Goal: Information Seeking & Learning: Learn about a topic

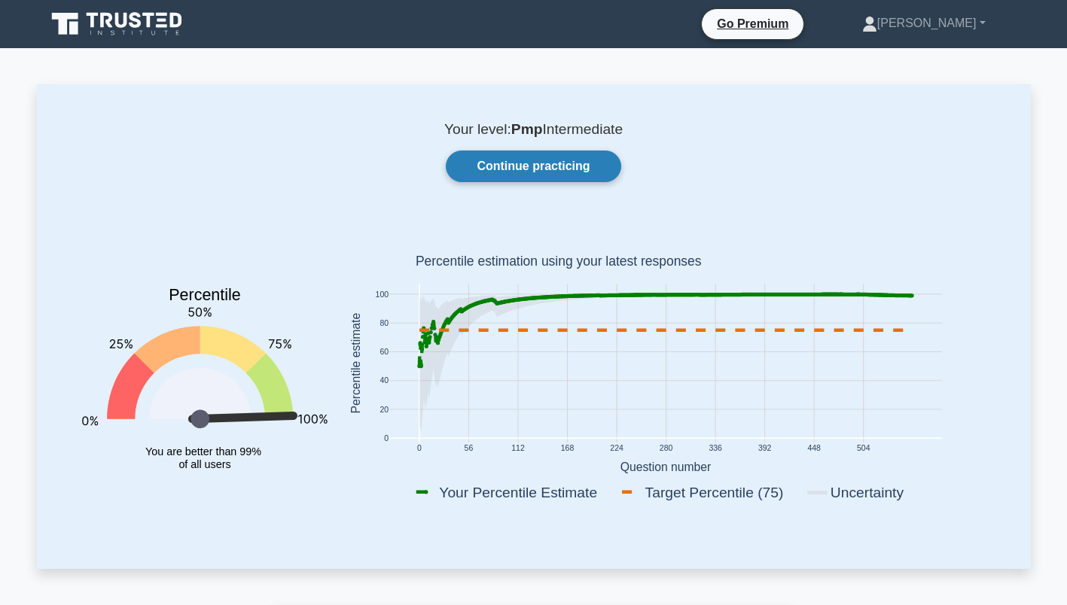
click at [527, 166] on link "Continue practicing" at bounding box center [533, 167] width 175 height 32
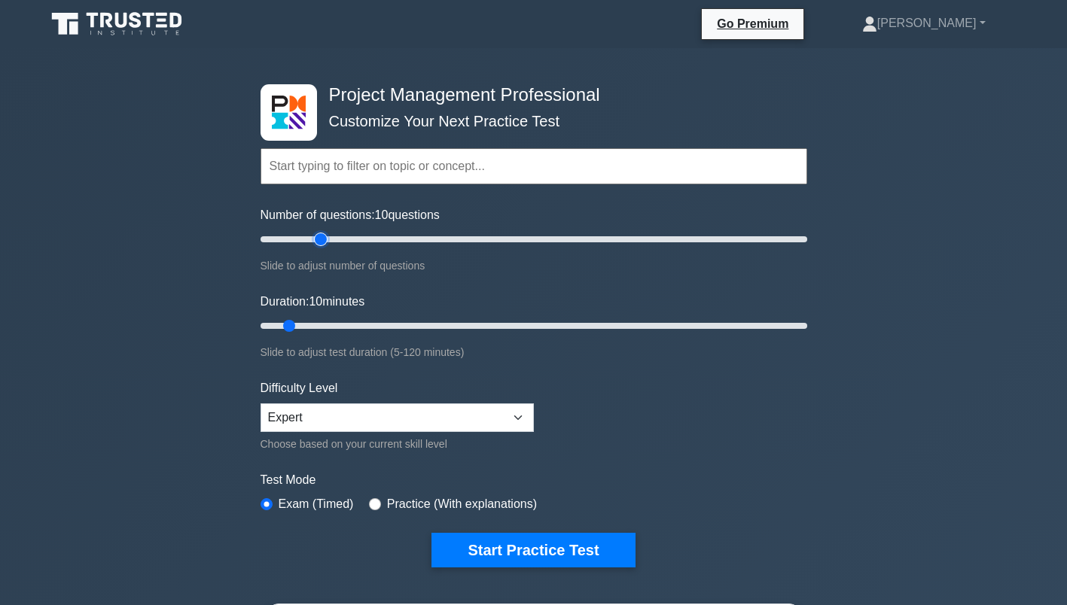
click at [325, 238] on input "Number of questions: 10 questions" at bounding box center [534, 239] width 547 height 18
click at [402, 239] on input "Number of questions: 25 questions" at bounding box center [534, 239] width 547 height 18
type input "70"
click at [450, 238] on input "Number of questions: 70 questions" at bounding box center [534, 239] width 547 height 18
click at [470, 323] on input "Duration: 50 minutes" at bounding box center [534, 326] width 547 height 18
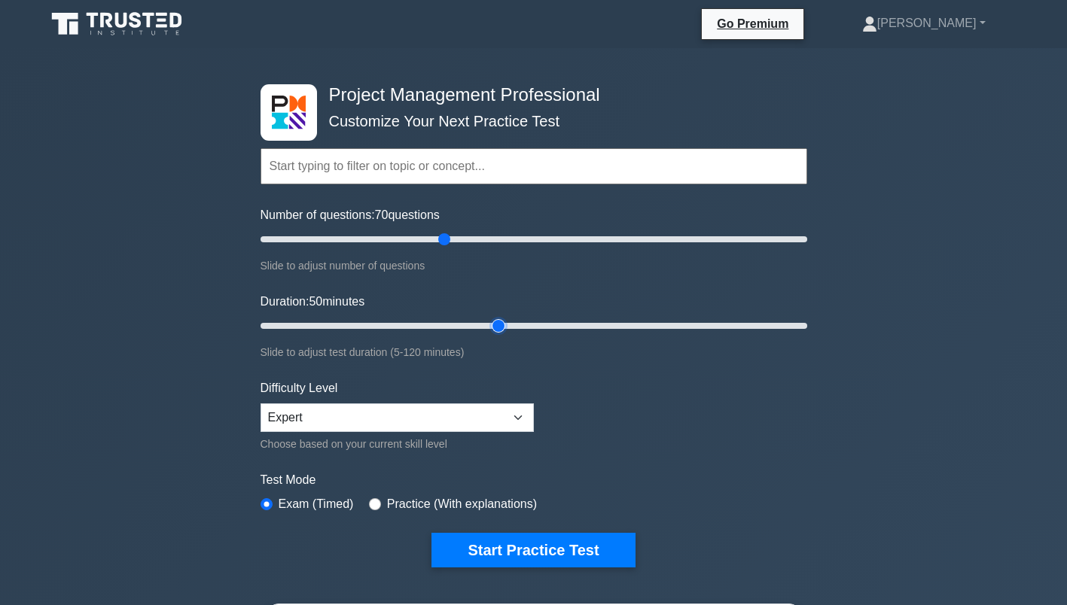
click at [502, 324] on input "Duration: 50 minutes" at bounding box center [534, 326] width 547 height 18
click at [567, 322] on input "Duration: 70 minutes" at bounding box center [534, 326] width 547 height 18
type input "80"
click at [609, 322] on input "Duration: 70 minutes" at bounding box center [534, 326] width 547 height 18
click at [518, 409] on select "Beginner Intermediate Expert" at bounding box center [397, 418] width 273 height 29
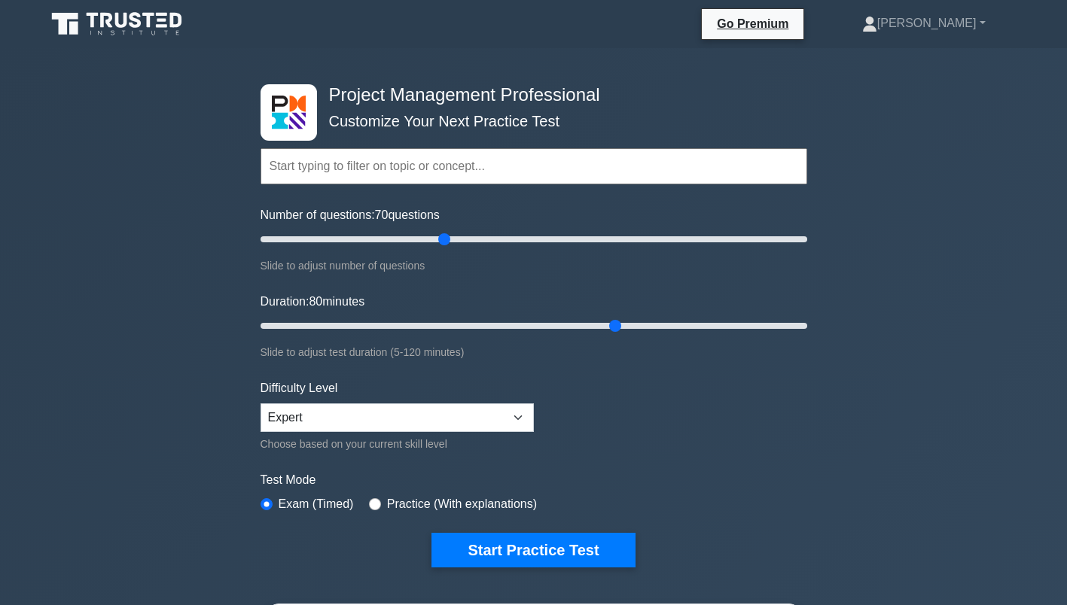
click at [631, 421] on form "Topics Scope Management Time Management Cost Management Quality Management Risk…" at bounding box center [534, 334] width 547 height 465
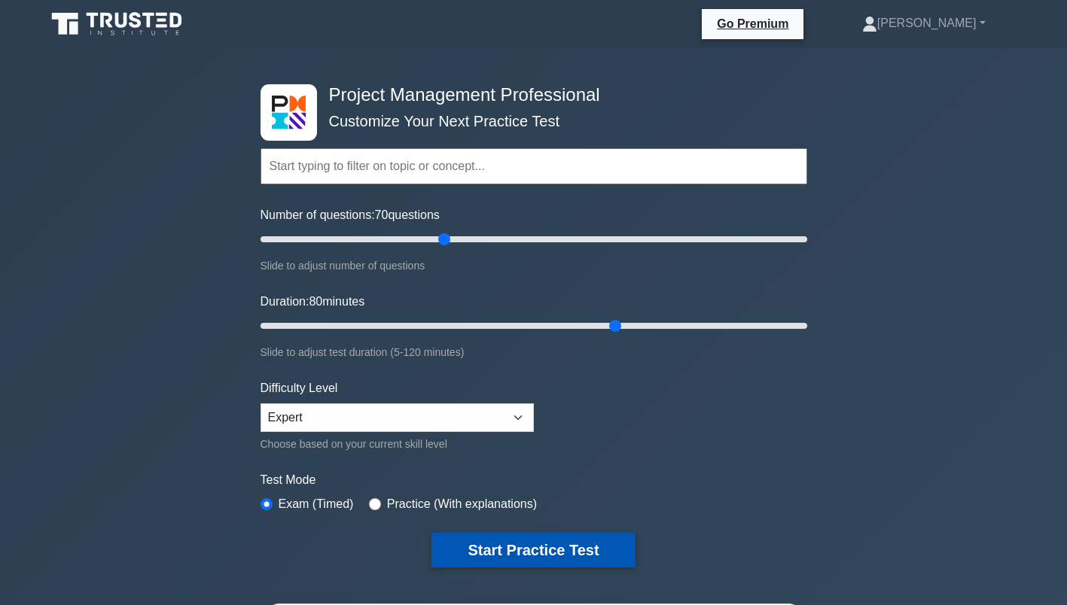
click at [559, 543] on button "Start Practice Test" at bounding box center [533, 550] width 203 height 35
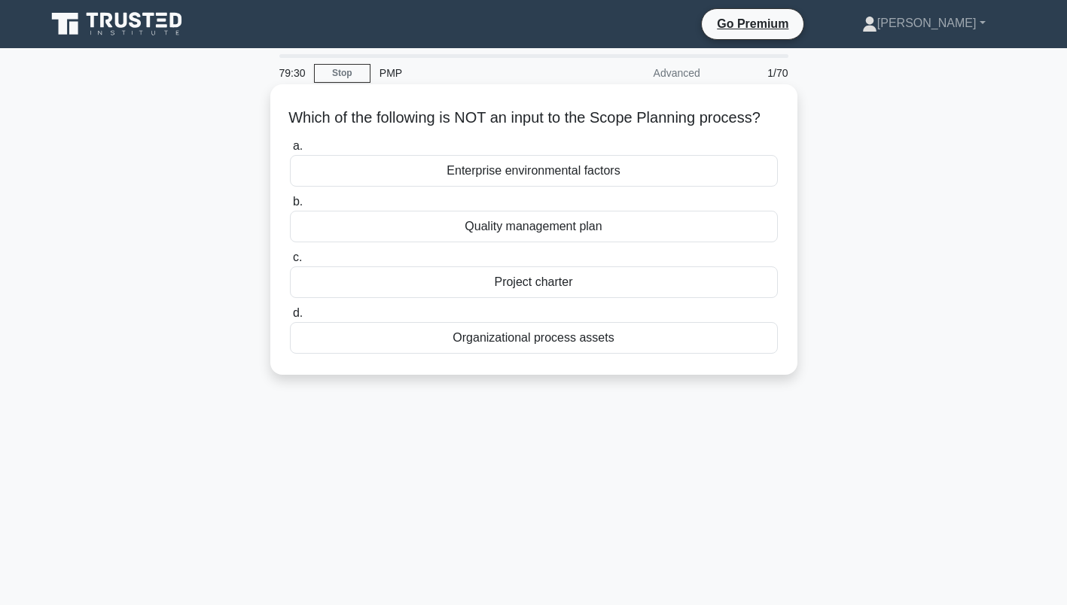
click at [572, 354] on div "Organizational process assets" at bounding box center [534, 338] width 488 height 32
click at [290, 319] on input "d. Organizational process assets" at bounding box center [290, 314] width 0 height 10
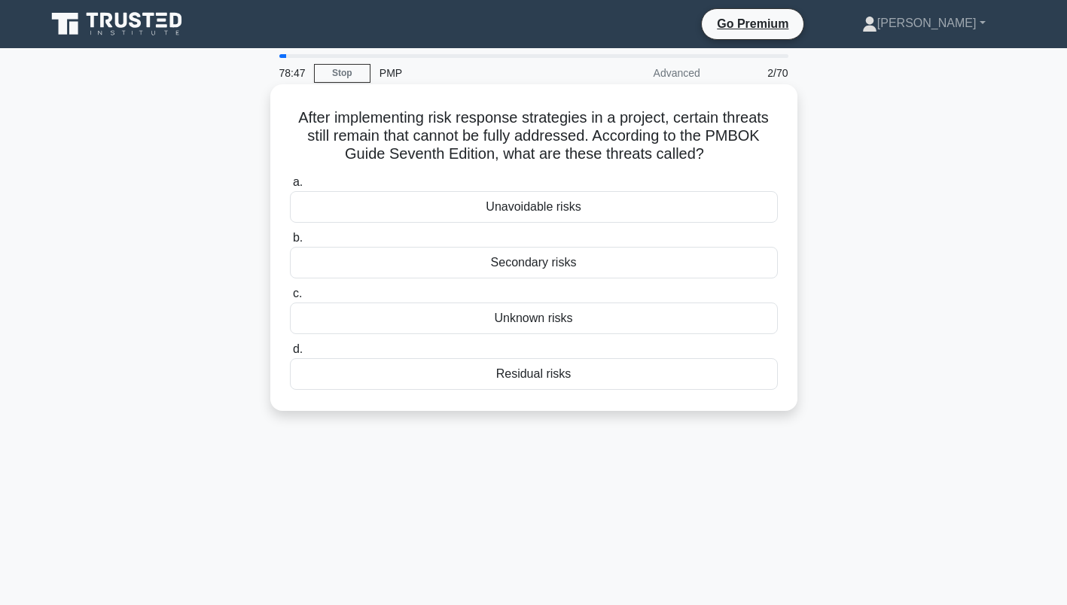
click at [547, 371] on div "Residual risks" at bounding box center [534, 374] width 488 height 32
click at [290, 355] on input "d. Residual risks" at bounding box center [290, 350] width 0 height 10
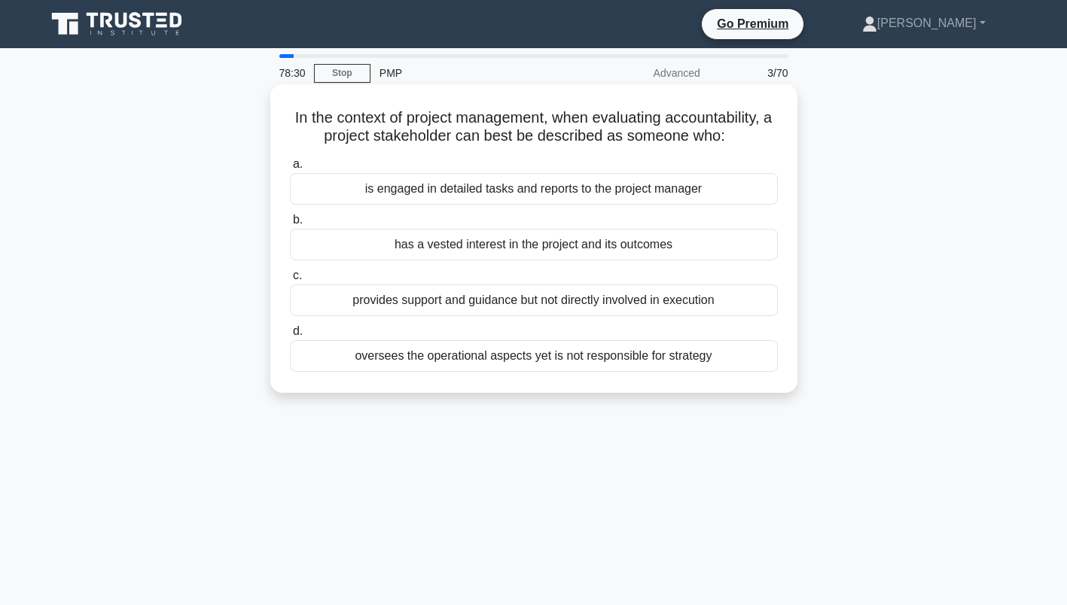
click at [581, 245] on div "has a vested interest in the project and its outcomes" at bounding box center [534, 245] width 488 height 32
click at [290, 225] on input "b. has a vested interest in the project and its outcomes" at bounding box center [290, 220] width 0 height 10
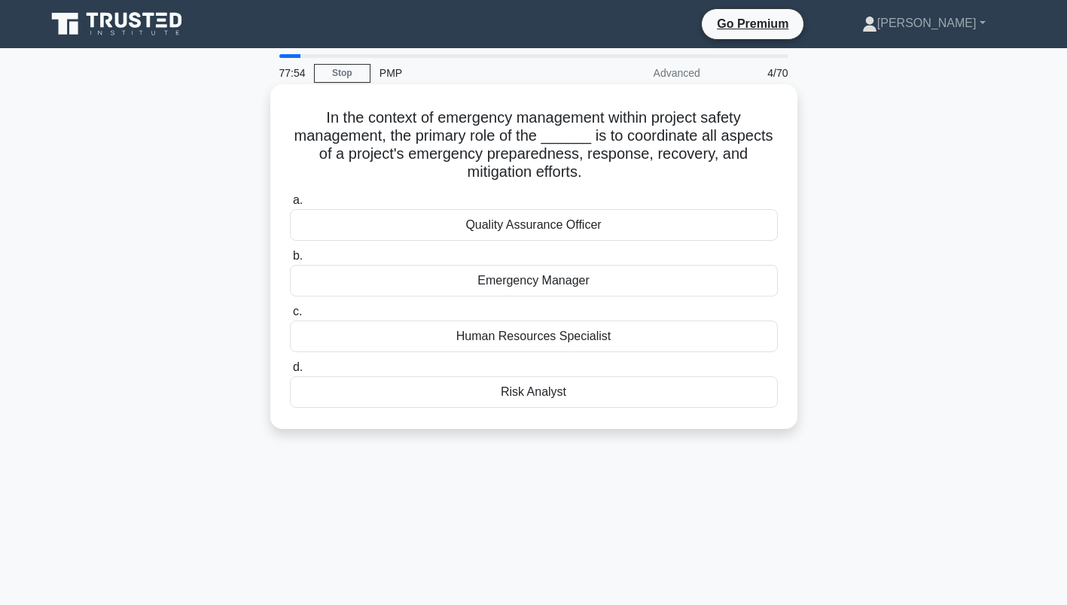
click at [538, 285] on div "Emergency Manager" at bounding box center [534, 281] width 488 height 32
click at [290, 261] on input "b. Emergency Manager" at bounding box center [290, 257] width 0 height 10
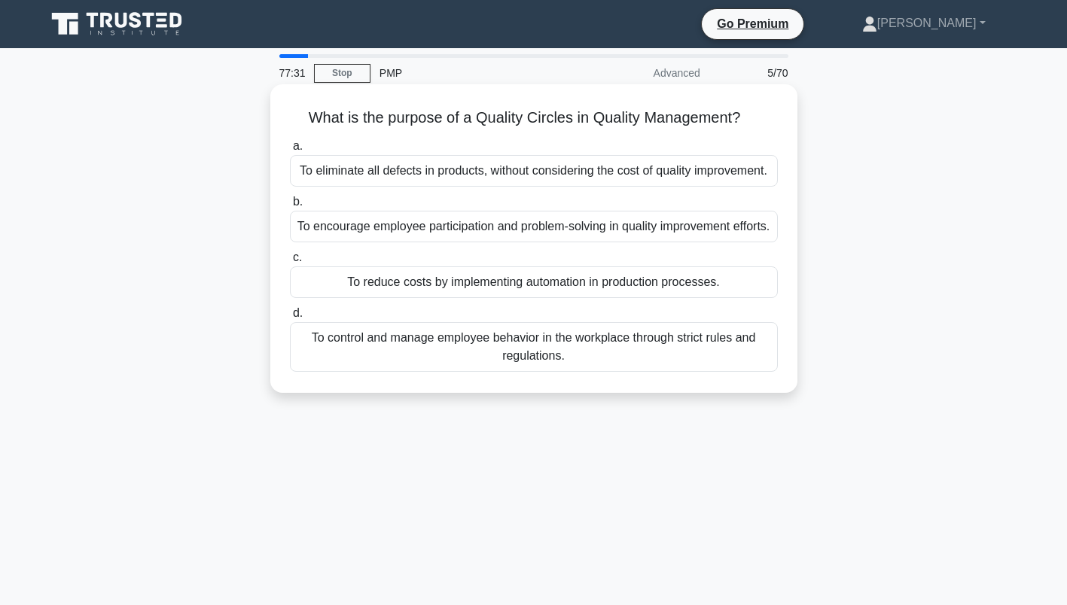
click at [571, 230] on div "To encourage employee participation and problem-solving in quality improvement …" at bounding box center [534, 227] width 488 height 32
click at [290, 207] on input "b. To encourage employee participation and problem-solving in quality improveme…" at bounding box center [290, 202] width 0 height 10
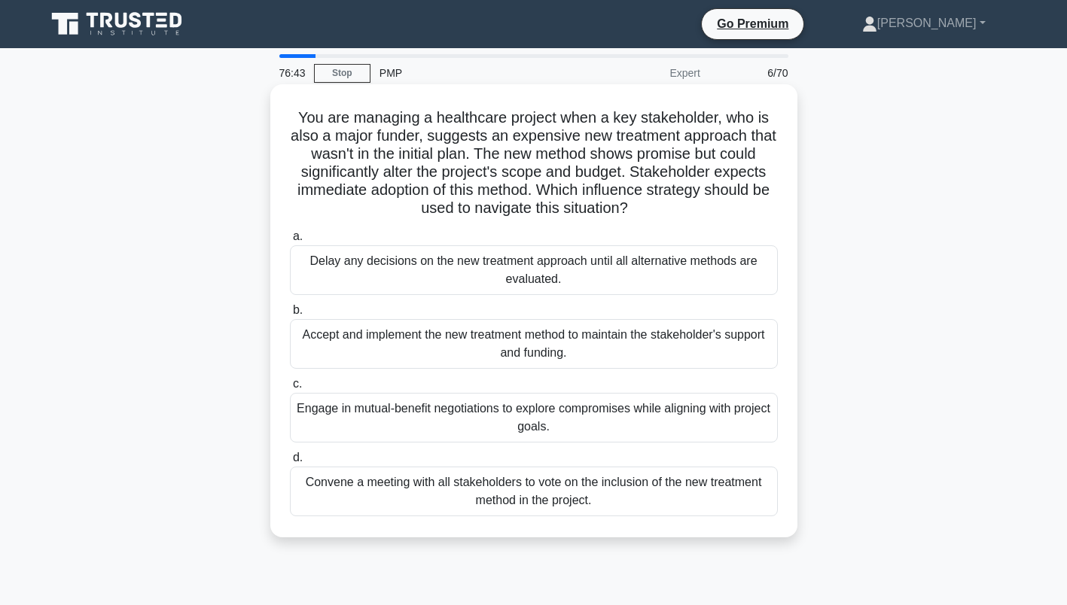
click at [540, 404] on div "Engage in mutual-benefit negotiations to explore compromises while aligning wit…" at bounding box center [534, 418] width 488 height 50
click at [290, 389] on input "c. Engage in mutual-benefit negotiations to explore compromises while aligning …" at bounding box center [290, 385] width 0 height 10
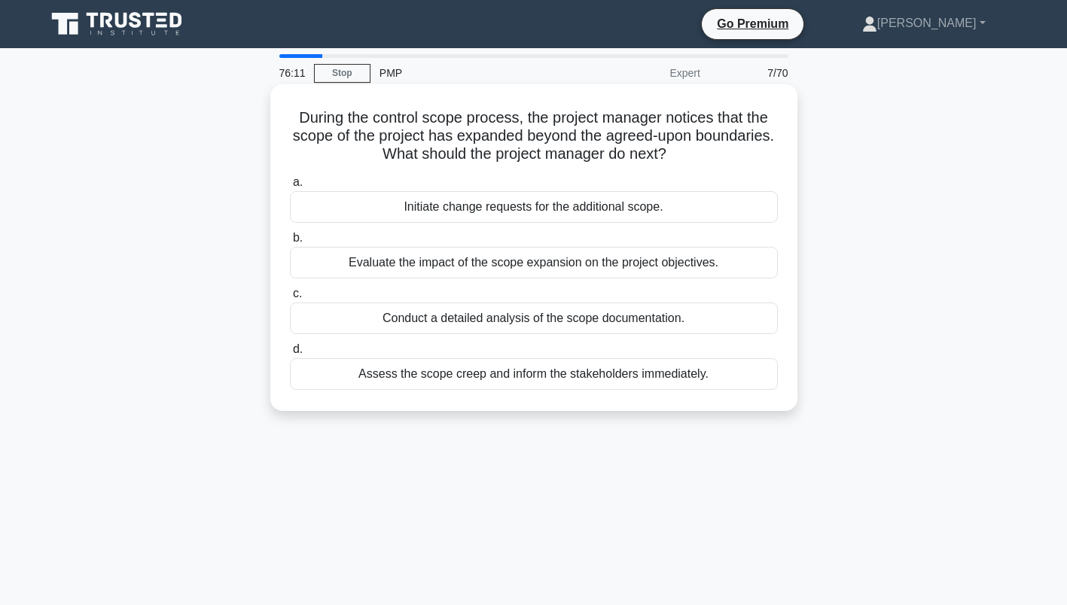
click at [414, 260] on div "Evaluate the impact of the scope expansion on the project objectives." at bounding box center [534, 263] width 488 height 32
click at [290, 243] on input "b. Evaluate the impact of the scope expansion on the project objectives." at bounding box center [290, 238] width 0 height 10
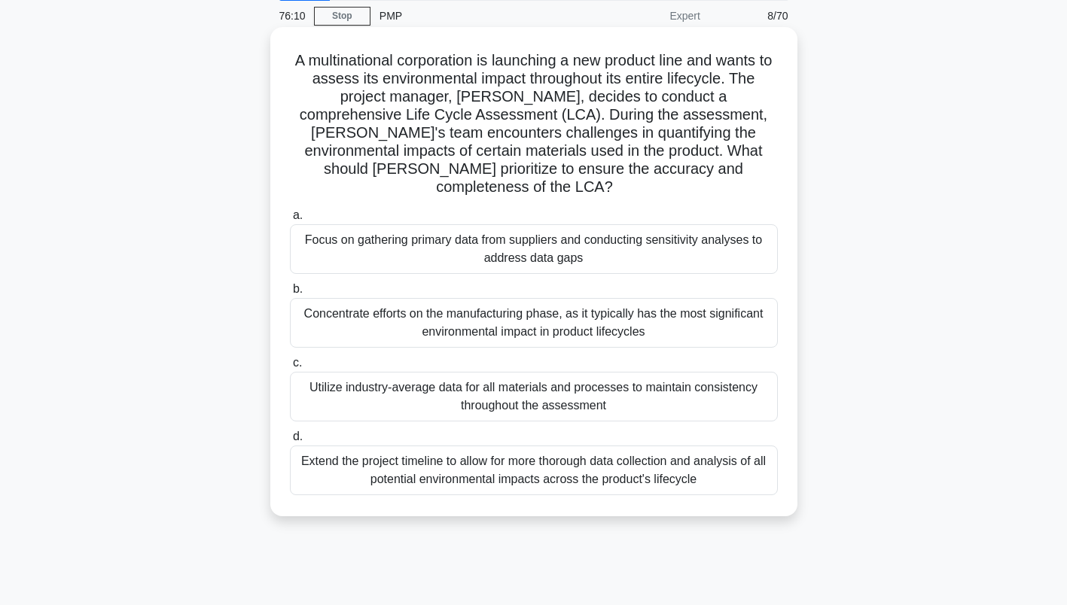
scroll to position [75, 0]
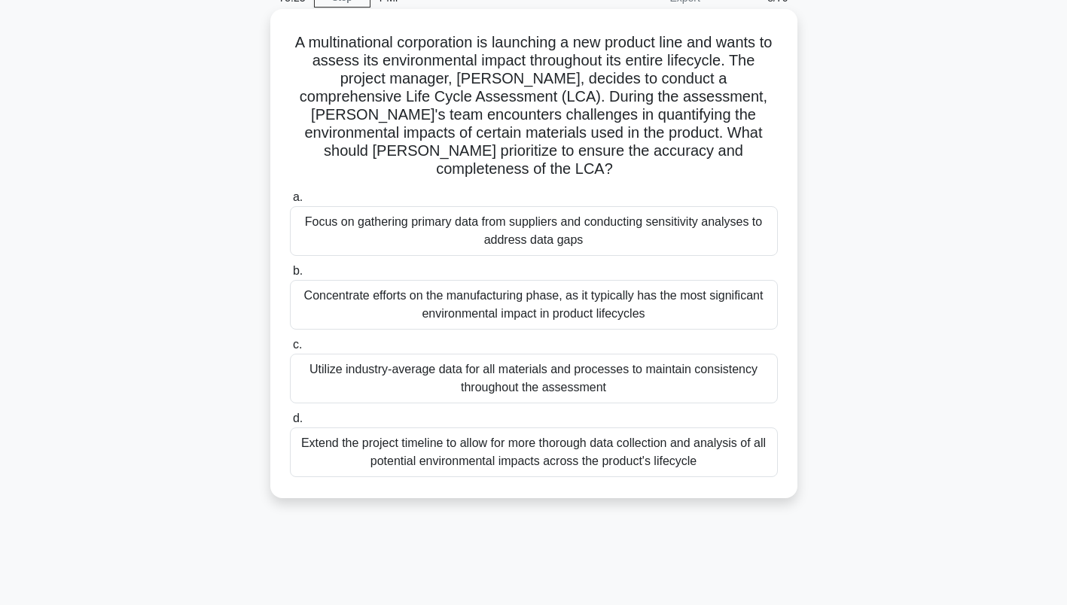
click at [642, 207] on div "Focus on gathering primary data from suppliers and conducting sensitivity analy…" at bounding box center [534, 231] width 488 height 50
click at [290, 203] on input "a. Focus on gathering primary data from suppliers and conducting sensitivity an…" at bounding box center [290, 198] width 0 height 10
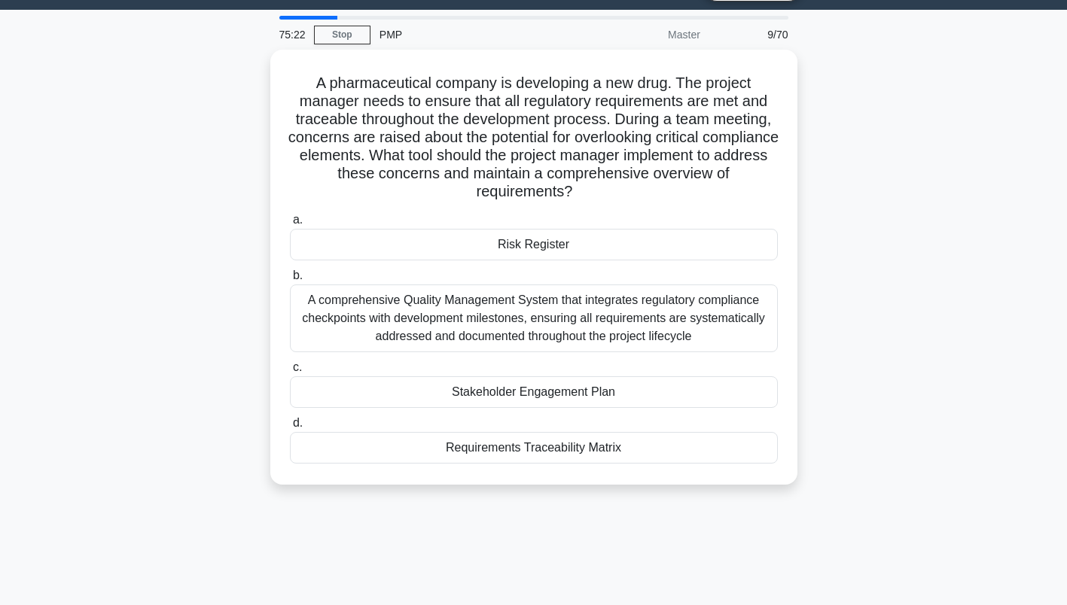
scroll to position [0, 0]
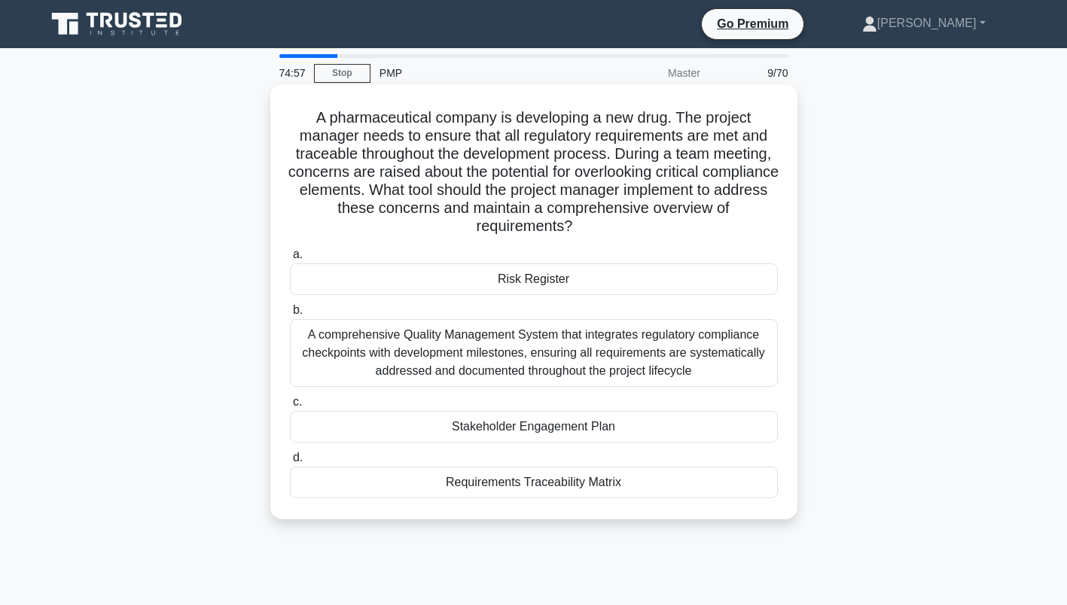
click at [526, 347] on div "A comprehensive Quality Management System that integrates regulatory compliance…" at bounding box center [534, 353] width 488 height 68
click at [290, 316] on input "b. A comprehensive Quality Management System that integrates regulatory complia…" at bounding box center [290, 311] width 0 height 10
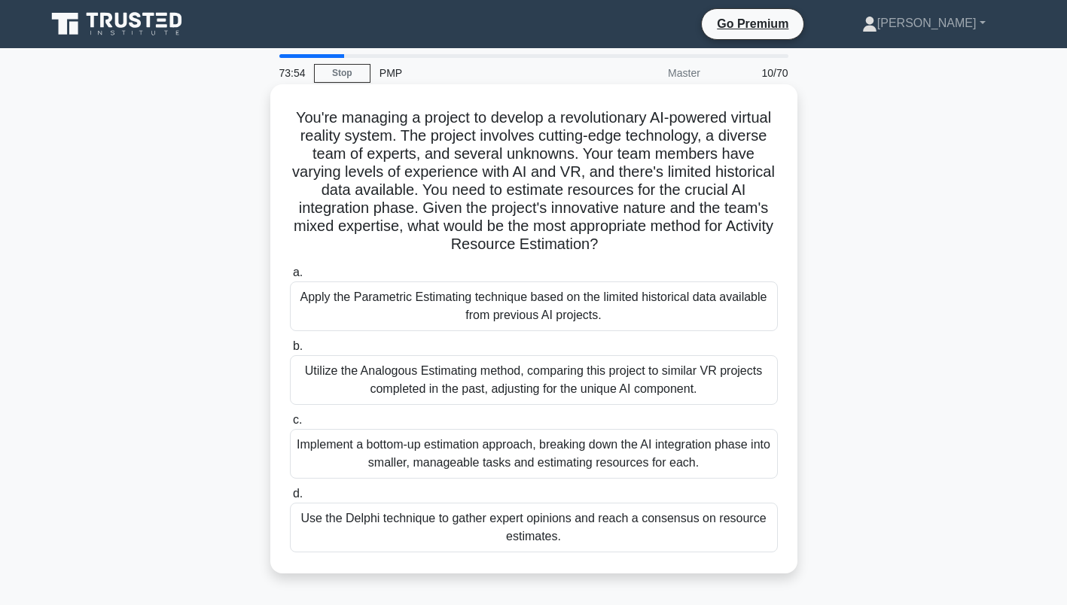
click at [624, 528] on div "Use the Delphi technique to gather expert opinions and reach a consensus on res…" at bounding box center [534, 528] width 488 height 50
click at [290, 499] on input "d. Use the Delphi technique to gather expert opinions and reach a consensus on …" at bounding box center [290, 494] width 0 height 10
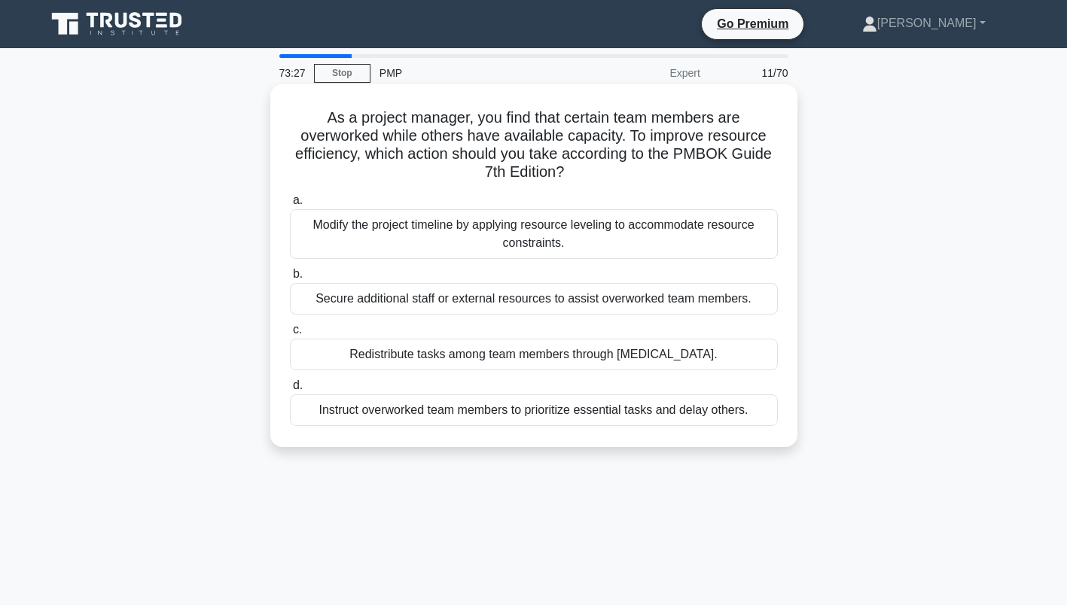
click at [644, 236] on div "Modify the project timeline by applying resource leveling to accommodate resour…" at bounding box center [534, 234] width 488 height 50
click at [290, 206] on input "a. Modify the project timeline by applying resource leveling to accommodate res…" at bounding box center [290, 201] width 0 height 10
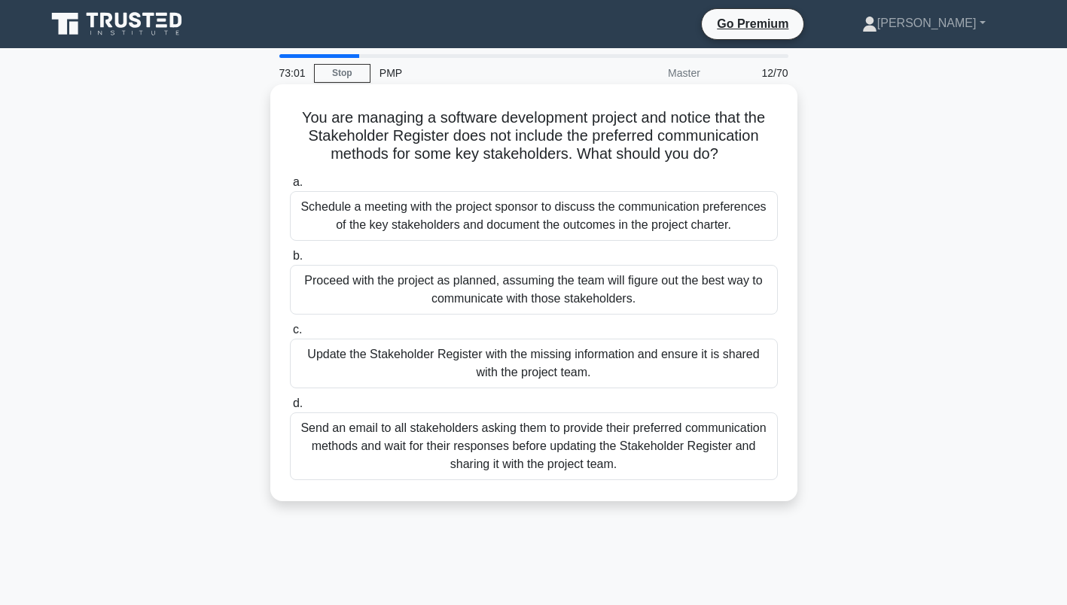
click at [398, 355] on div "Update the Stakeholder Register with the missing information and ensure it is s…" at bounding box center [534, 364] width 488 height 50
click at [290, 335] on input "c. Update the Stakeholder Register with the missing information and ensure it i…" at bounding box center [290, 330] width 0 height 10
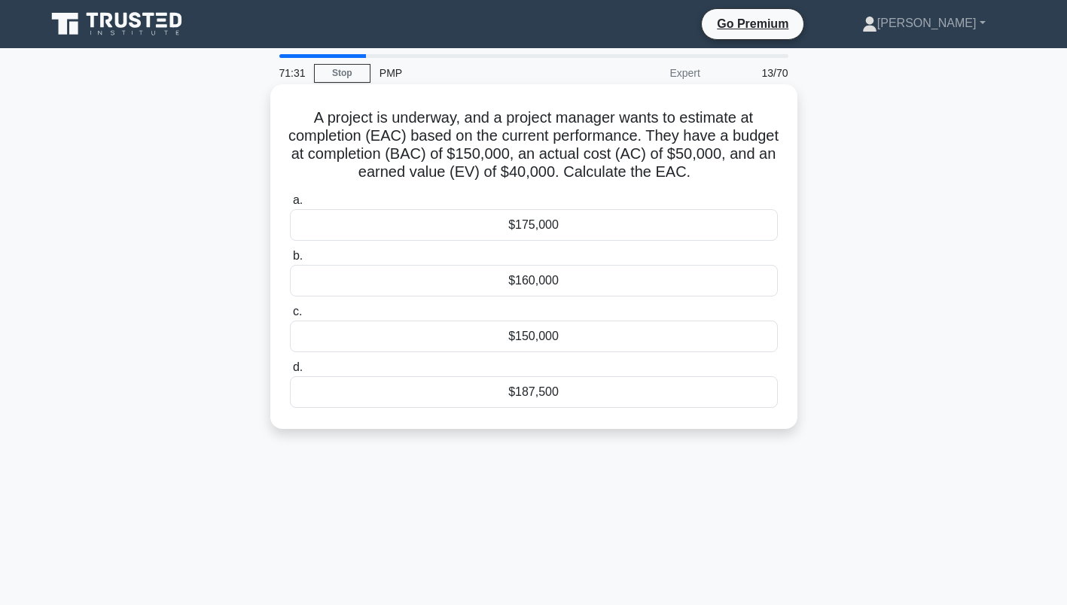
click at [553, 222] on div "$175,000" at bounding box center [534, 225] width 488 height 32
click at [290, 206] on input "a. $175,000" at bounding box center [290, 201] width 0 height 10
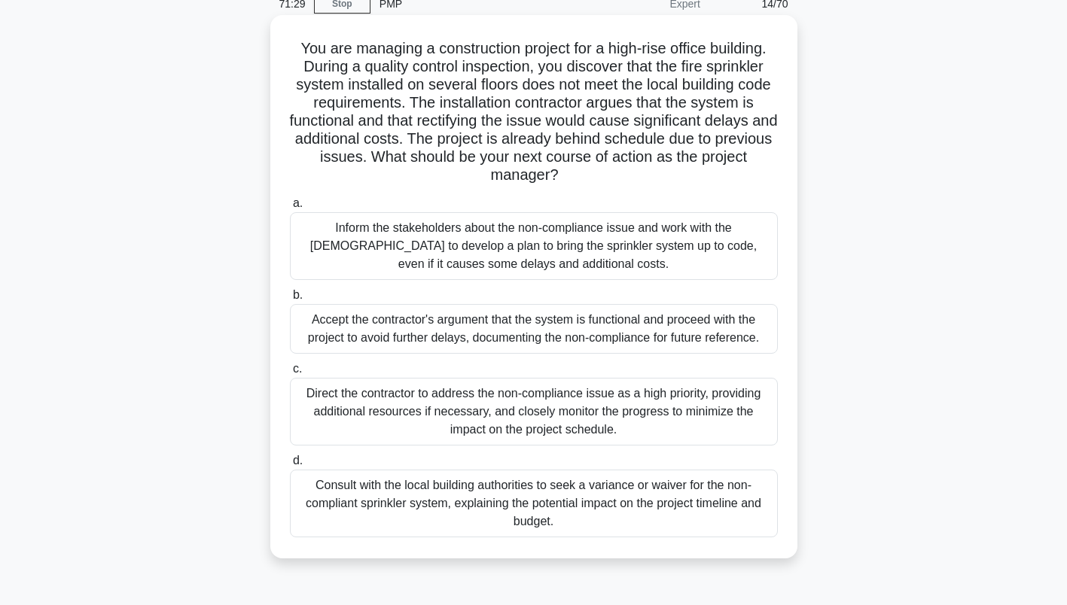
scroll to position [57, 0]
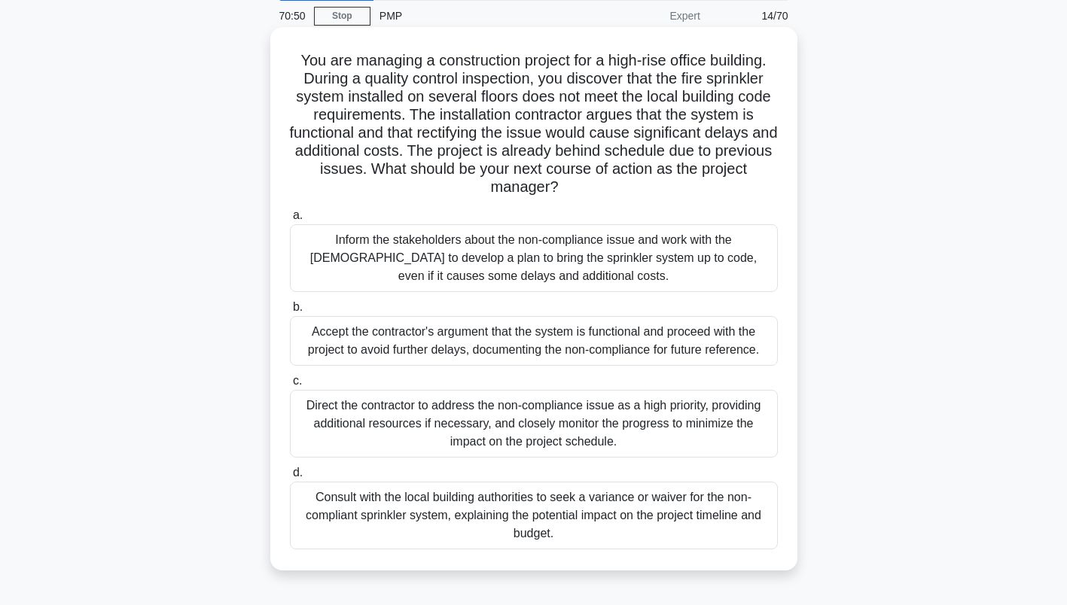
click at [442, 413] on div "Direct the contractor to address the non-compliance issue as a high priority, p…" at bounding box center [534, 424] width 488 height 68
click at [290, 386] on input "c. Direct the contractor to address the non-compliance issue as a high priority…" at bounding box center [290, 382] width 0 height 10
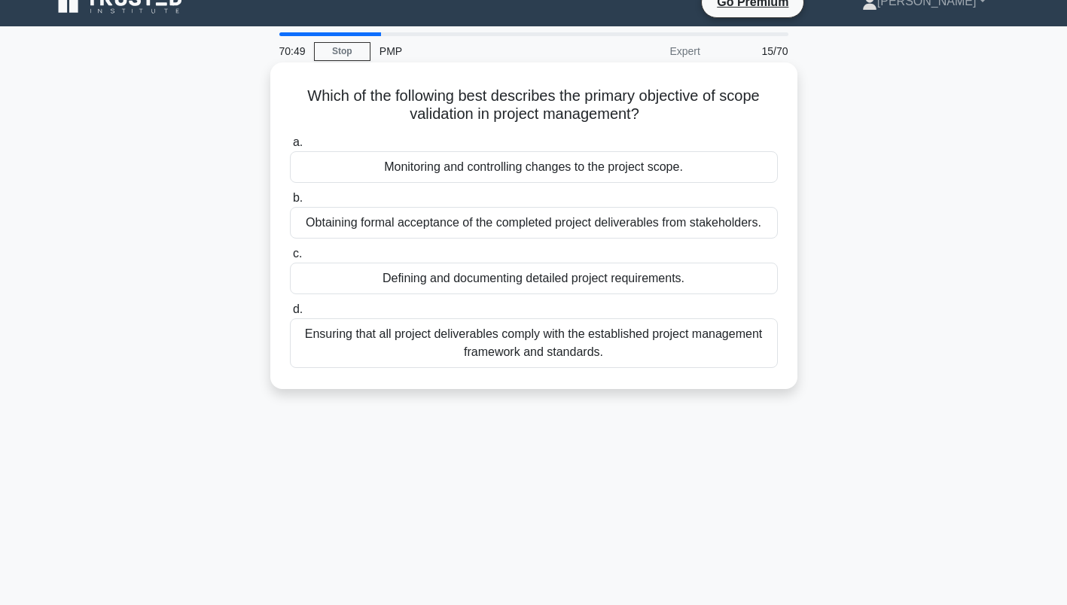
scroll to position [0, 0]
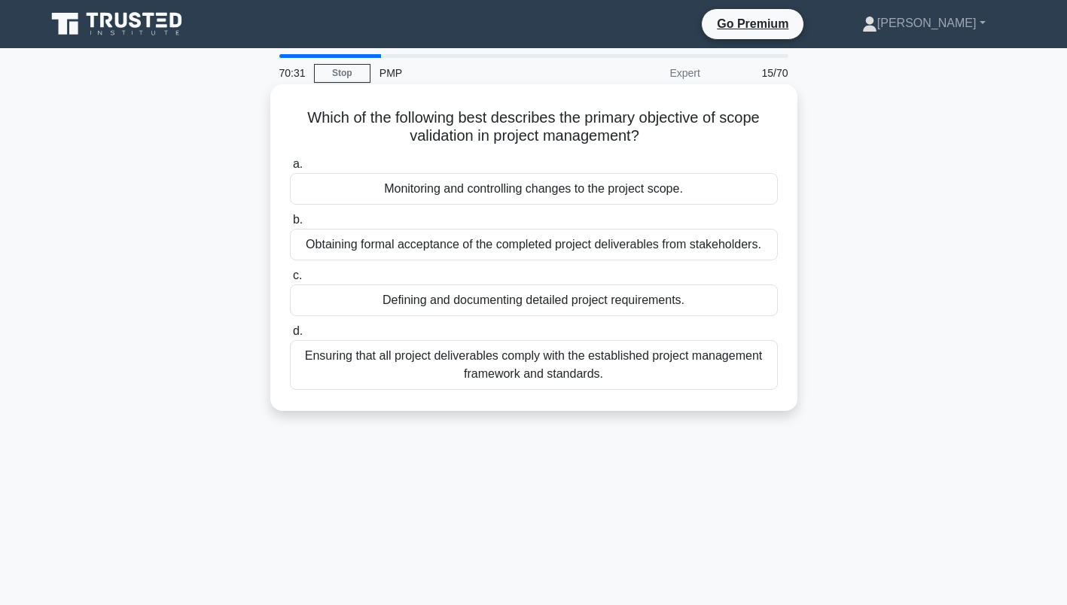
click at [452, 251] on div "Obtaining formal acceptance of the completed project deliverables from stakehol…" at bounding box center [534, 245] width 488 height 32
click at [290, 225] on input "b. Obtaining formal acceptance of the completed project deliverables from stake…" at bounding box center [290, 220] width 0 height 10
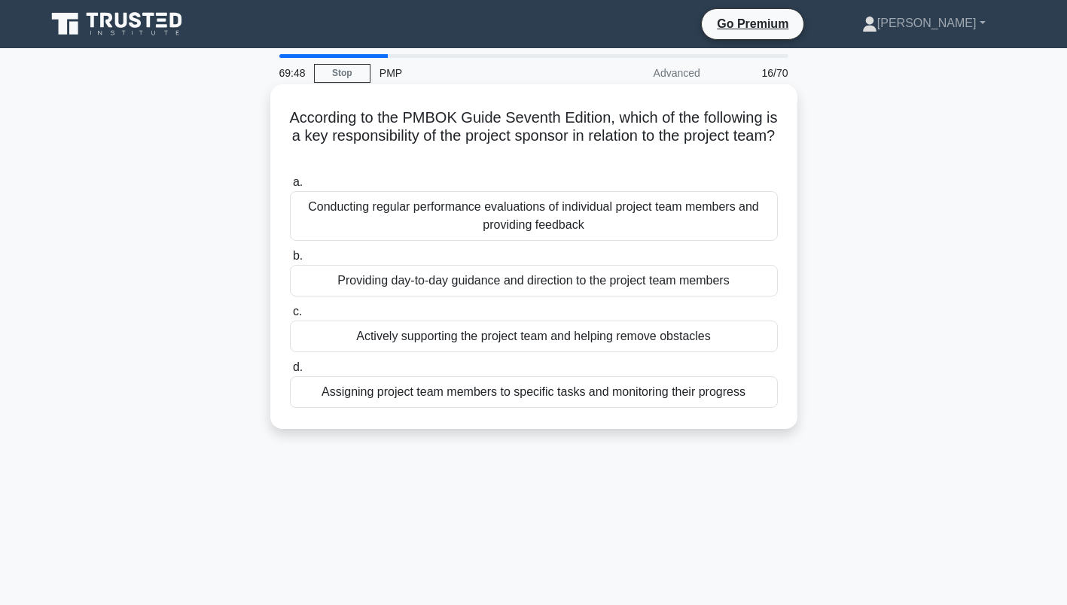
click at [464, 337] on div "Actively supporting the project team and helping remove obstacles" at bounding box center [534, 337] width 488 height 32
click at [290, 317] on input "c. Actively supporting the project team and helping remove obstacles" at bounding box center [290, 312] width 0 height 10
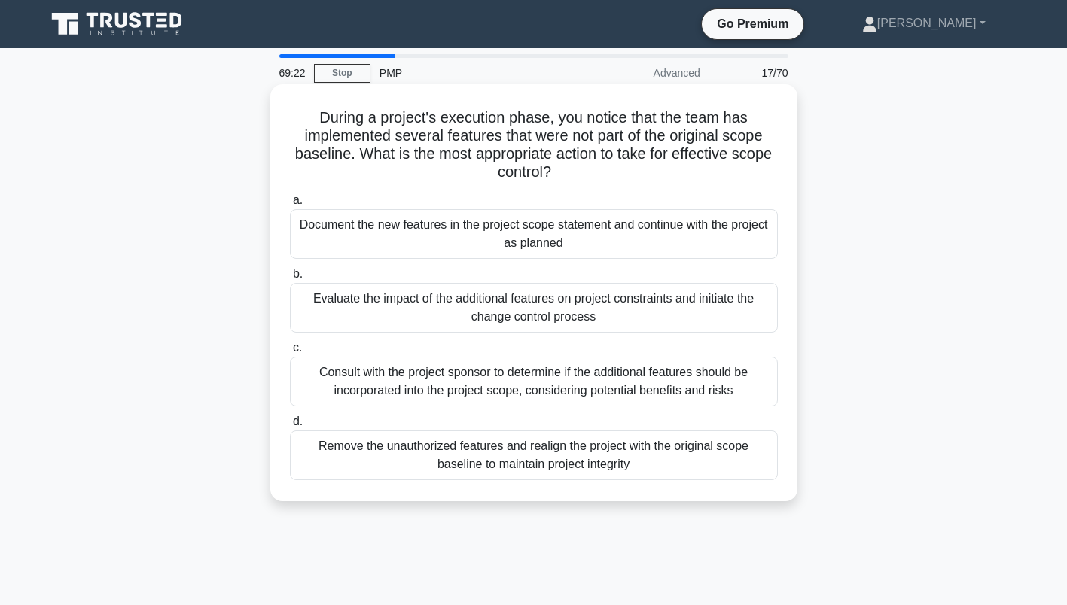
click at [335, 300] on div "Evaluate the impact of the additional features on project constraints and initi…" at bounding box center [534, 308] width 488 height 50
click at [290, 279] on input "b. Evaluate the impact of the additional features on project constraints and in…" at bounding box center [290, 275] width 0 height 10
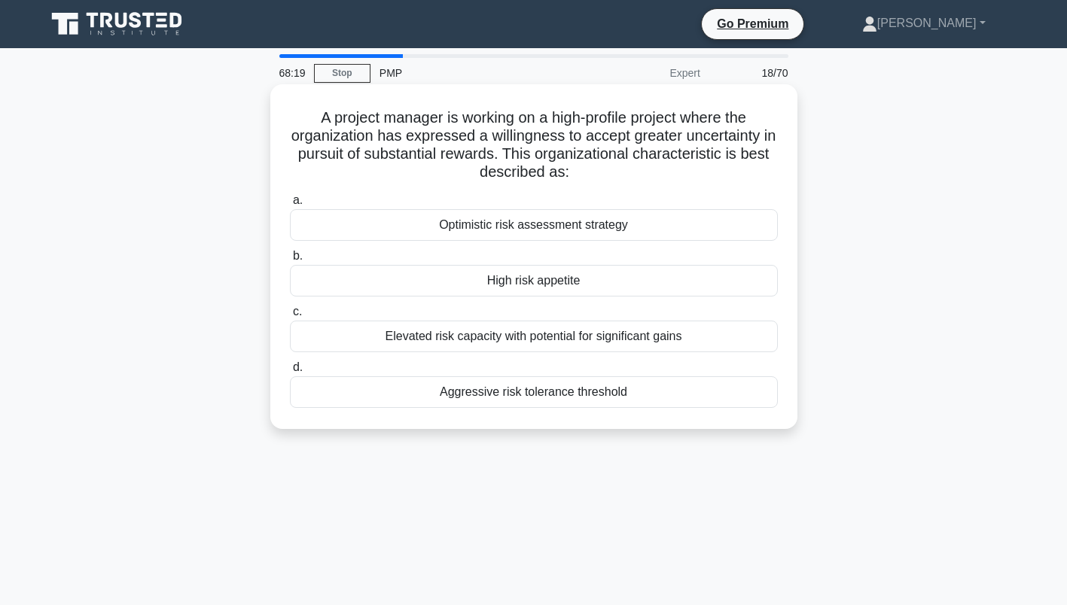
click at [474, 338] on div "Elevated risk capacity with potential for significant gains" at bounding box center [534, 337] width 488 height 32
click at [290, 317] on input "c. Elevated risk capacity with potential for significant gains" at bounding box center [290, 312] width 0 height 10
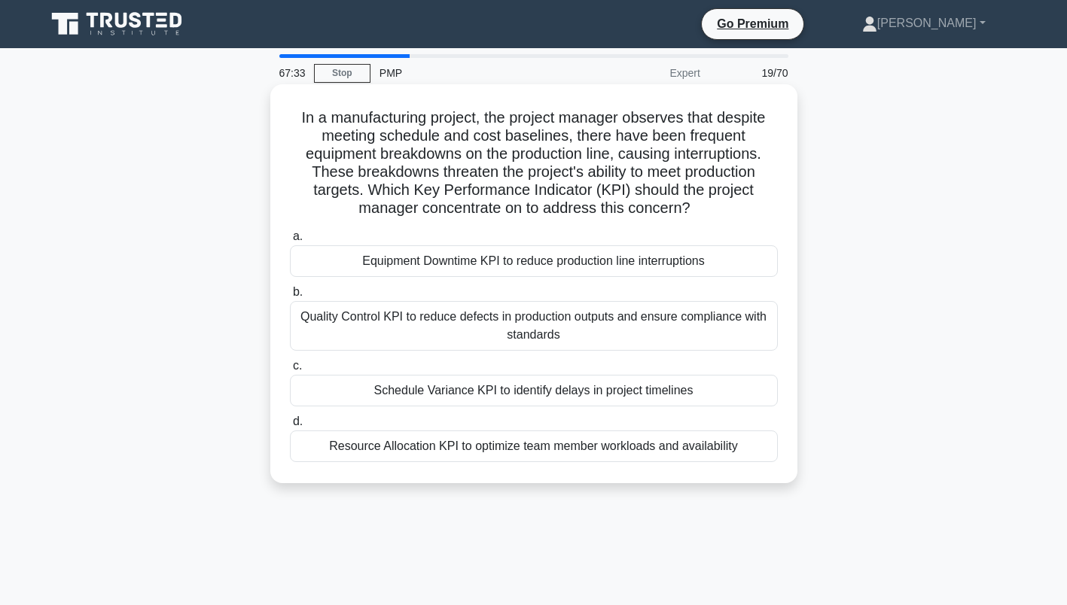
click at [398, 262] on div "Equipment Downtime KPI to reduce production line interruptions" at bounding box center [534, 261] width 488 height 32
click at [290, 242] on input "a. Equipment Downtime KPI to reduce production line interruptions" at bounding box center [290, 237] width 0 height 10
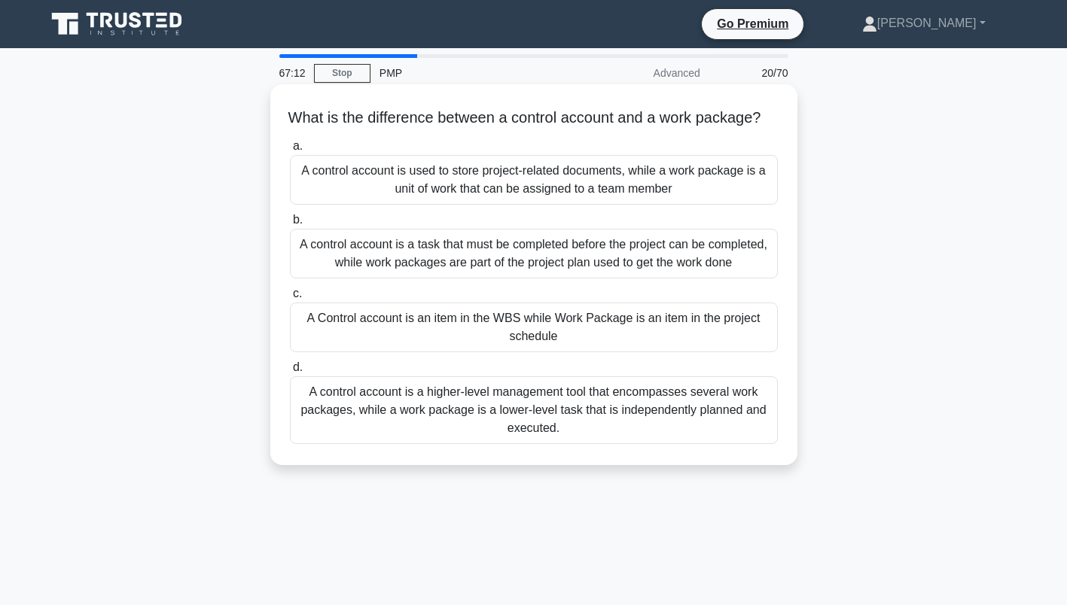
click at [538, 442] on div "A control account is a higher-level management tool that encompasses several wo…" at bounding box center [534, 411] width 488 height 68
click at [290, 373] on input "d. A control account is a higher-level management tool that encompasses several…" at bounding box center [290, 368] width 0 height 10
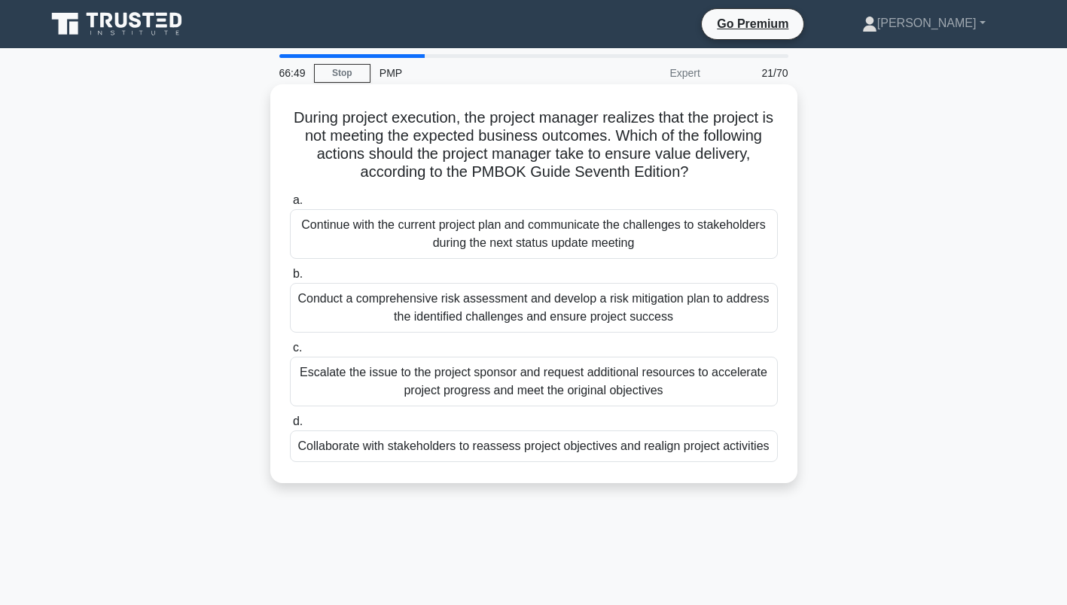
click at [572, 450] on div "Collaborate with stakeholders to reassess project objectives and realign projec…" at bounding box center [534, 447] width 488 height 32
click at [290, 427] on input "d. Collaborate with stakeholders to reassess project objectives and realign pro…" at bounding box center [290, 422] width 0 height 10
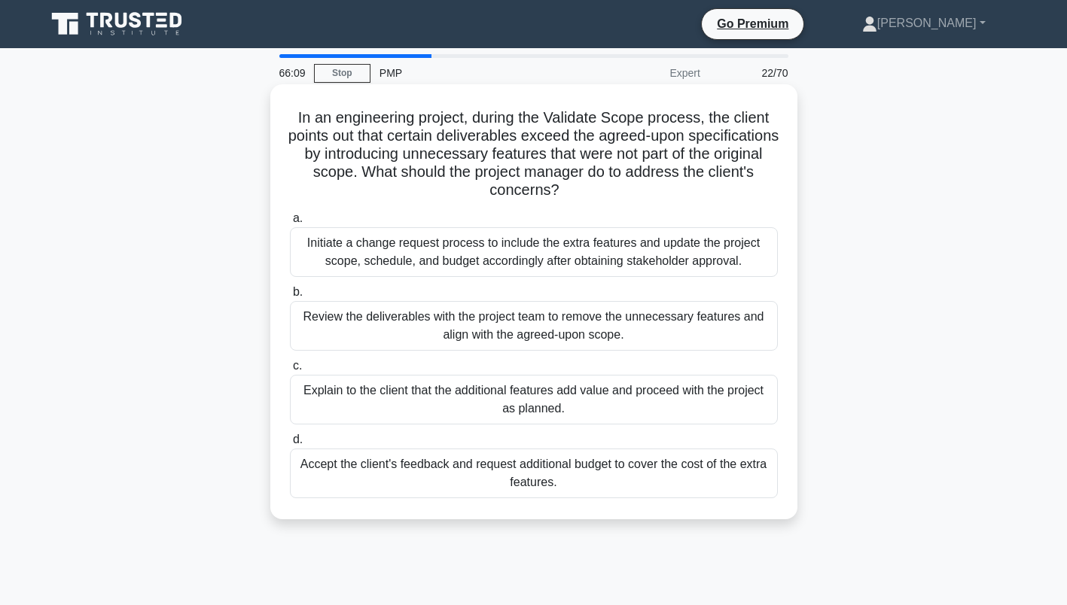
click at [535, 258] on div "Initiate a change request process to include the extra features and update the …" at bounding box center [534, 252] width 488 height 50
click at [290, 224] on input "a. Initiate a change request process to include the extra features and update t…" at bounding box center [290, 219] width 0 height 10
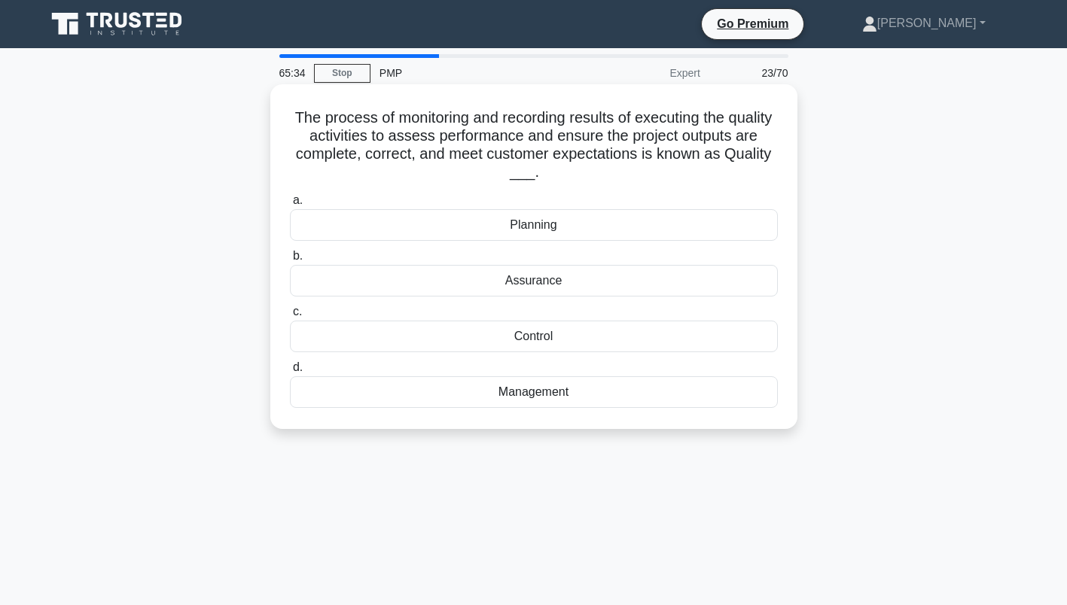
click at [520, 281] on div "Assurance" at bounding box center [534, 281] width 488 height 32
click at [290, 261] on input "b. Assurance" at bounding box center [290, 257] width 0 height 10
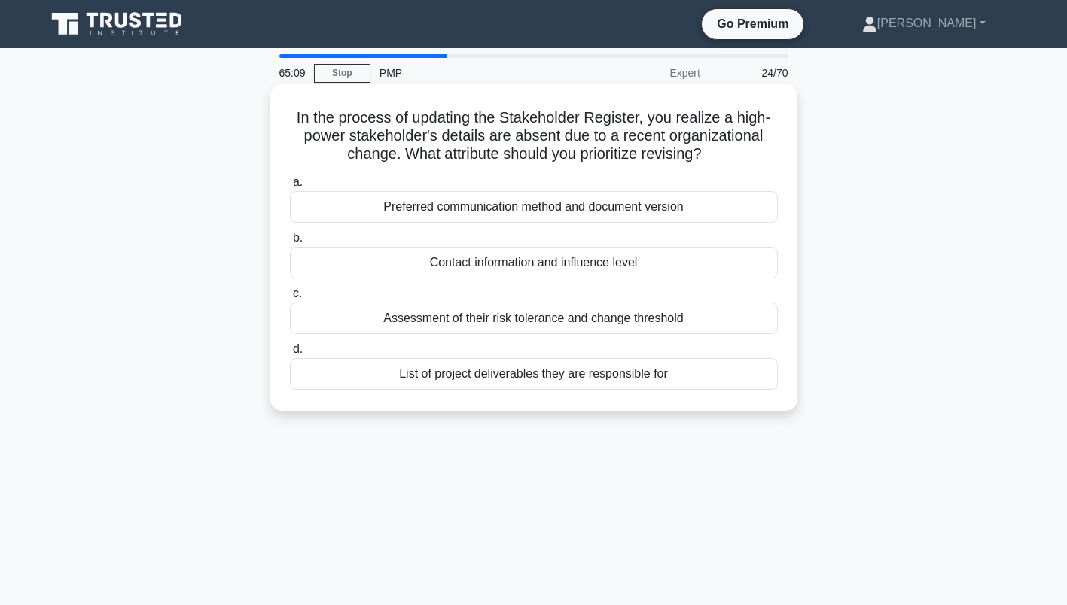
click at [552, 262] on div "Contact information and influence level" at bounding box center [534, 263] width 488 height 32
click at [290, 243] on input "b. Contact information and influence level" at bounding box center [290, 238] width 0 height 10
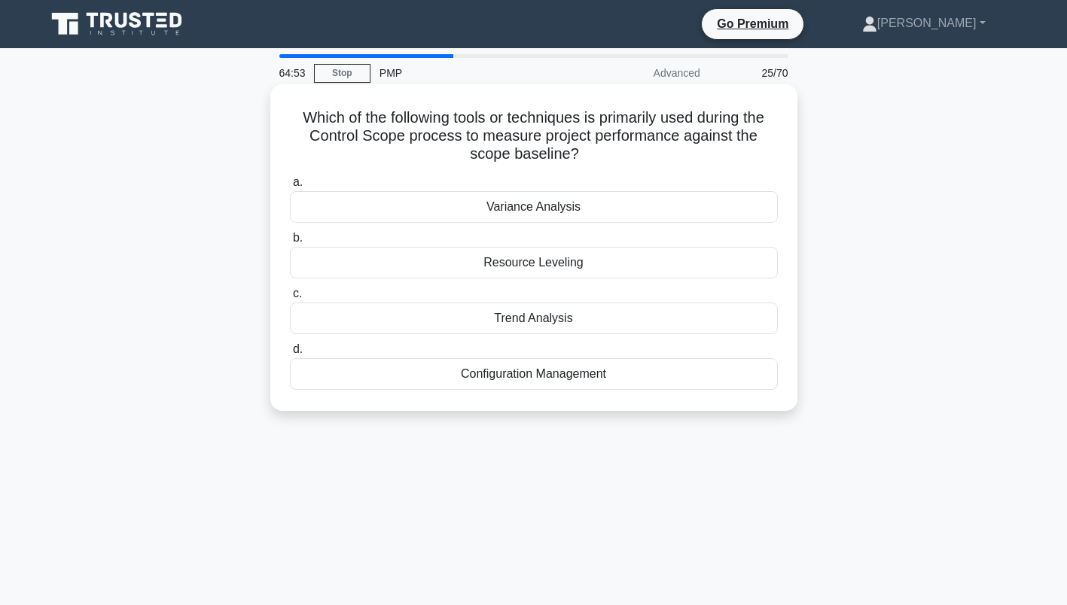
click at [561, 207] on div "Variance Analysis" at bounding box center [534, 207] width 488 height 32
click at [290, 188] on input "a. Variance Analysis" at bounding box center [290, 183] width 0 height 10
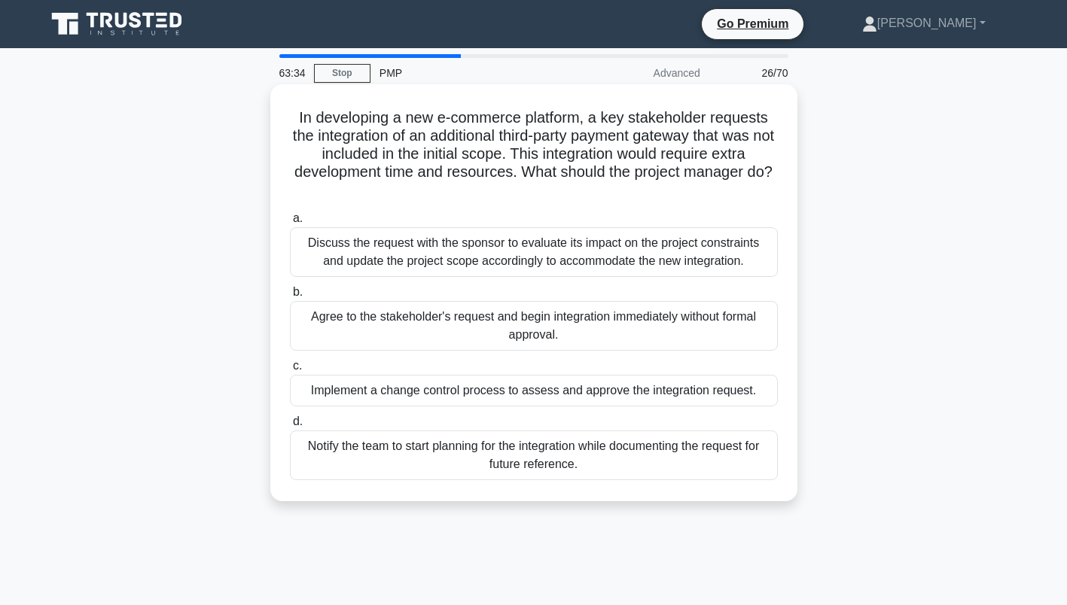
click at [522, 398] on div "Implement a change control process to assess and approve the integration reques…" at bounding box center [534, 391] width 488 height 32
click at [290, 371] on input "c. Implement a change control process to assess and approve the integration req…" at bounding box center [290, 366] width 0 height 10
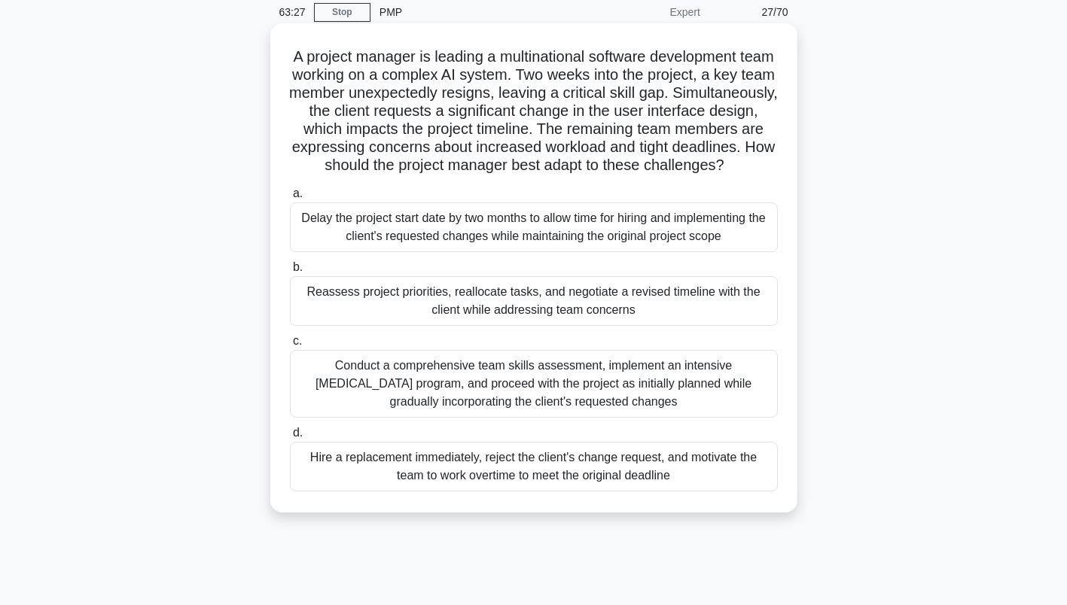
scroll to position [75, 0]
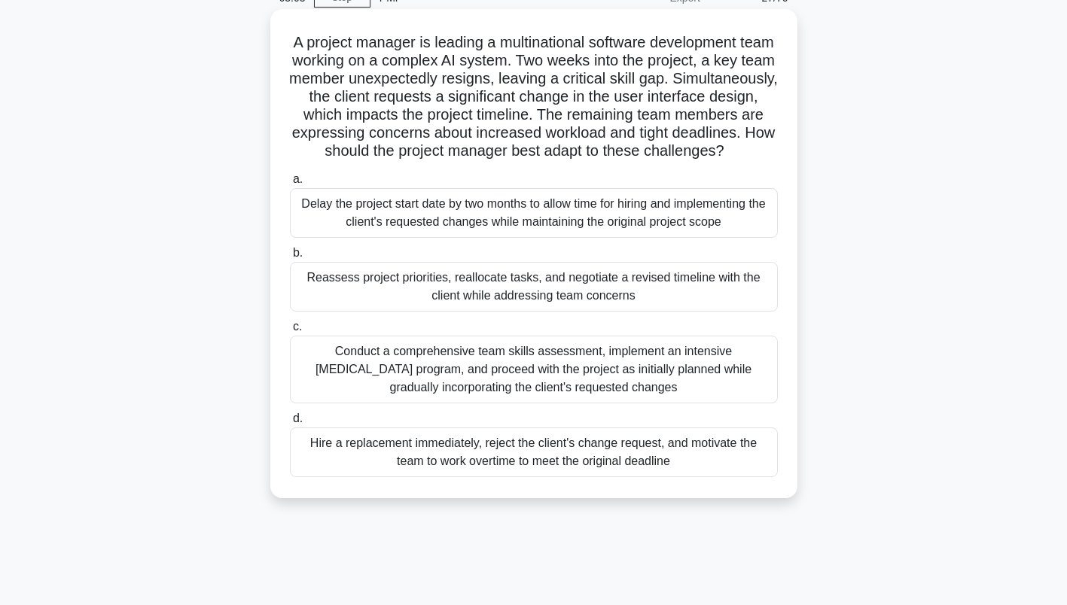
click at [425, 300] on div "Reassess project priorities, reallocate tasks, and negotiate a revised timeline…" at bounding box center [534, 287] width 488 height 50
click at [290, 258] on input "b. Reassess project priorities, reallocate tasks, and negotiate a revised timel…" at bounding box center [290, 254] width 0 height 10
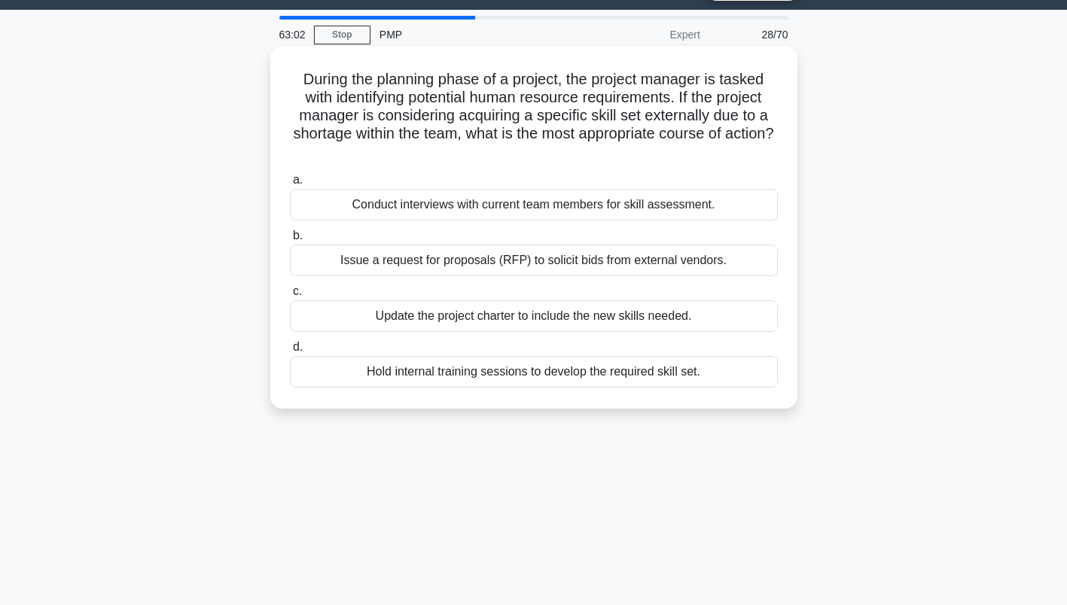
scroll to position [0, 0]
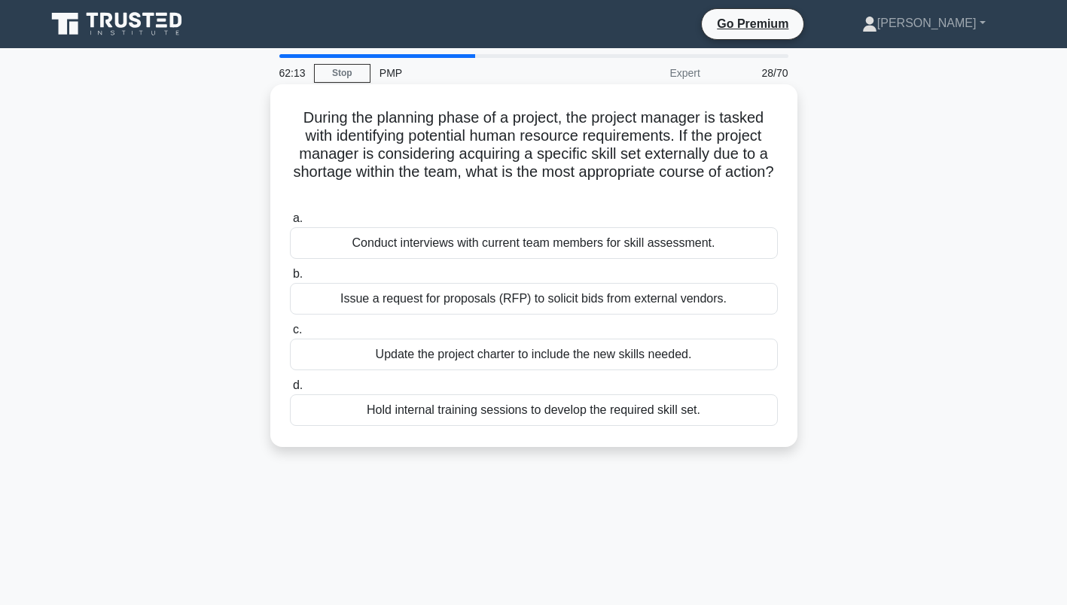
click at [550, 355] on div "Update the project charter to include the new skills needed." at bounding box center [534, 355] width 488 height 32
click at [290, 335] on input "c. Update the project charter to include the new skills needed." at bounding box center [290, 330] width 0 height 10
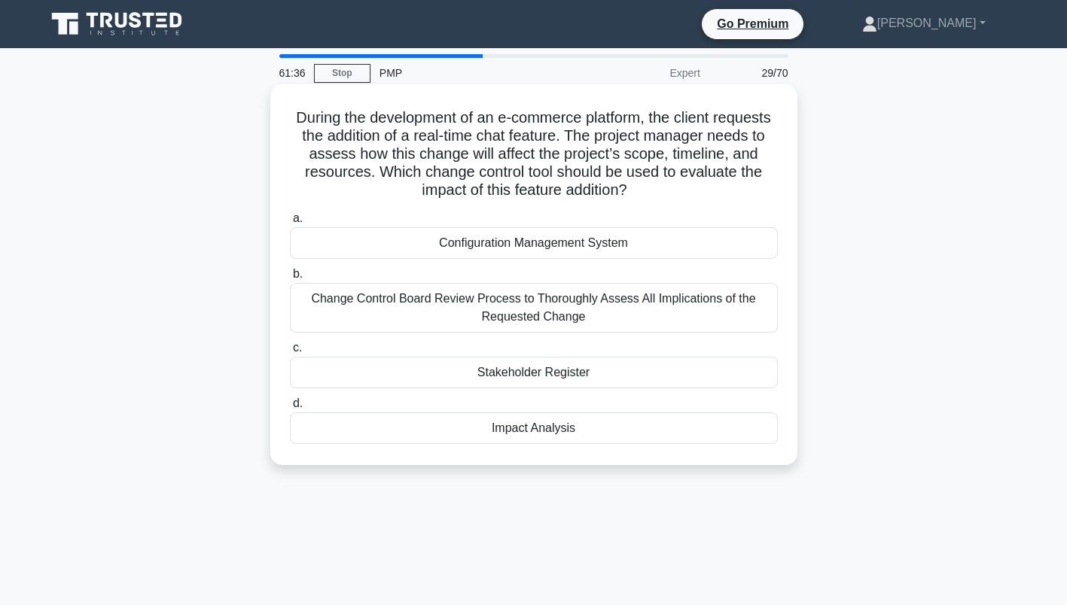
click at [544, 428] on div "Impact Analysis" at bounding box center [534, 429] width 488 height 32
click at [290, 409] on input "d. Impact Analysis" at bounding box center [290, 404] width 0 height 10
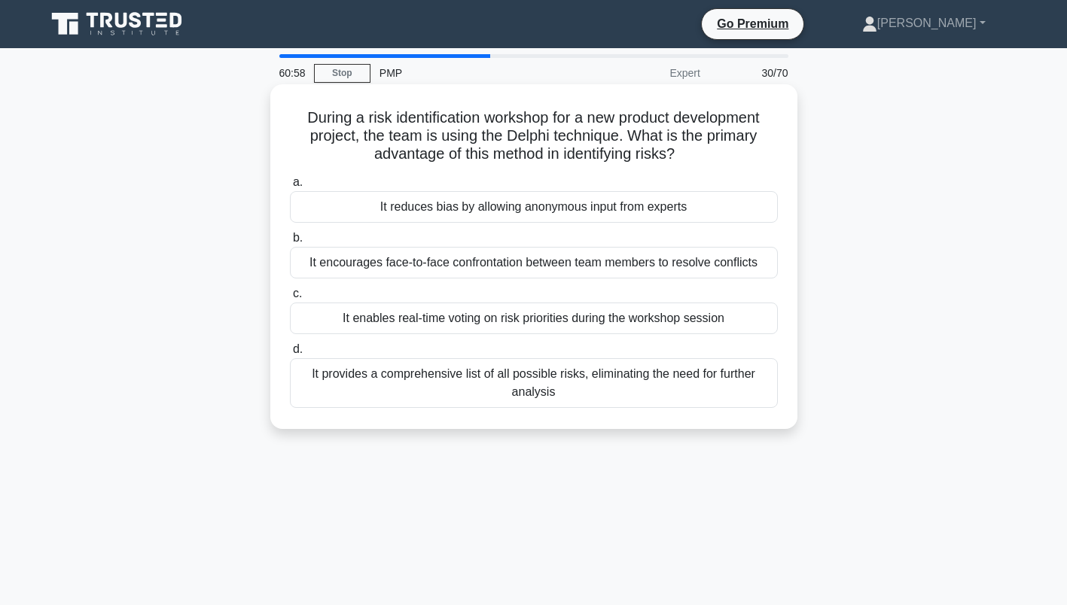
click at [508, 215] on div "It reduces bias by allowing anonymous input from experts" at bounding box center [534, 207] width 488 height 32
click at [290, 188] on input "a. It reduces bias by allowing anonymous input from experts" at bounding box center [290, 183] width 0 height 10
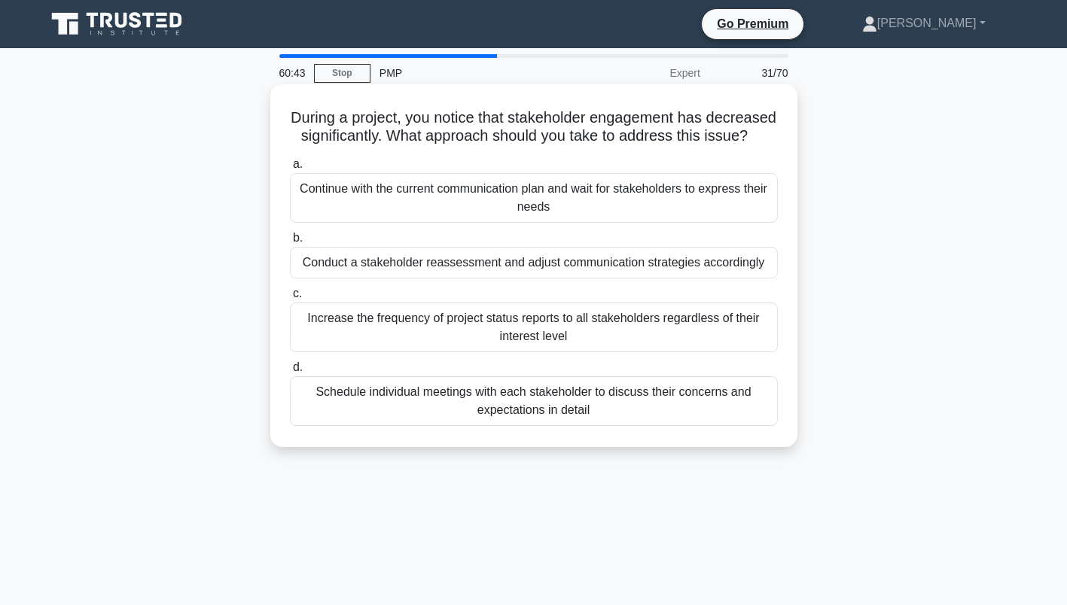
click at [692, 279] on div "Conduct a stakeholder reassessment and adjust communication strategies accordin…" at bounding box center [534, 263] width 488 height 32
click at [290, 243] on input "b. Conduct a stakeholder reassessment and adjust communication strategies accor…" at bounding box center [290, 238] width 0 height 10
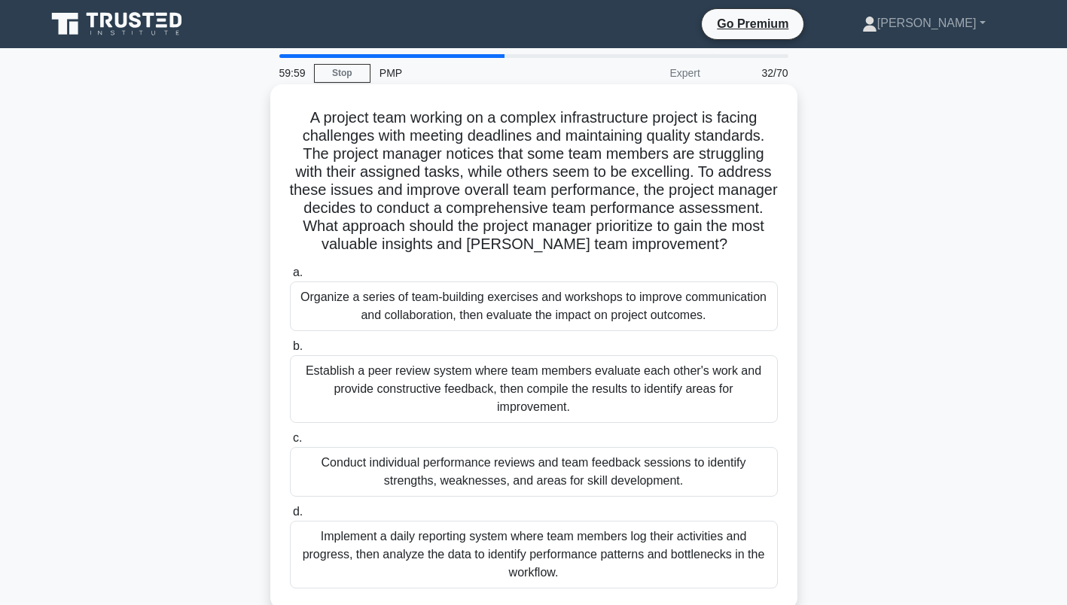
click at [517, 381] on div "Establish a peer review system where team members evaluate each other's work an…" at bounding box center [534, 389] width 488 height 68
click at [290, 352] on input "b. Establish a peer review system where team members evaluate each other's work…" at bounding box center [290, 347] width 0 height 10
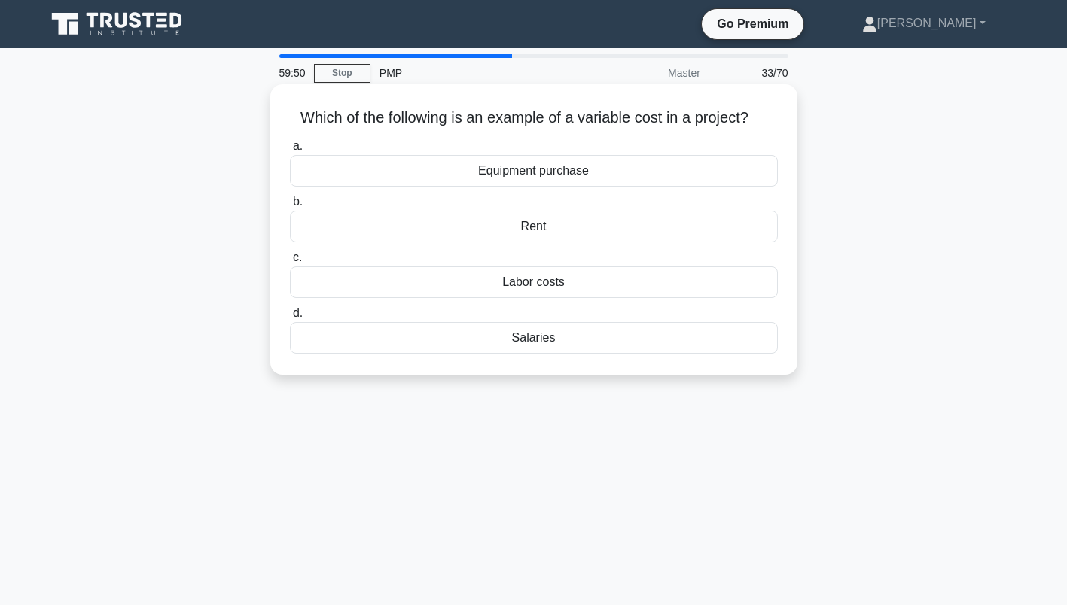
click at [547, 175] on div "Equipment purchase" at bounding box center [534, 171] width 488 height 32
click at [290, 151] on input "a. Equipment purchase" at bounding box center [290, 147] width 0 height 10
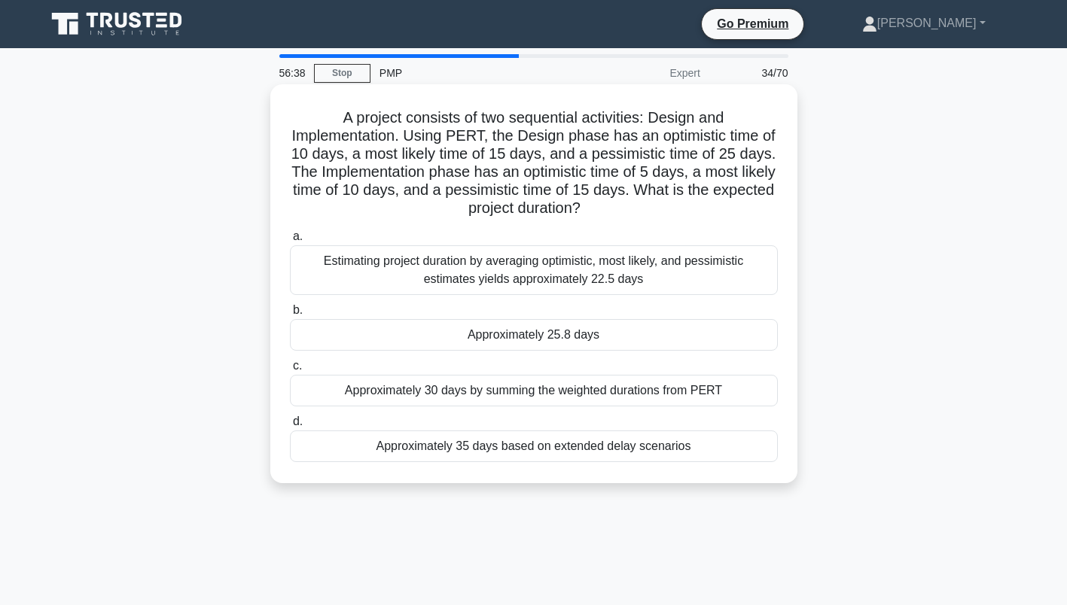
click at [594, 337] on div "Approximately 25.8 days" at bounding box center [534, 335] width 488 height 32
click at [290, 316] on input "b. Approximately 25.8 days" at bounding box center [290, 311] width 0 height 10
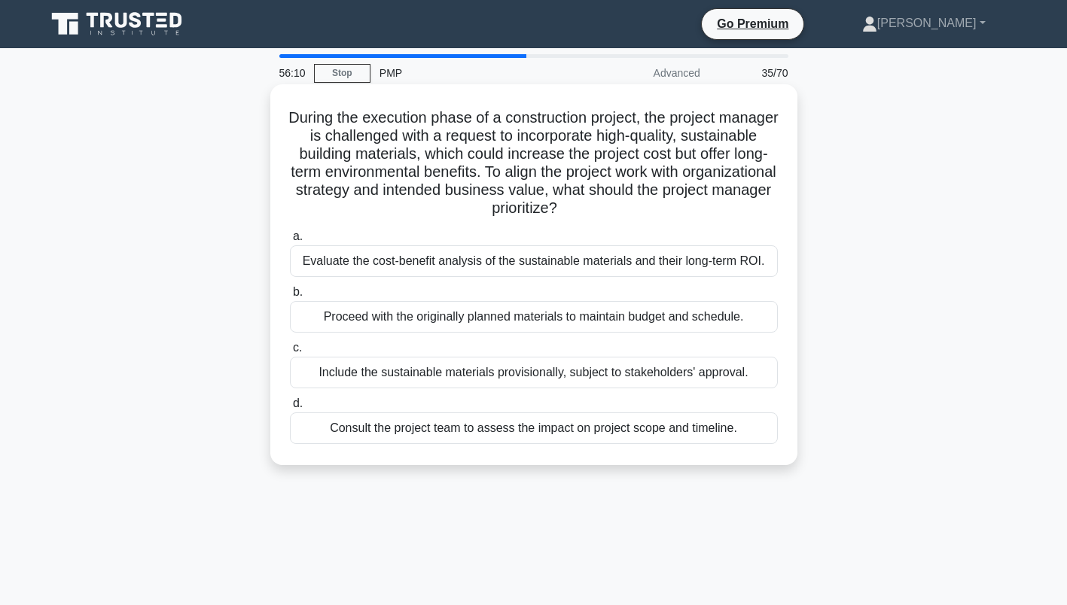
click at [515, 262] on div "Evaluate the cost-benefit analysis of the sustainable materials and their long-…" at bounding box center [534, 261] width 488 height 32
click at [290, 242] on input "a. Evaluate the cost-benefit analysis of the sustainable materials and their lo…" at bounding box center [290, 237] width 0 height 10
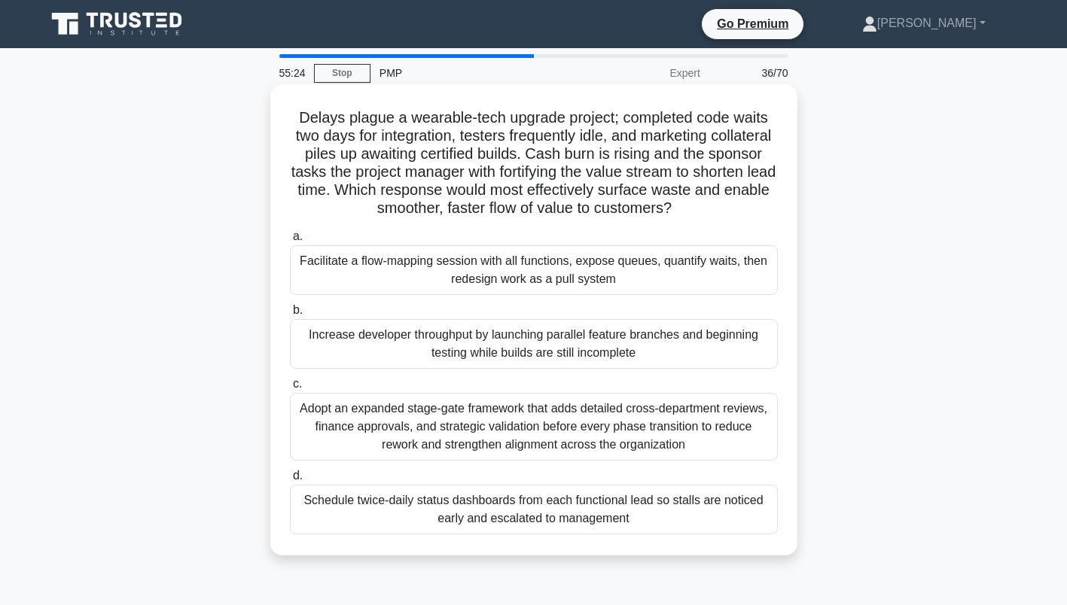
click at [486, 271] on div "Facilitate a flow-mapping session with all functions, expose queues, quantify w…" at bounding box center [534, 270] width 488 height 50
click at [290, 242] on input "a. Facilitate a flow-mapping session with all functions, expose queues, quantif…" at bounding box center [290, 237] width 0 height 10
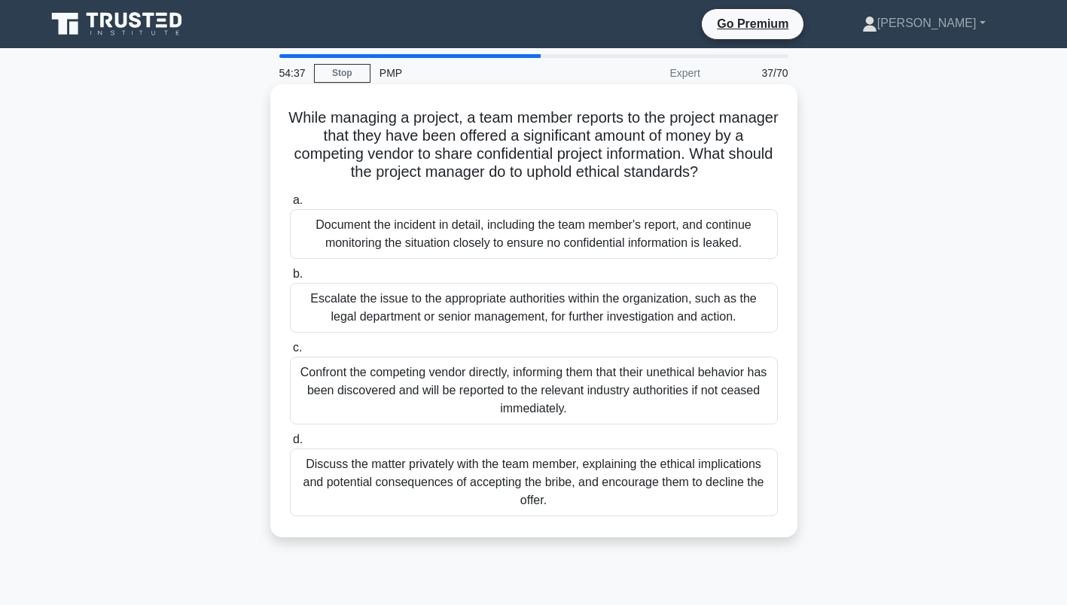
click at [376, 306] on div "Escalate the issue to the appropriate authorities within the organization, such…" at bounding box center [534, 308] width 488 height 50
click at [290, 279] on input "b. Escalate the issue to the appropriate authorities within the organization, s…" at bounding box center [290, 275] width 0 height 10
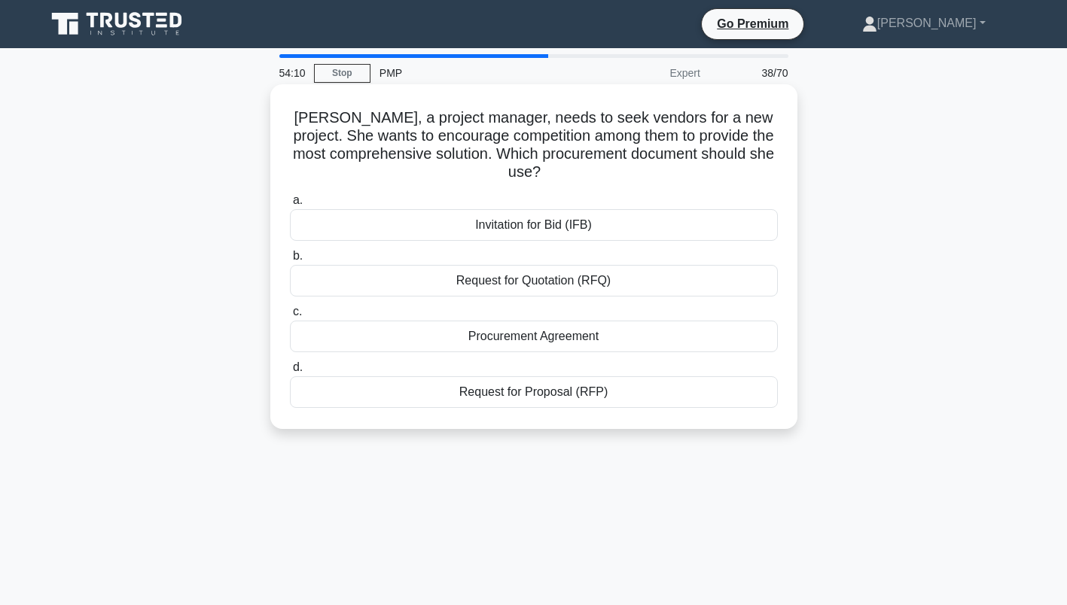
click at [547, 392] on div "Request for Proposal (RFP)" at bounding box center [534, 393] width 488 height 32
click at [290, 373] on input "d. Request for Proposal (RFP)" at bounding box center [290, 368] width 0 height 10
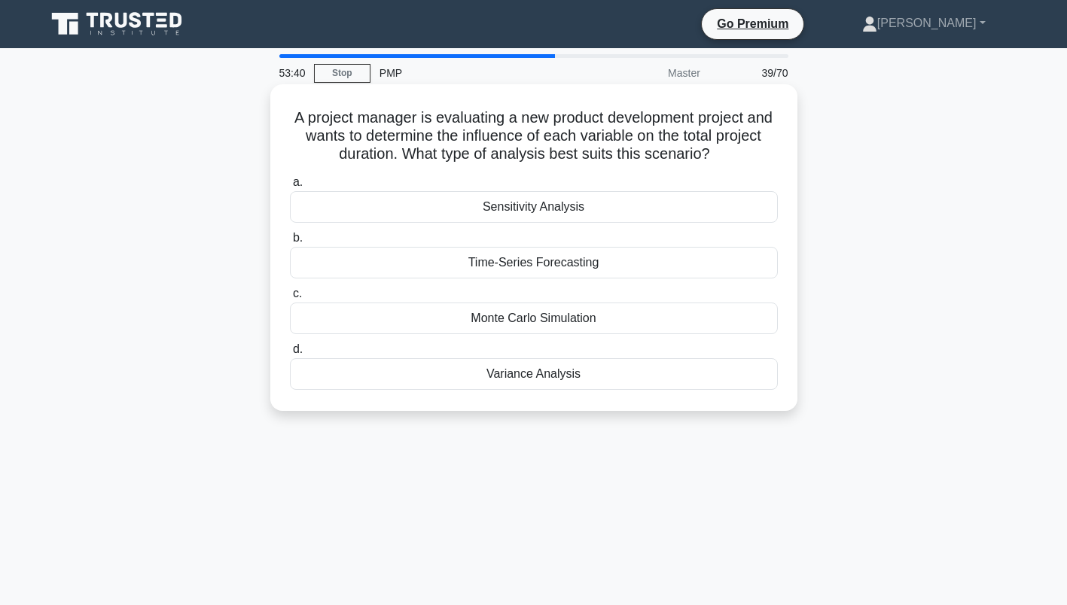
click at [563, 206] on div "Sensitivity Analysis" at bounding box center [534, 207] width 488 height 32
click at [290, 188] on input "a. Sensitivity Analysis" at bounding box center [290, 183] width 0 height 10
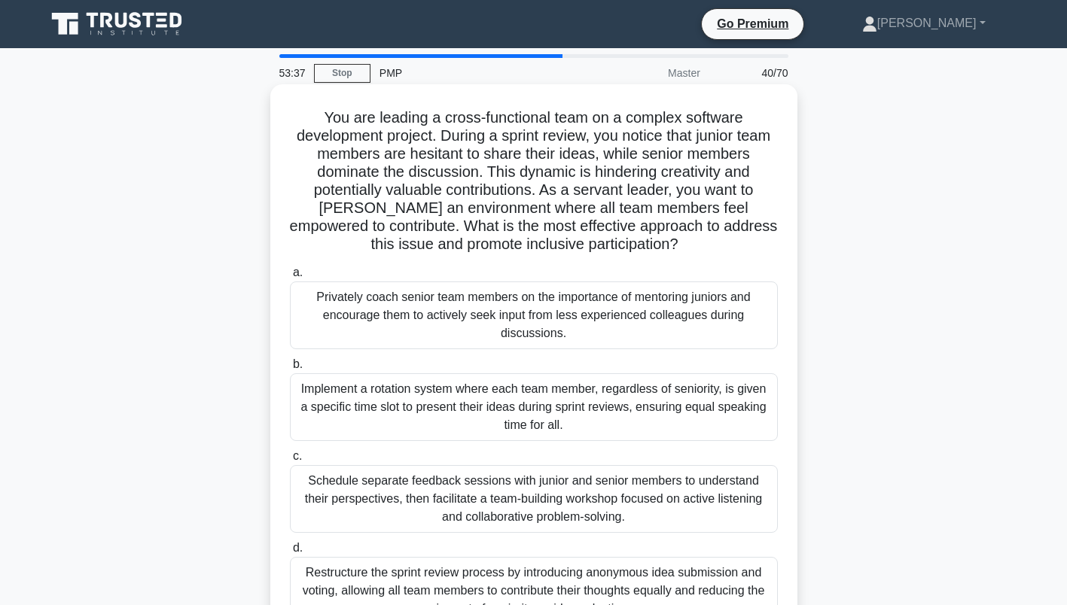
scroll to position [75, 0]
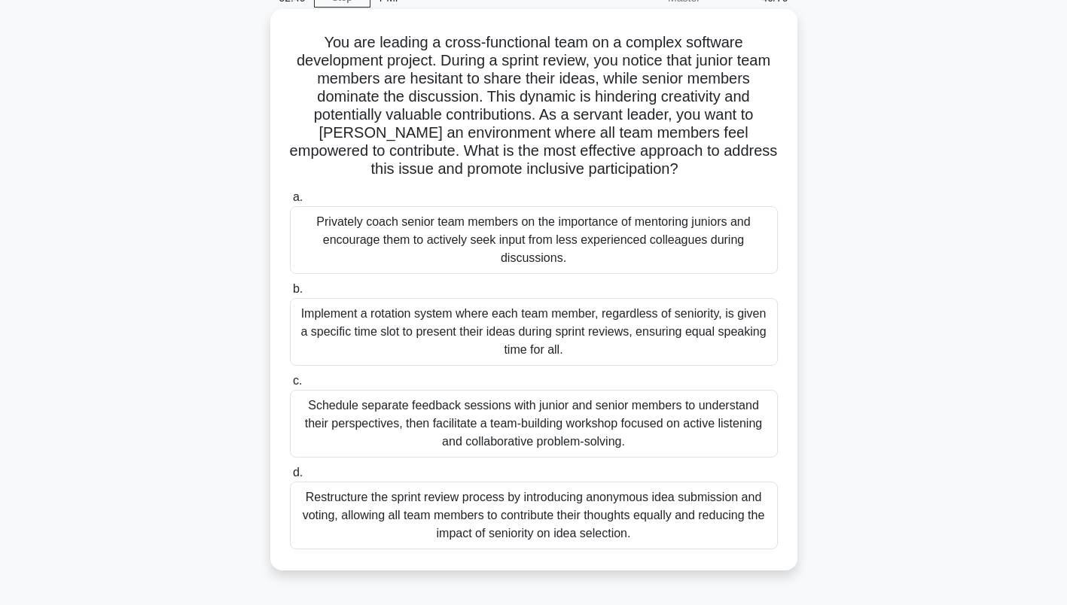
click at [492, 332] on div "Implement a rotation system where each team member, regardless of seniority, is…" at bounding box center [534, 332] width 488 height 68
click at [290, 294] on input "b. Implement a rotation system where each team member, regardless of seniority,…" at bounding box center [290, 290] width 0 height 10
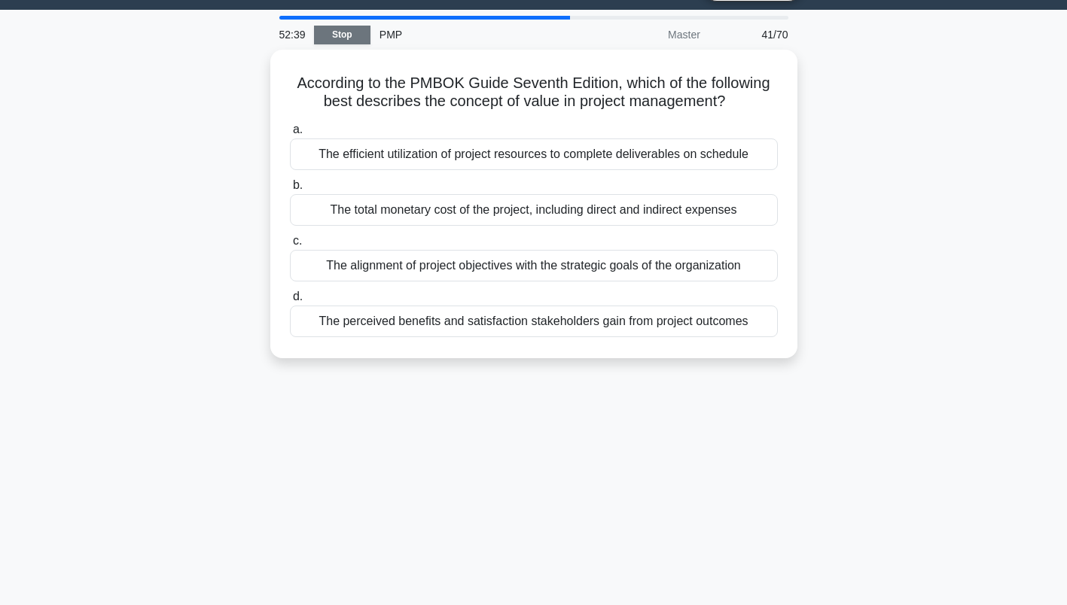
scroll to position [0, 0]
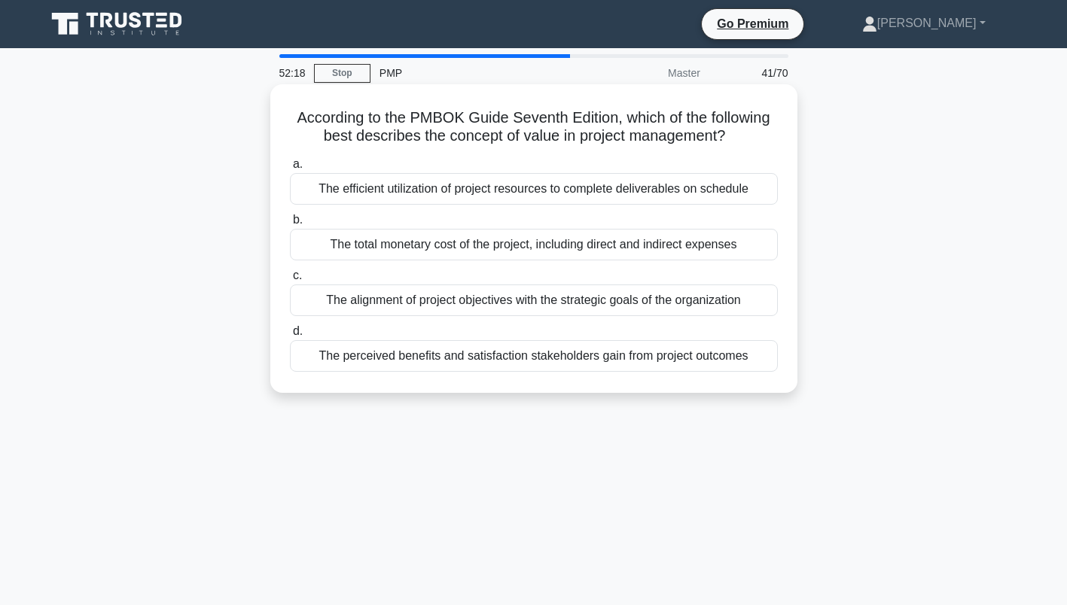
click at [602, 356] on div "The perceived benefits and satisfaction stakeholders gain from project outcomes" at bounding box center [534, 356] width 488 height 32
click at [290, 337] on input "d. The perceived benefits and satisfaction stakeholders gain from project outco…" at bounding box center [290, 332] width 0 height 10
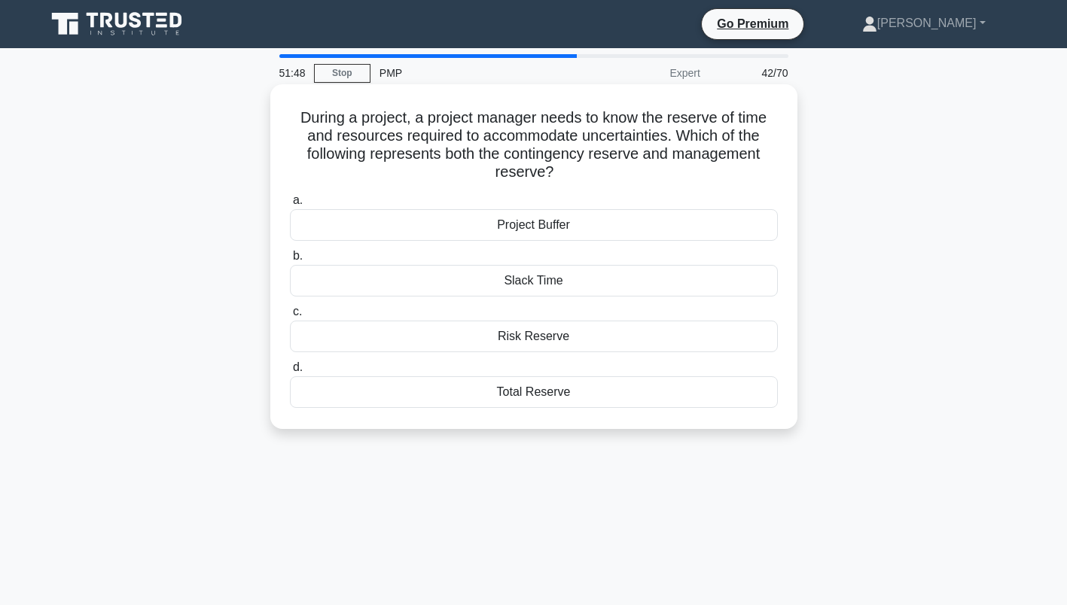
click at [536, 392] on div "Total Reserve" at bounding box center [534, 393] width 488 height 32
click at [290, 373] on input "d. Total Reserve" at bounding box center [290, 368] width 0 height 10
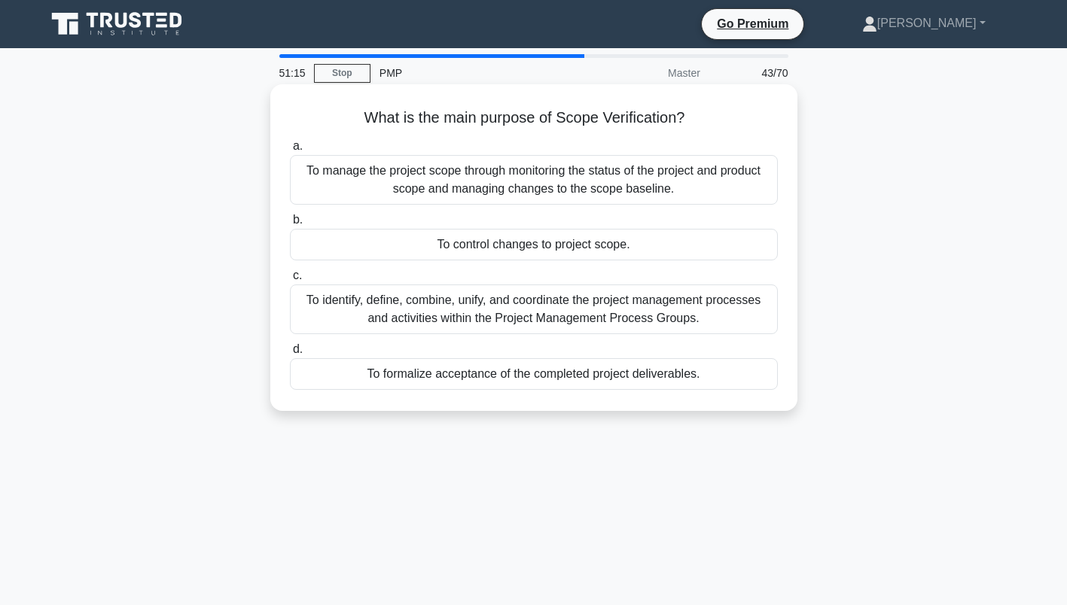
click at [600, 180] on div "To manage the project scope through monitoring the status of the project and pr…" at bounding box center [534, 180] width 488 height 50
click at [290, 151] on input "a. To manage the project scope through monitoring the status of the project and…" at bounding box center [290, 147] width 0 height 10
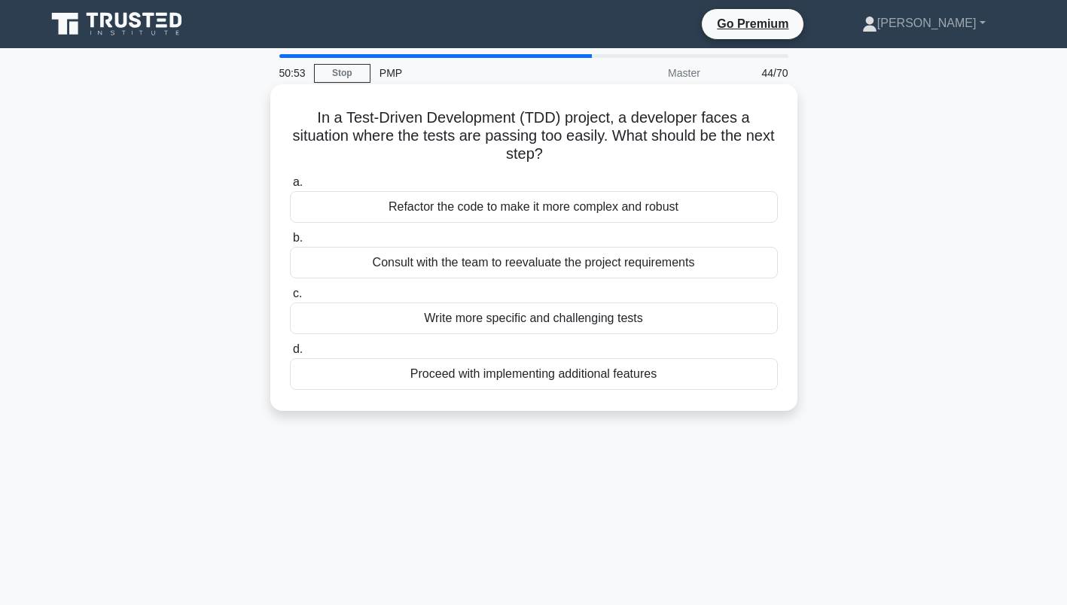
click at [504, 265] on div "Consult with the team to reevaluate the project requirements" at bounding box center [534, 263] width 488 height 32
click at [290, 243] on input "b. Consult with the team to reevaluate the project requirements" at bounding box center [290, 238] width 0 height 10
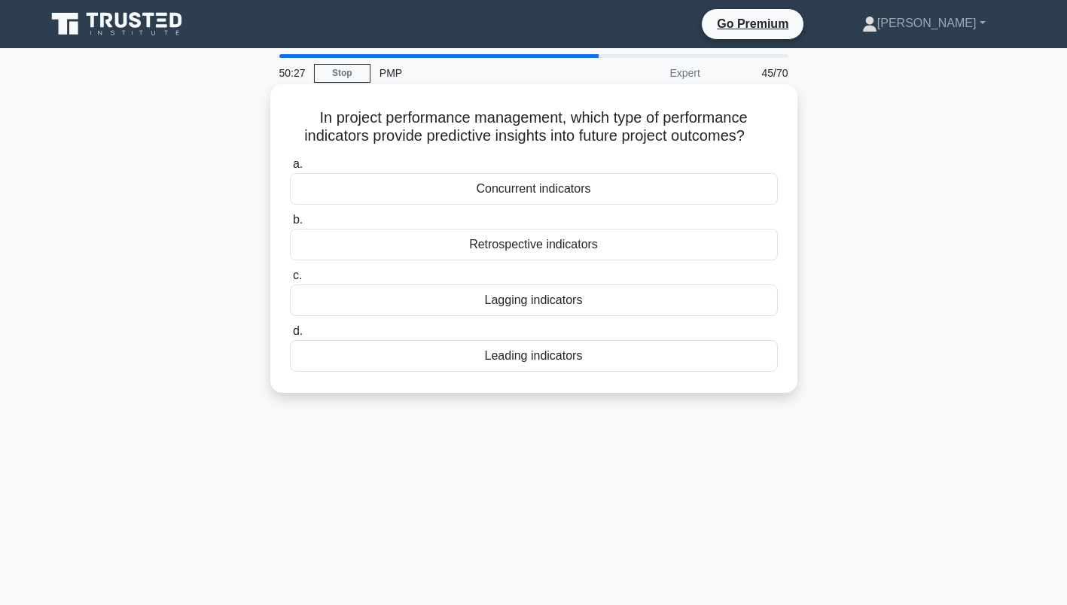
click at [545, 361] on div "Leading indicators" at bounding box center [534, 356] width 488 height 32
click at [290, 337] on input "d. Leading indicators" at bounding box center [290, 332] width 0 height 10
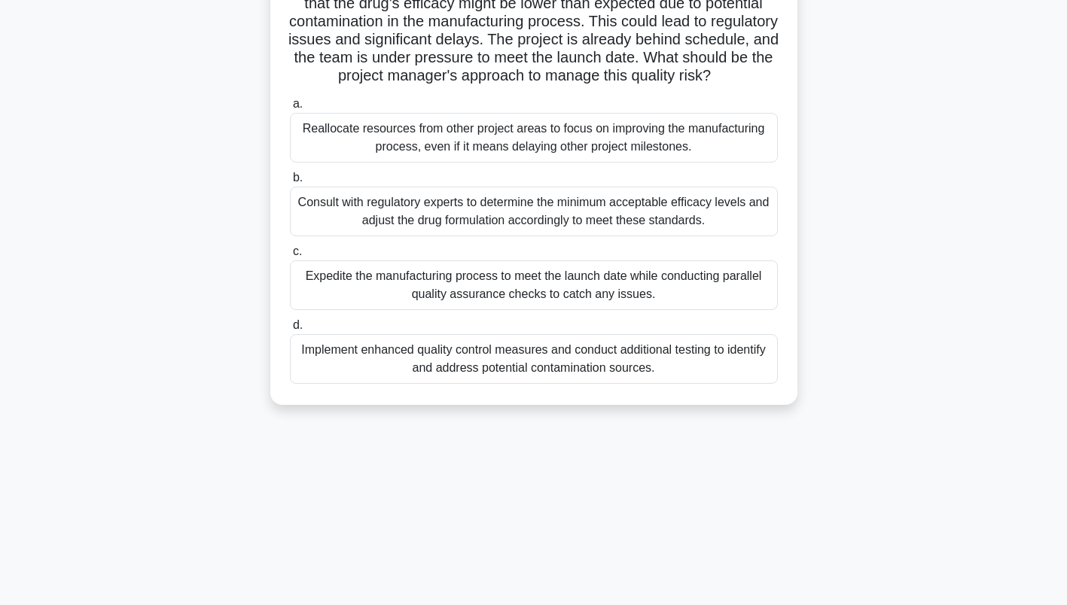
scroll to position [75, 0]
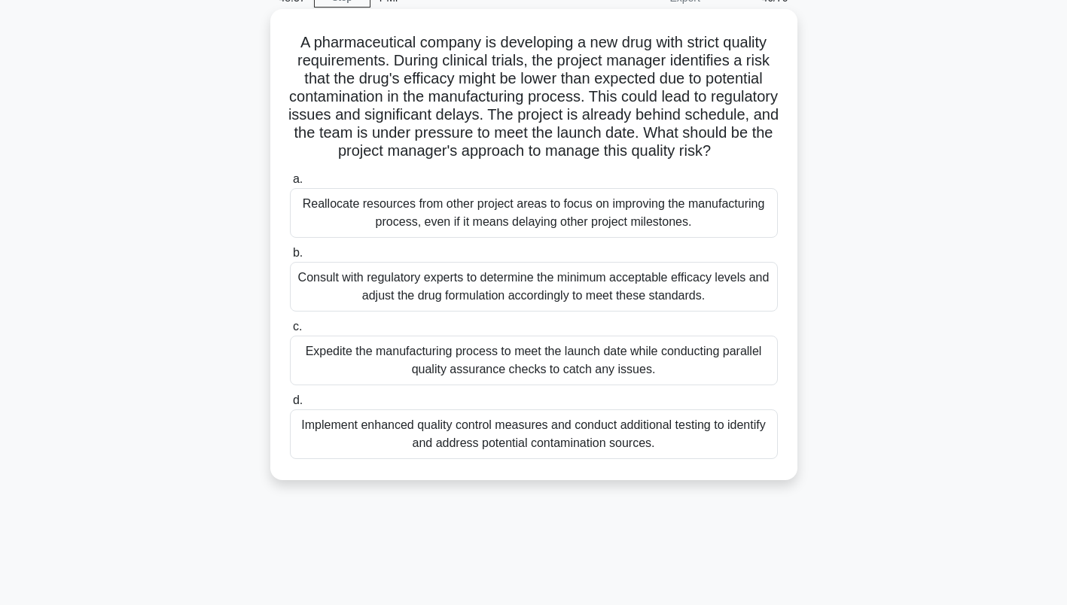
click at [528, 451] on div "Implement enhanced quality control measures and conduct additional testing to i…" at bounding box center [534, 435] width 488 height 50
click at [290, 406] on input "d. Implement enhanced quality control measures and conduct additional testing t…" at bounding box center [290, 401] width 0 height 10
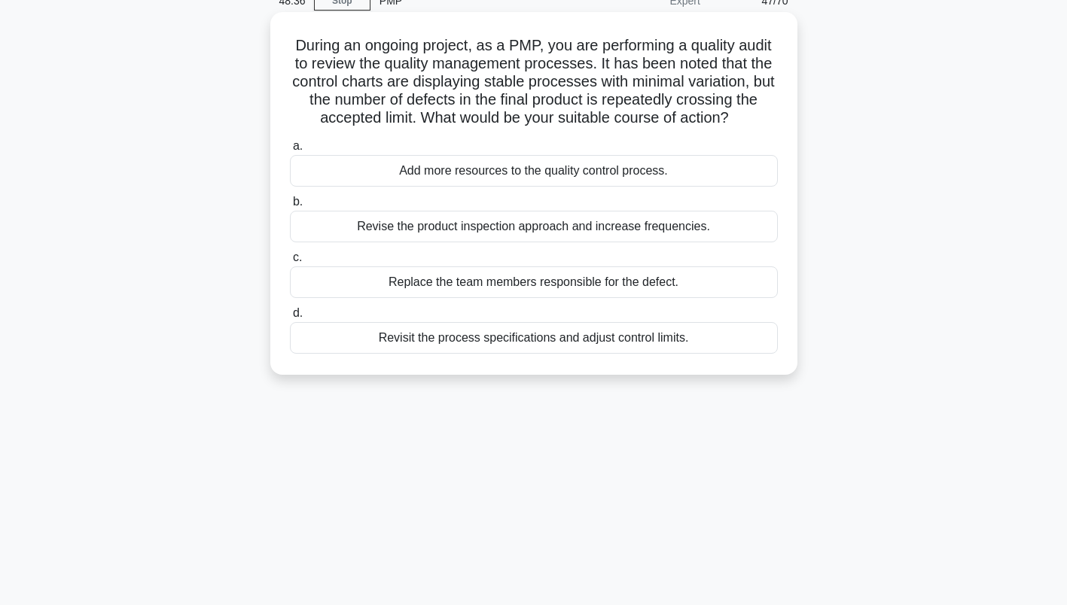
scroll to position [0, 0]
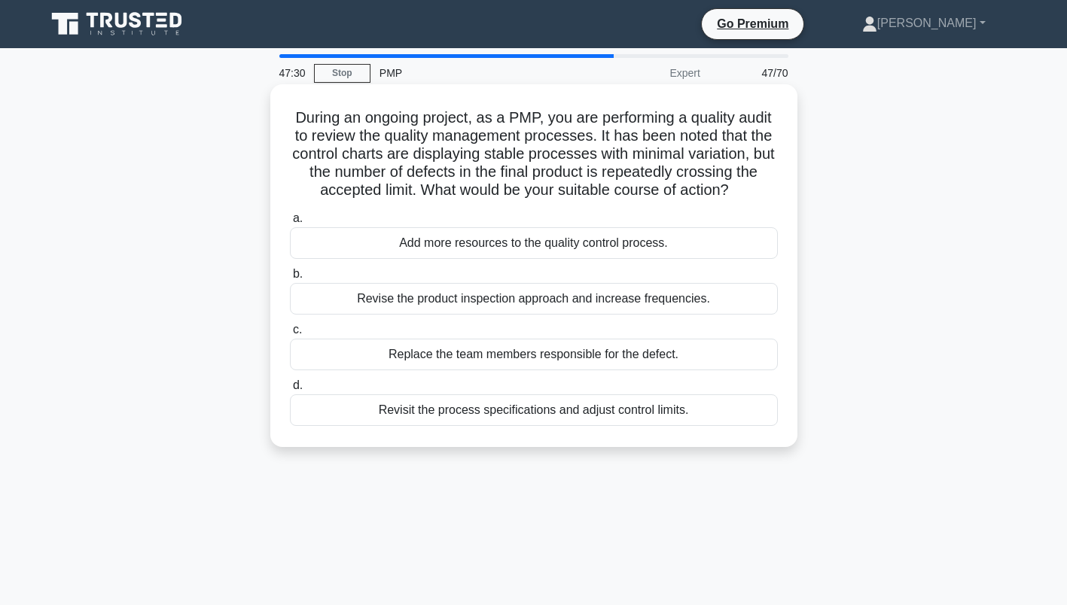
click at [593, 426] on div "Revisit the process specifications and adjust control limits." at bounding box center [534, 411] width 488 height 32
click at [290, 391] on input "d. Revisit the process specifications and adjust control limits." at bounding box center [290, 386] width 0 height 10
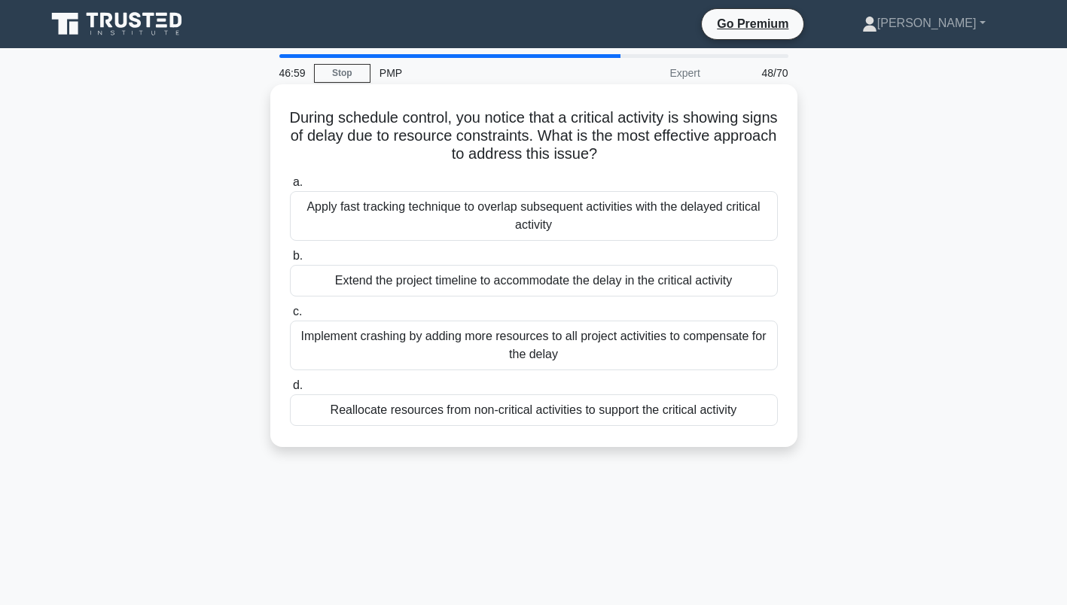
click at [663, 416] on div "Reallocate resources from non-critical activities to support the critical activ…" at bounding box center [534, 411] width 488 height 32
click at [290, 391] on input "d. Reallocate resources from non-critical activities to support the critical ac…" at bounding box center [290, 386] width 0 height 10
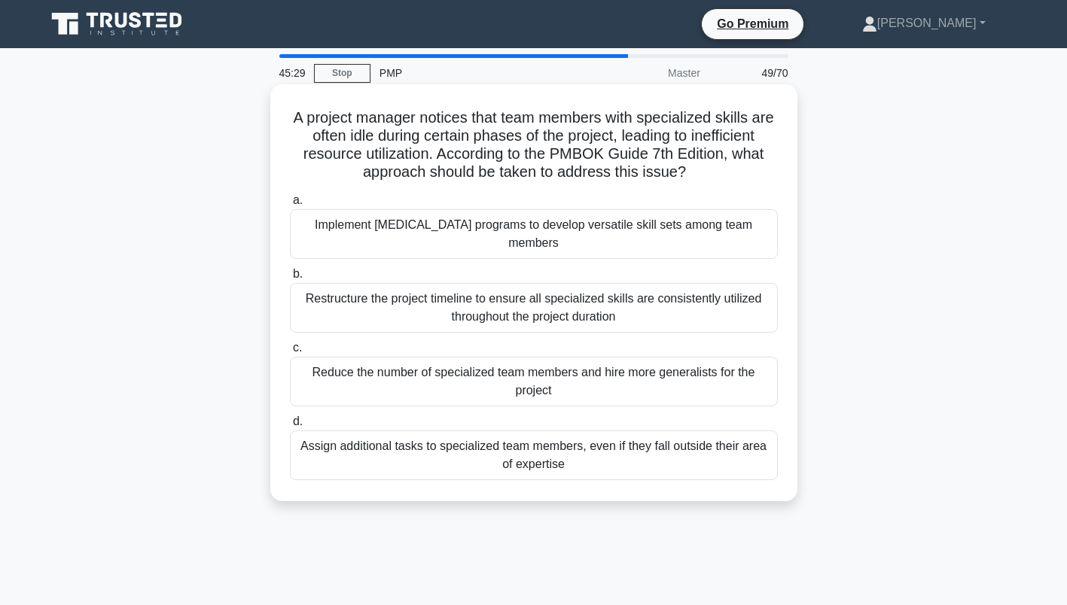
click at [574, 288] on div "Restructure the project timeline to ensure all specialized skills are consisten…" at bounding box center [534, 308] width 488 height 50
click at [290, 279] on input "b. Restructure the project timeline to ensure all specialized skills are consis…" at bounding box center [290, 275] width 0 height 10
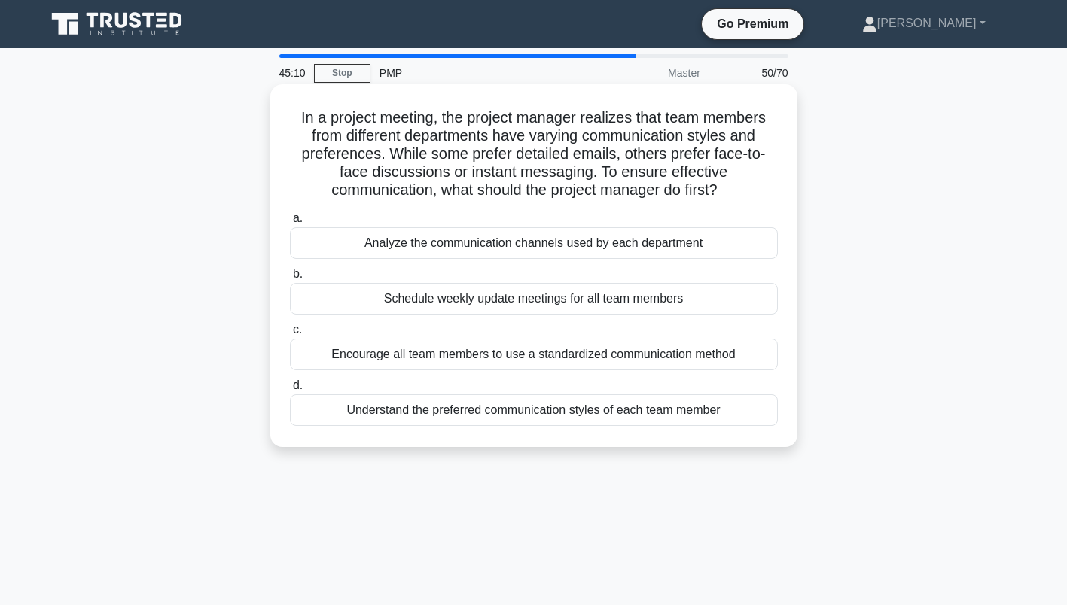
click at [479, 416] on div "Understand the preferred communication styles of each team member" at bounding box center [534, 411] width 488 height 32
click at [290, 391] on input "d. Understand the preferred communication styles of each team member" at bounding box center [290, 386] width 0 height 10
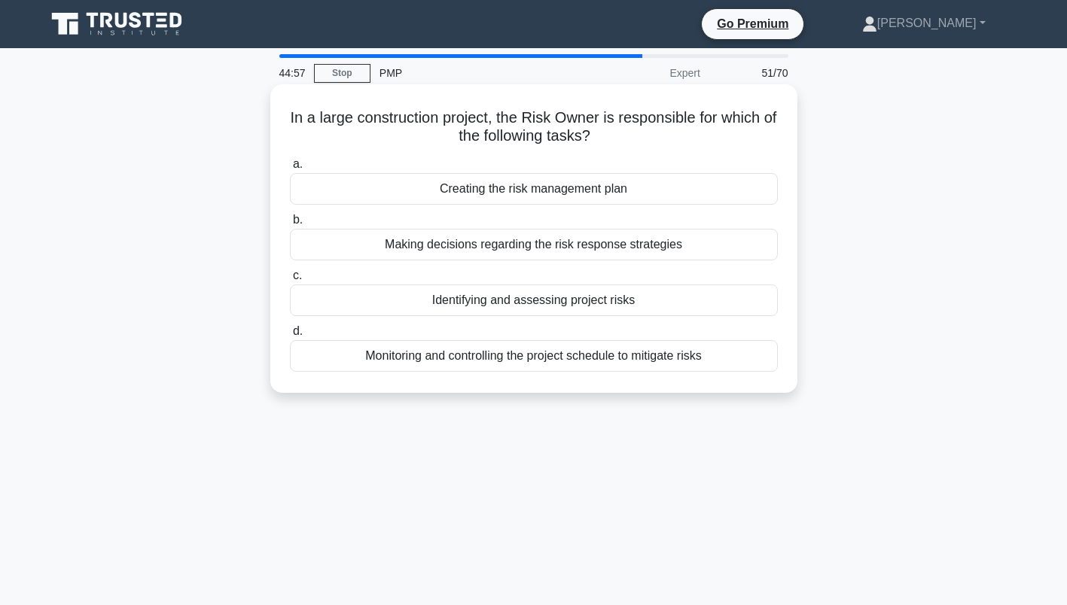
click at [566, 245] on div "Making decisions regarding the risk response strategies" at bounding box center [534, 245] width 488 height 32
click at [290, 225] on input "b. Making decisions regarding the risk response strategies" at bounding box center [290, 220] width 0 height 10
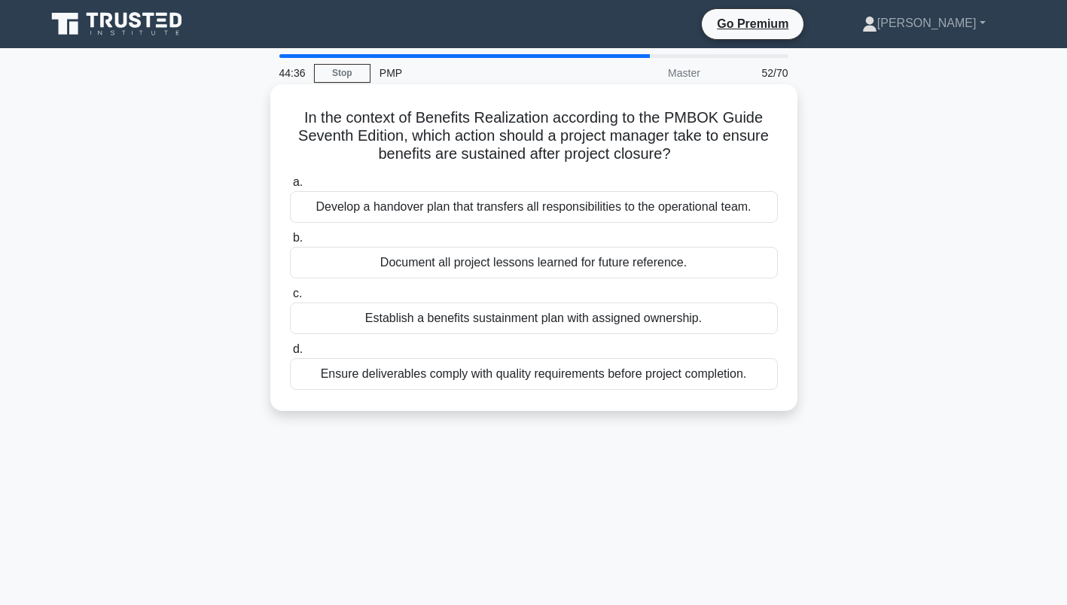
click at [537, 323] on div "Establish a benefits sustainment plan with assigned ownership." at bounding box center [534, 319] width 488 height 32
click at [290, 299] on input "c. Establish a benefits sustainment plan with assigned ownership." at bounding box center [290, 294] width 0 height 10
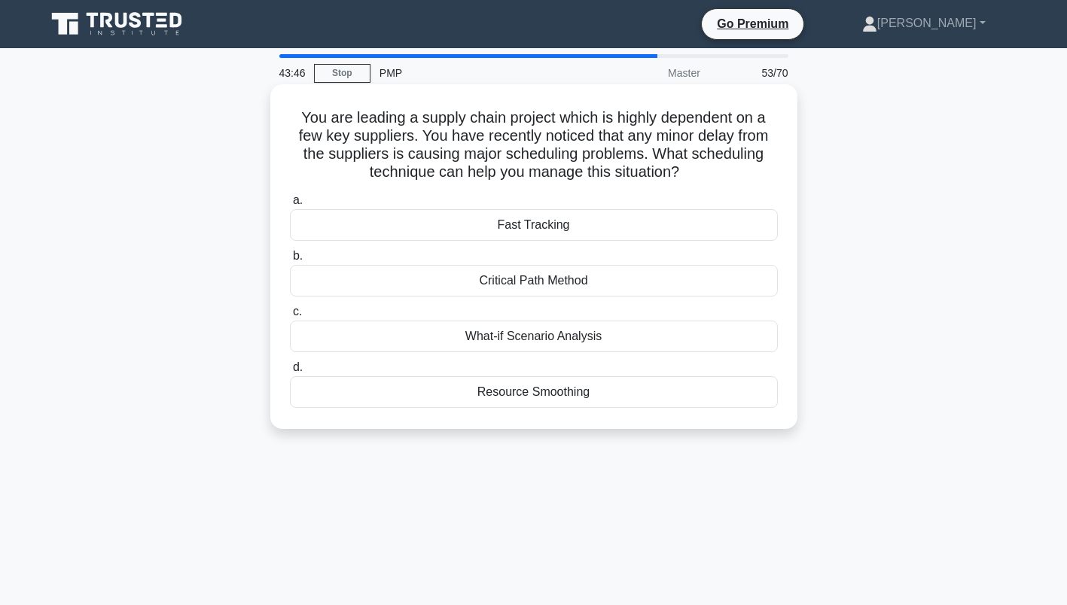
click at [544, 279] on div "Critical Path Method" at bounding box center [534, 281] width 488 height 32
click at [290, 261] on input "b. Critical Path Method" at bounding box center [290, 257] width 0 height 10
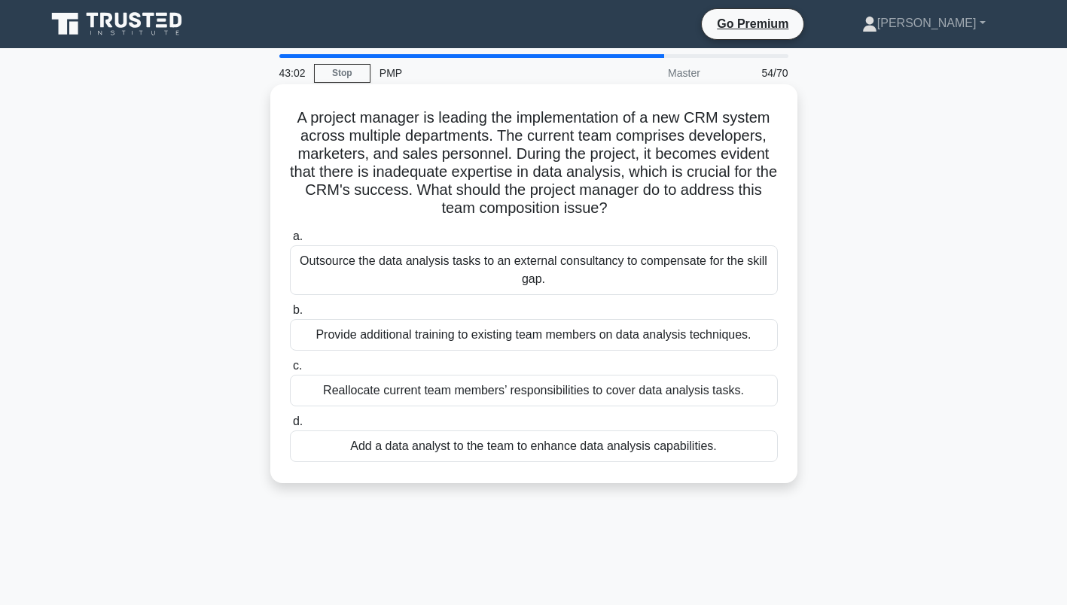
click at [470, 334] on div "Provide additional training to existing team members on data analysis technique…" at bounding box center [534, 335] width 488 height 32
click at [290, 316] on input "b. Provide additional training to existing team members on data analysis techni…" at bounding box center [290, 311] width 0 height 10
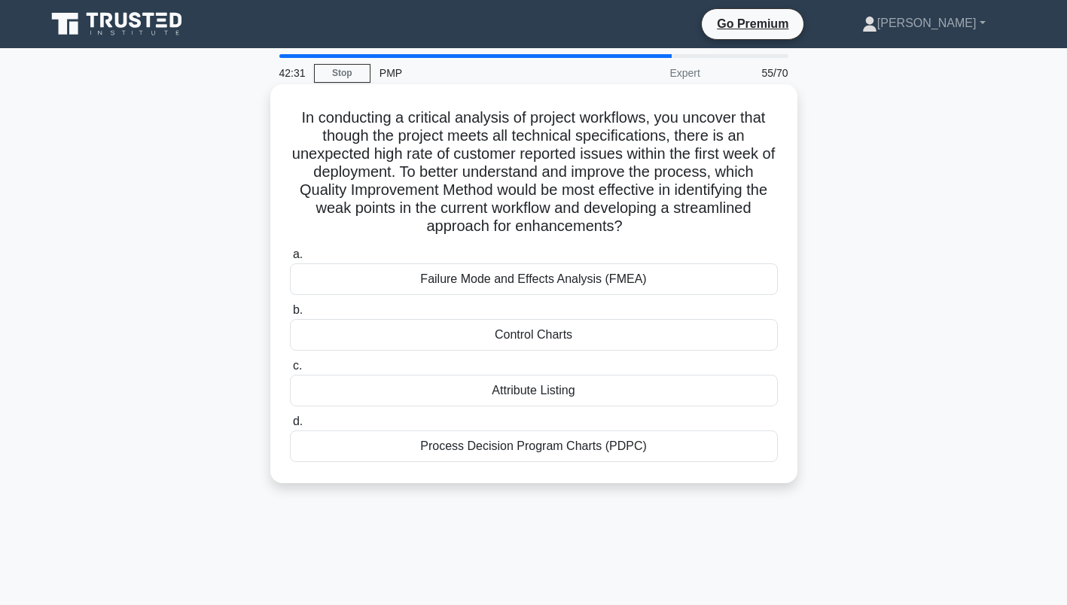
click at [502, 276] on div "Failure Mode and Effects Analysis (FMEA)" at bounding box center [534, 280] width 488 height 32
click at [290, 260] on input "a. Failure Mode and Effects Analysis (FMEA)" at bounding box center [290, 255] width 0 height 10
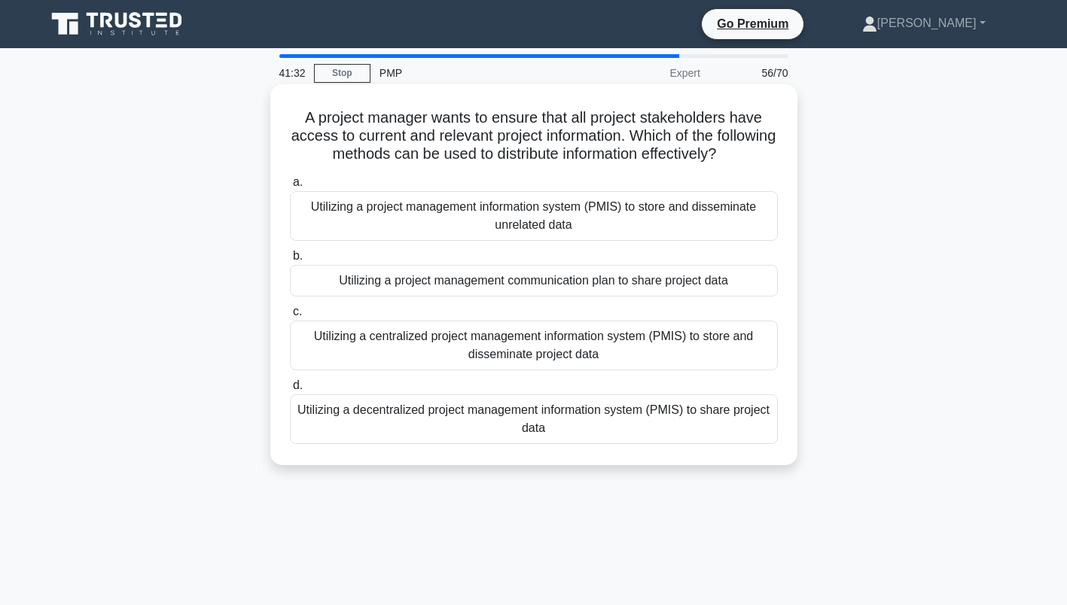
click at [456, 288] on div "Utilizing a project management communication plan to share project data" at bounding box center [534, 281] width 488 height 32
click at [290, 261] on input "b. Utilizing a project management communication plan to share project data" at bounding box center [290, 257] width 0 height 10
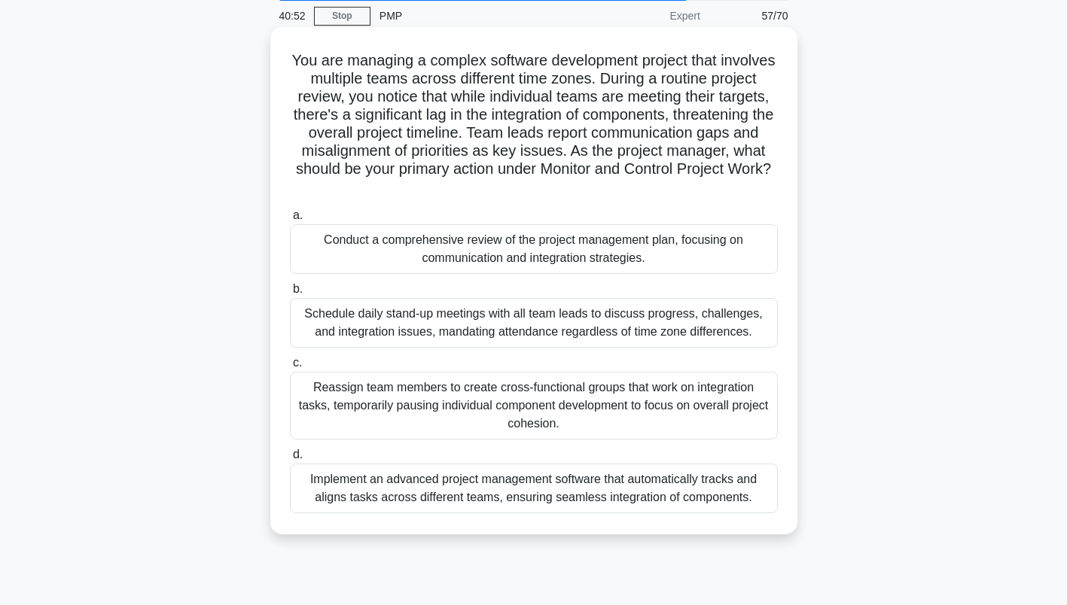
scroll to position [75, 0]
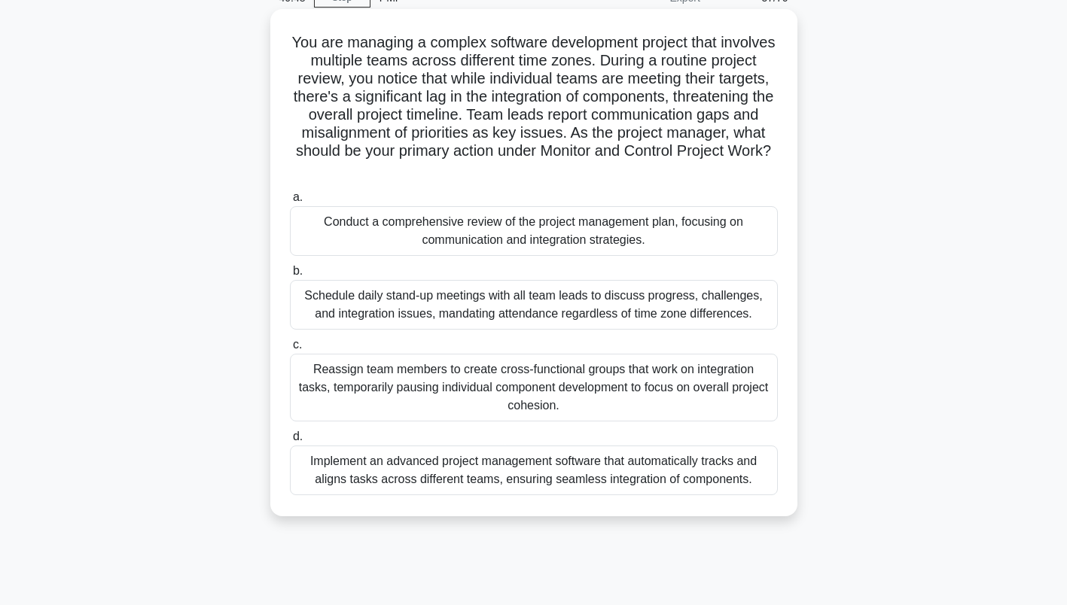
click at [635, 229] on div "Conduct a comprehensive review of the project management plan, focusing on comm…" at bounding box center [534, 231] width 488 height 50
click at [290, 203] on input "a. Conduct a comprehensive review of the project management plan, focusing on c…" at bounding box center [290, 198] width 0 height 10
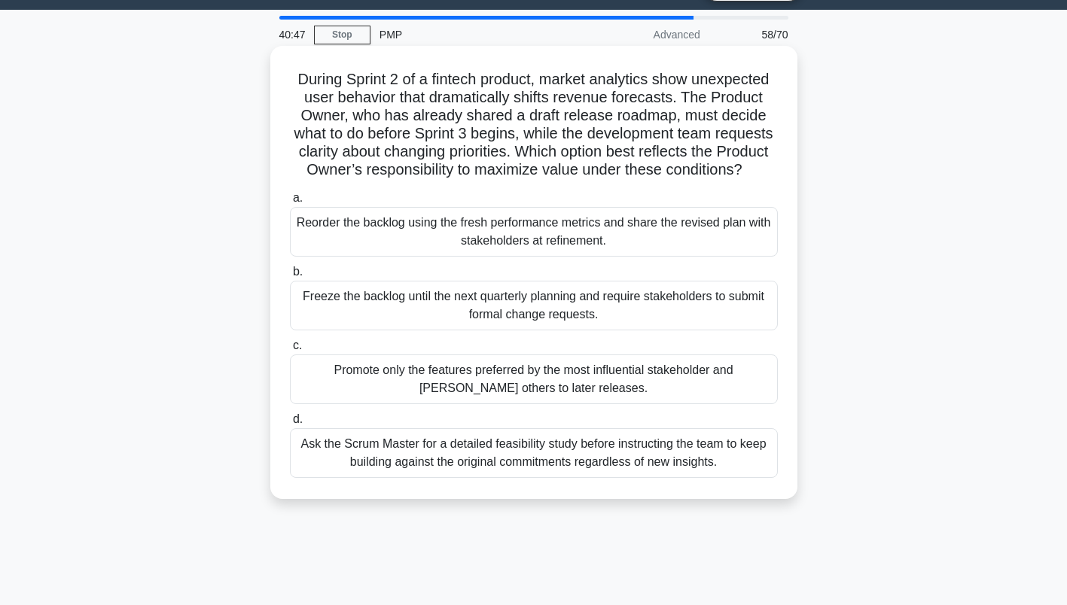
scroll to position [0, 0]
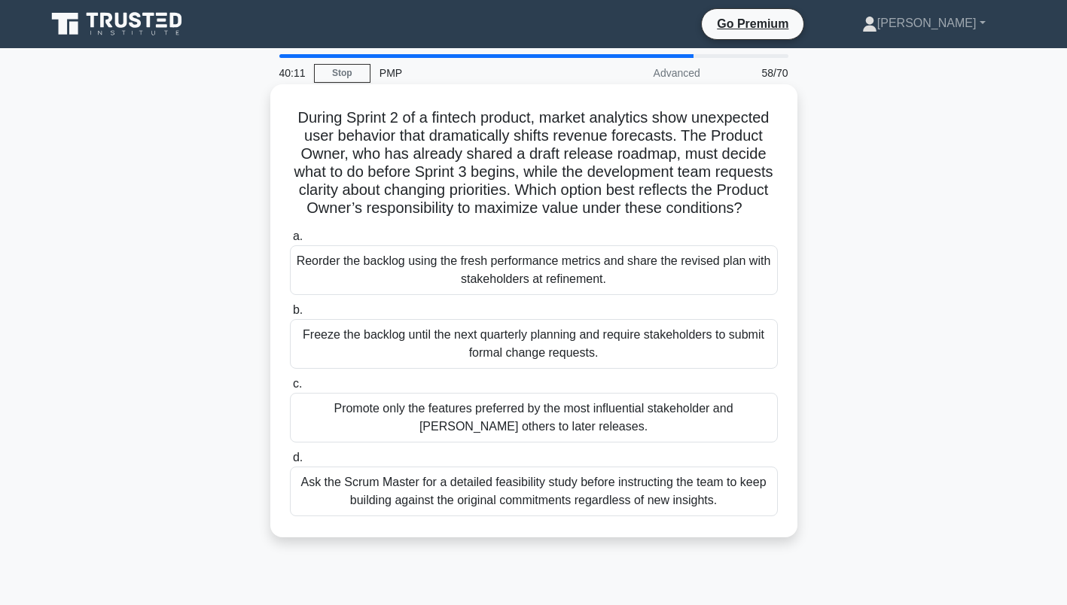
click at [411, 280] on div "Reorder the backlog using the fresh performance metrics and share the revised p…" at bounding box center [534, 270] width 488 height 50
click at [290, 242] on input "a. Reorder the backlog using the fresh performance metrics and share the revise…" at bounding box center [290, 237] width 0 height 10
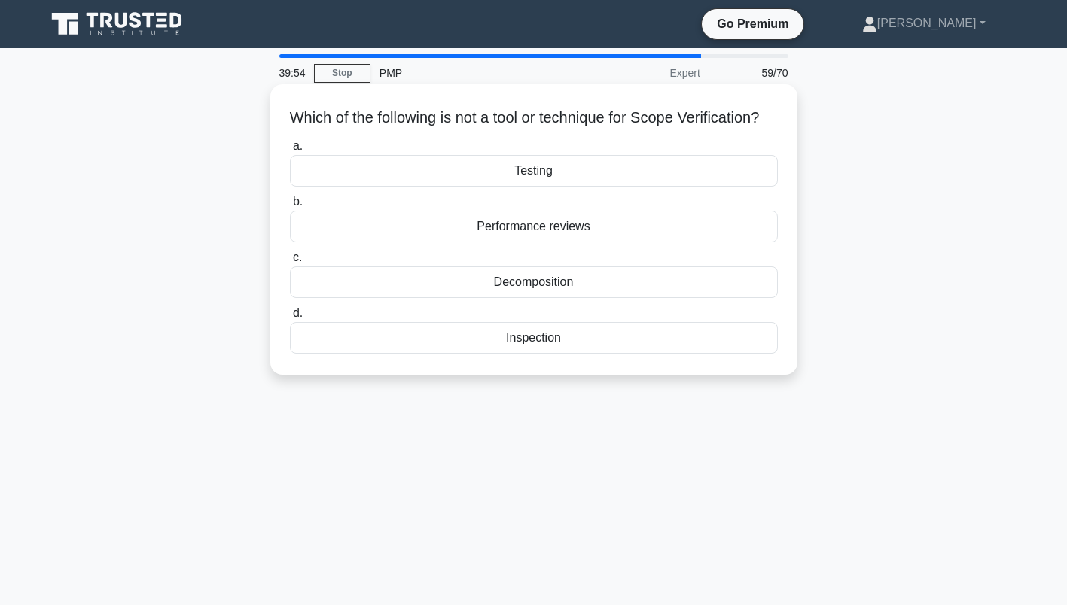
click at [542, 242] on div "Performance reviews" at bounding box center [534, 227] width 488 height 32
click at [290, 207] on input "b. Performance reviews" at bounding box center [290, 202] width 0 height 10
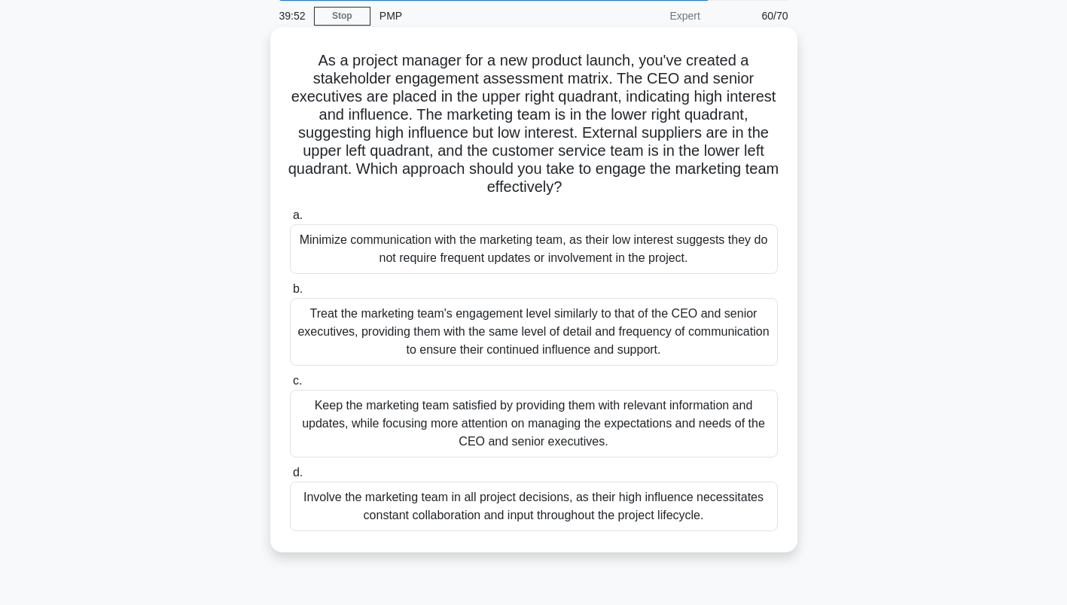
scroll to position [75, 0]
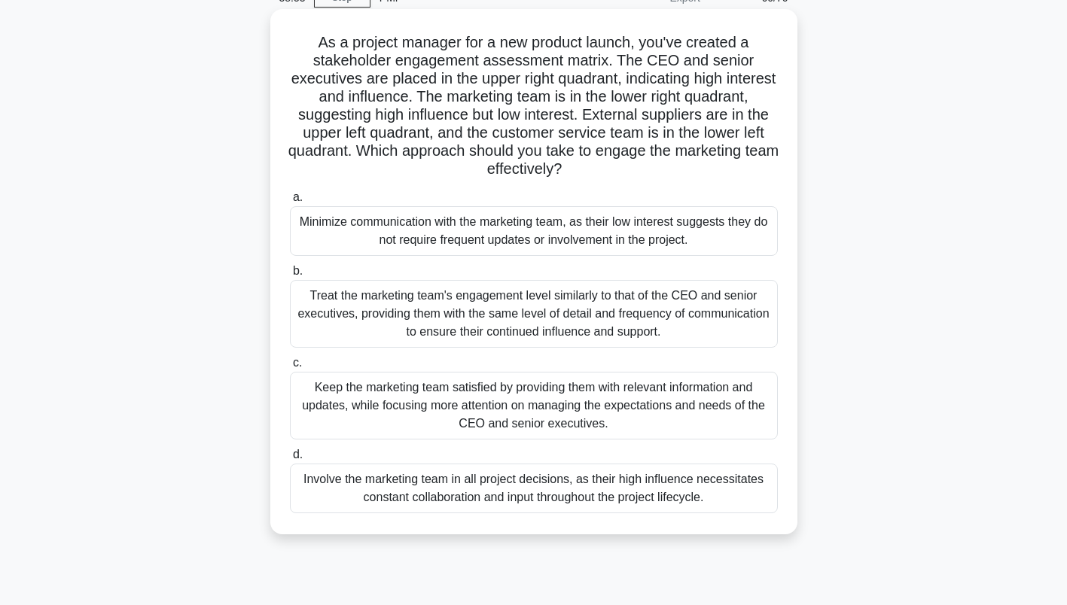
click at [531, 407] on div "Keep the marketing team satisfied by providing them with relevant information a…" at bounding box center [534, 406] width 488 height 68
click at [290, 368] on input "c. Keep the marketing team satisfied by providing them with relevant informatio…" at bounding box center [290, 363] width 0 height 10
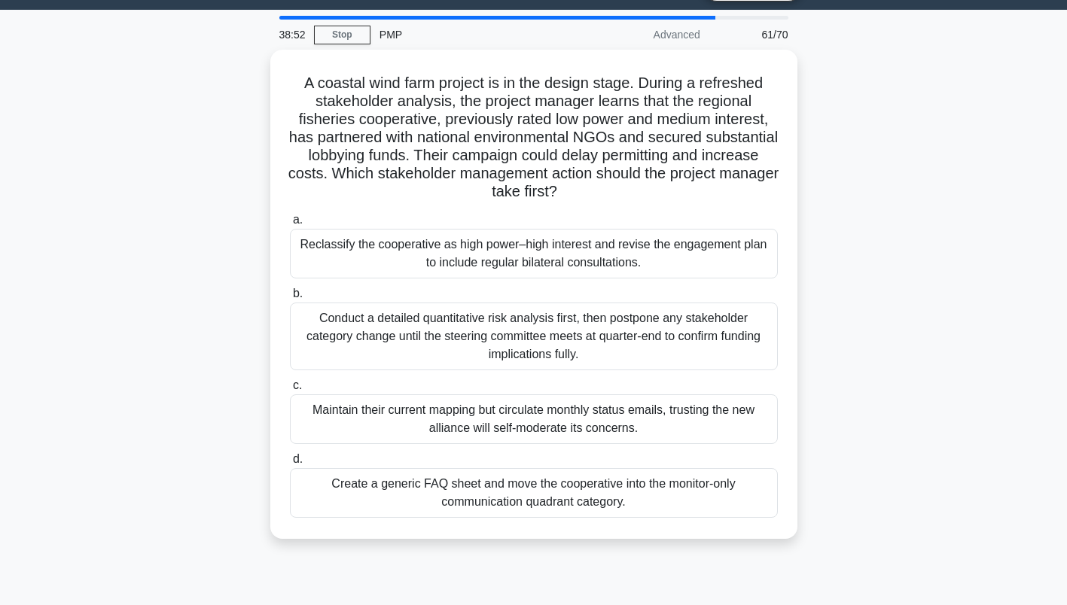
scroll to position [0, 0]
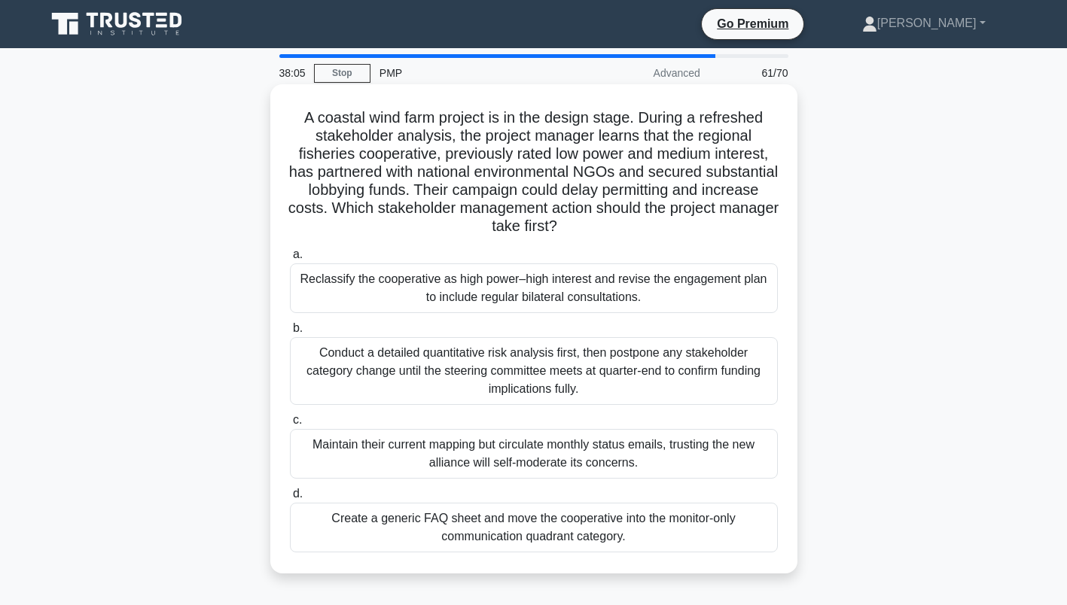
click at [575, 282] on div "Reclassify the cooperative as high power–high interest and revise the engagemen…" at bounding box center [534, 289] width 488 height 50
click at [290, 260] on input "a. Reclassify the cooperative as high power–high interest and revise the engage…" at bounding box center [290, 255] width 0 height 10
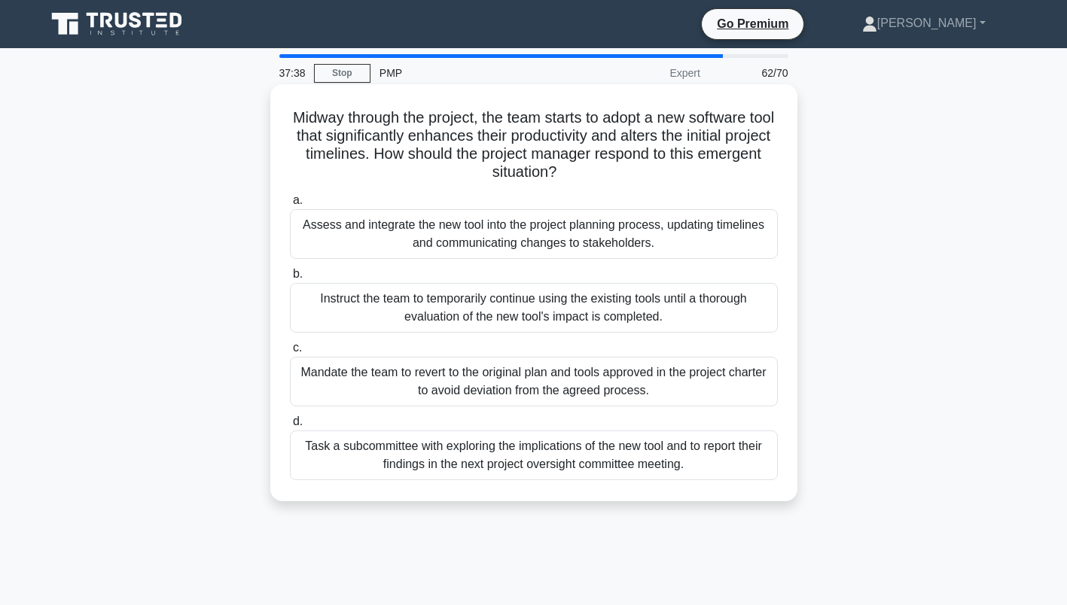
click at [477, 233] on div "Assess and integrate the new tool into the project planning process, updating t…" at bounding box center [534, 234] width 488 height 50
click at [290, 206] on input "a. Assess and integrate the new tool into the project planning process, updatin…" at bounding box center [290, 201] width 0 height 10
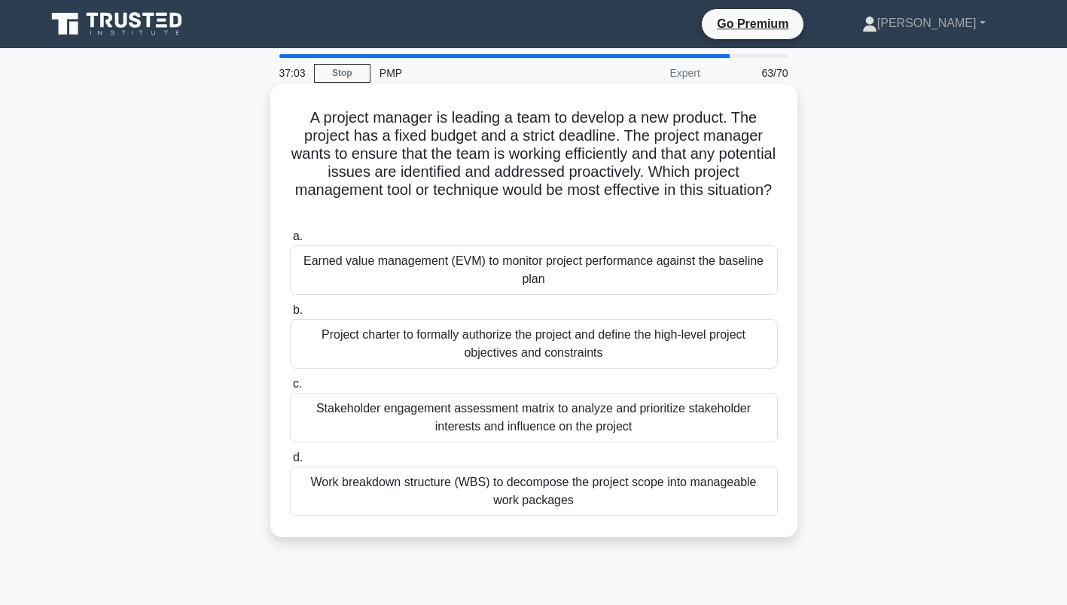
click at [582, 266] on div "Earned value management (EVM) to monitor project performance against the baseli…" at bounding box center [534, 270] width 488 height 50
click at [290, 242] on input "a. Earned value management (EVM) to monitor project performance against the bas…" at bounding box center [290, 237] width 0 height 10
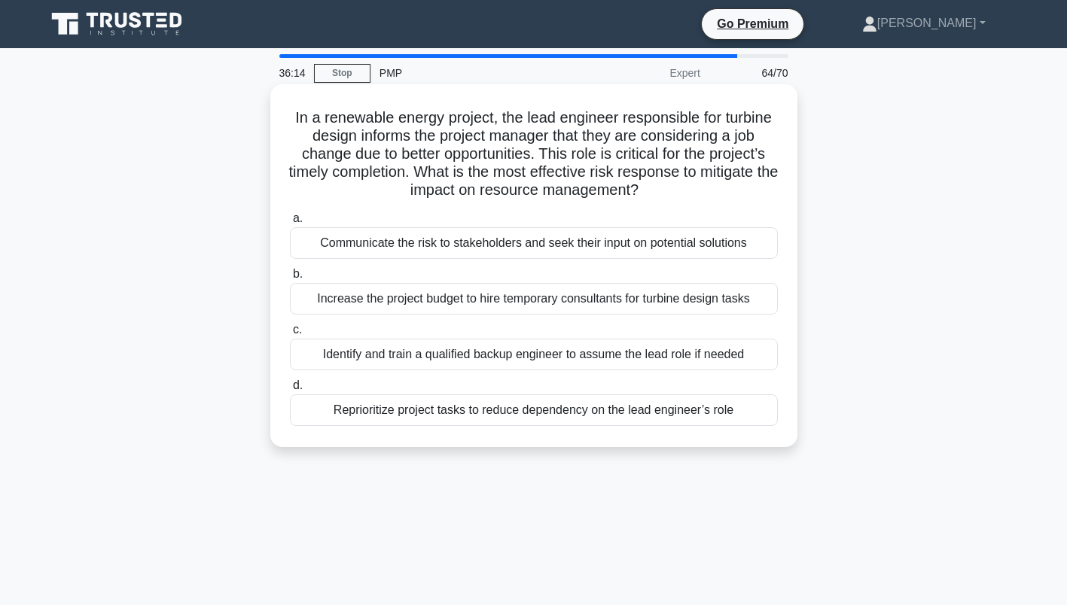
click at [483, 358] on div "Identify and train a qualified backup engineer to assume the lead role if needed" at bounding box center [534, 355] width 488 height 32
click at [290, 335] on input "c. Identify and train a qualified backup engineer to assume the lead role if ne…" at bounding box center [290, 330] width 0 height 10
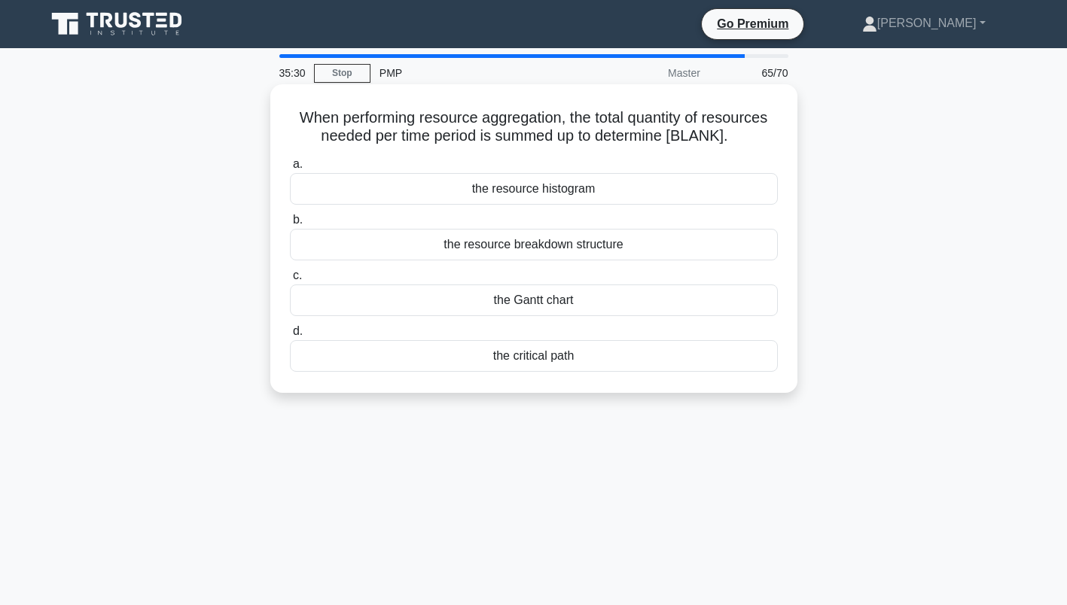
click at [611, 246] on div "the resource breakdown structure" at bounding box center [534, 245] width 488 height 32
click at [290, 225] on input "b. the resource breakdown structure" at bounding box center [290, 220] width 0 height 10
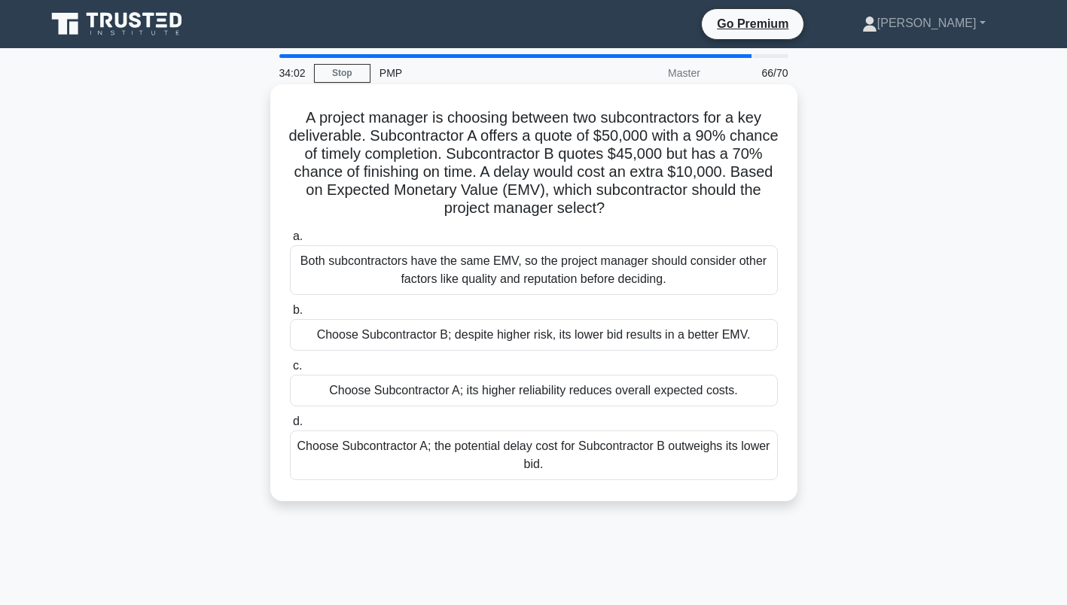
click at [575, 392] on div "Choose Subcontractor A; its higher reliability reduces overall expected costs." at bounding box center [534, 391] width 488 height 32
click at [290, 371] on input "c. Choose Subcontractor A; its higher reliability reduces overall expected cost…" at bounding box center [290, 366] width 0 height 10
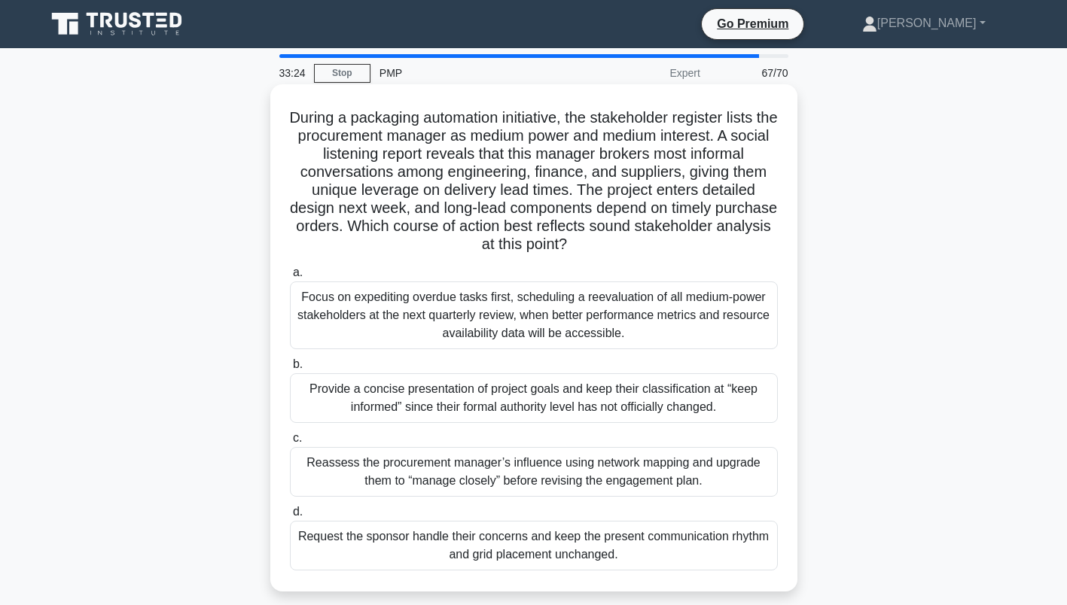
click at [507, 484] on div "Reassess the procurement manager’s influence using network mapping and upgrade …" at bounding box center [534, 472] width 488 height 50
click at [290, 444] on input "c. Reassess the procurement manager’s influence using network mapping and upgra…" at bounding box center [290, 439] width 0 height 10
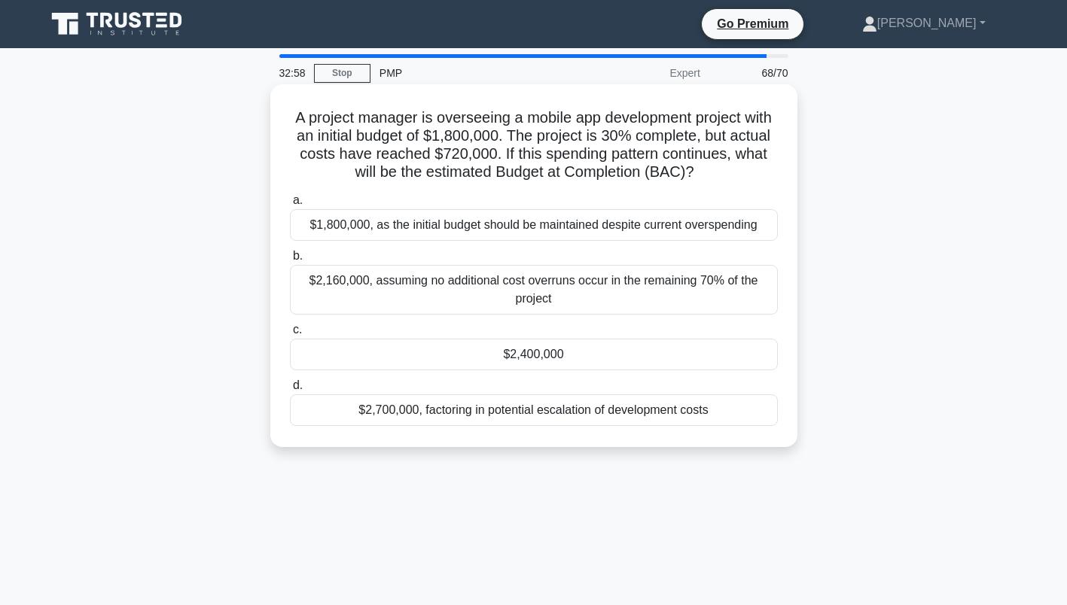
click at [542, 353] on div "$2,400,000" at bounding box center [534, 355] width 488 height 32
click at [290, 335] on input "c. $2,400,000" at bounding box center [290, 330] width 0 height 10
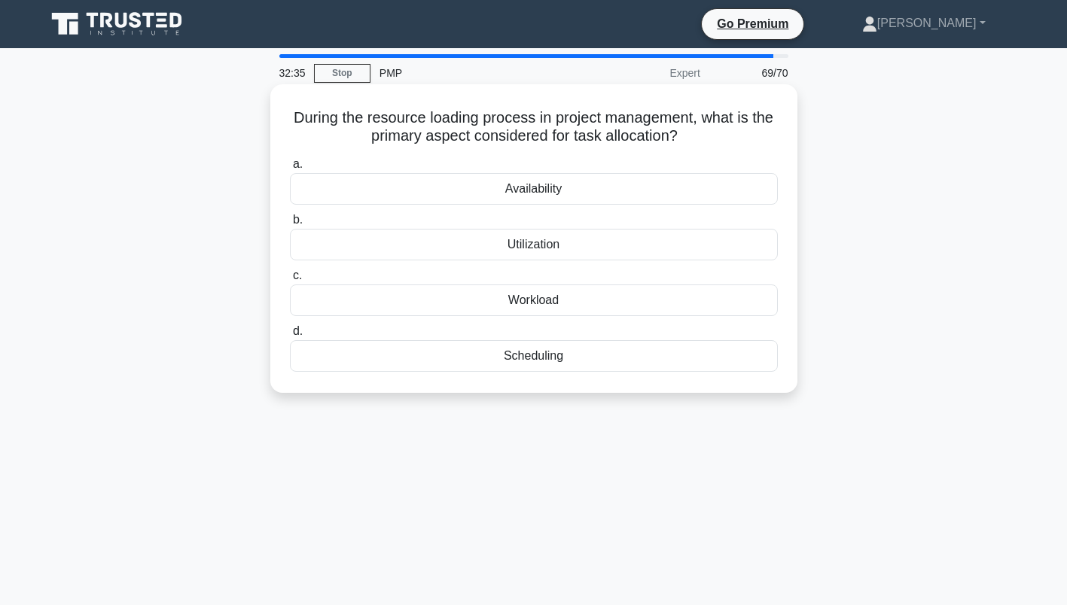
click at [548, 297] on div "Workload" at bounding box center [534, 301] width 488 height 32
click at [290, 281] on input "c. Workload" at bounding box center [290, 276] width 0 height 10
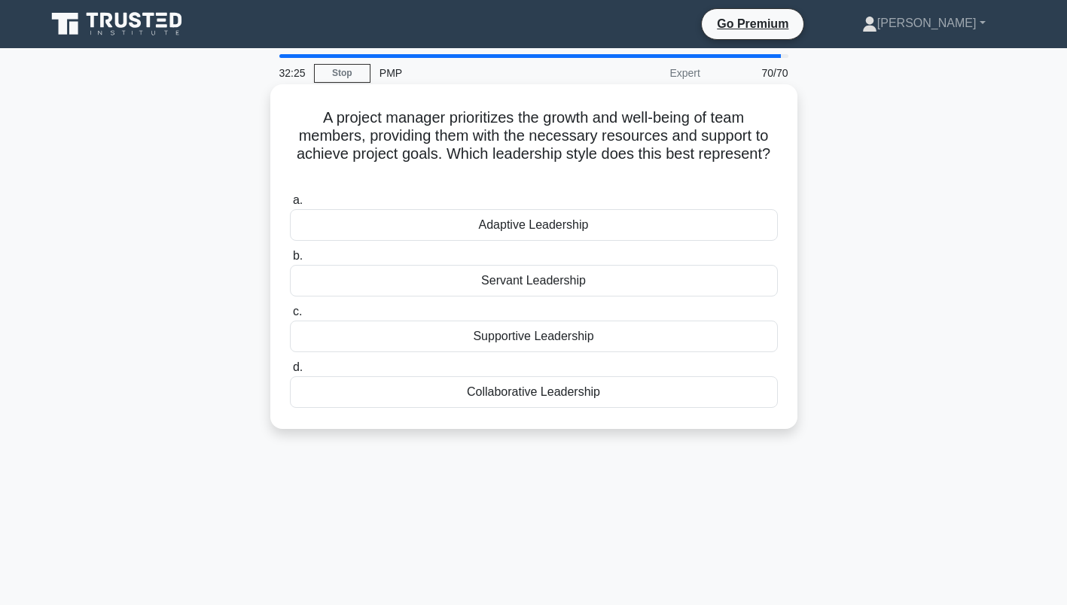
click at [529, 280] on div "Servant Leadership" at bounding box center [534, 281] width 488 height 32
click at [290, 261] on input "b. Servant Leadership" at bounding box center [290, 257] width 0 height 10
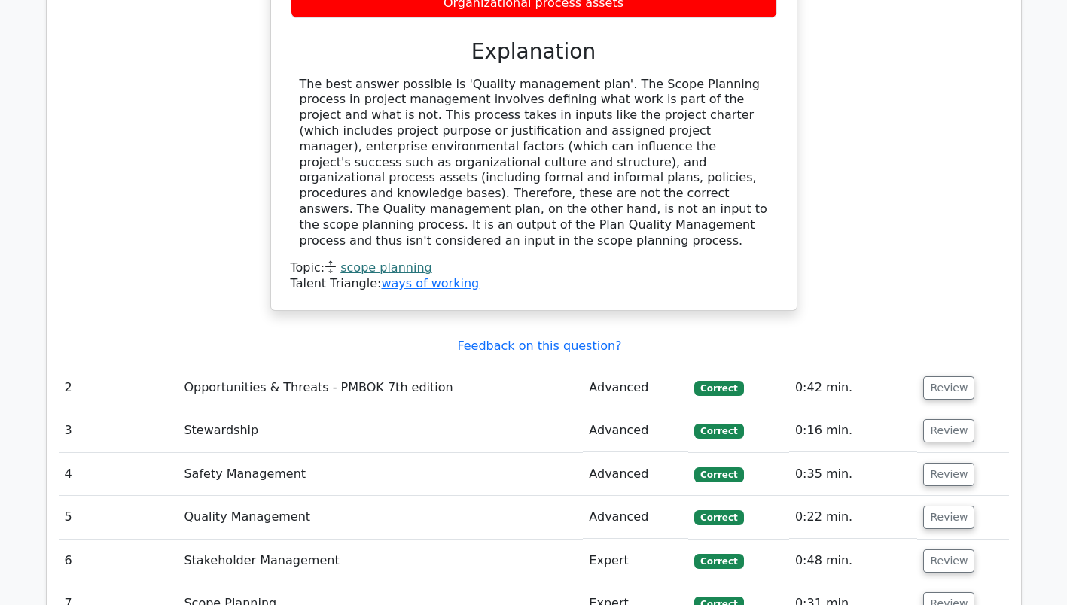
scroll to position [2711, 0]
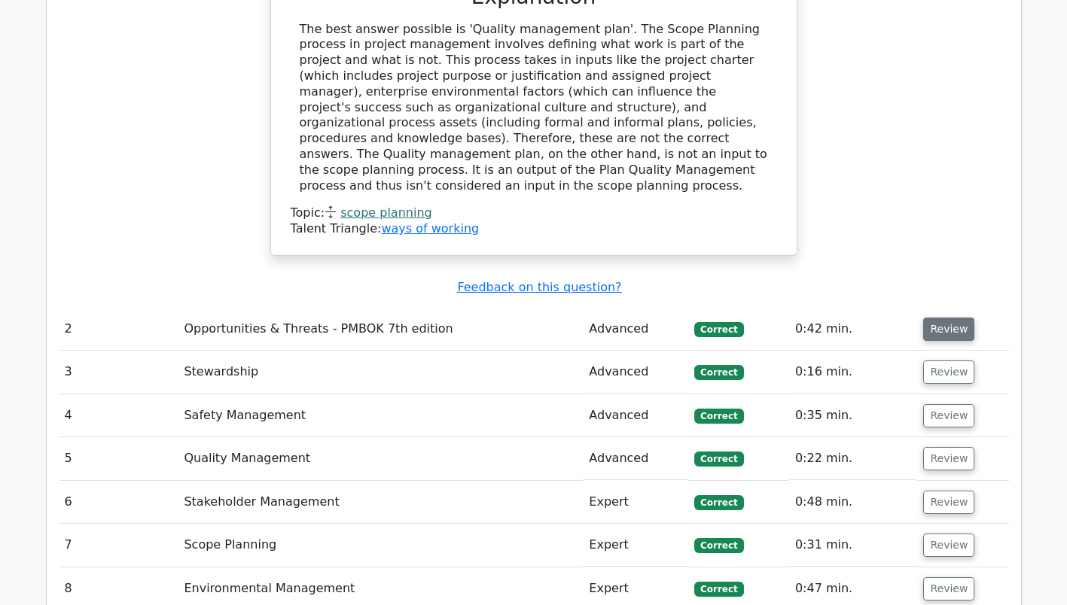
click at [939, 318] on button "Review" at bounding box center [948, 329] width 51 height 23
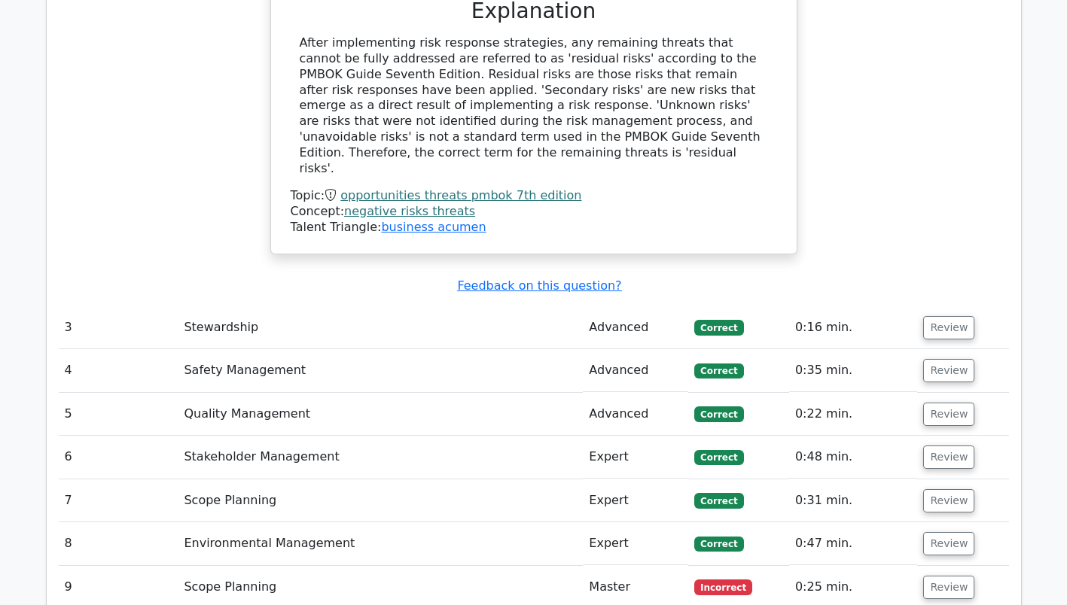
scroll to position [3389, 0]
click at [934, 316] on button "Review" at bounding box center [948, 327] width 51 height 23
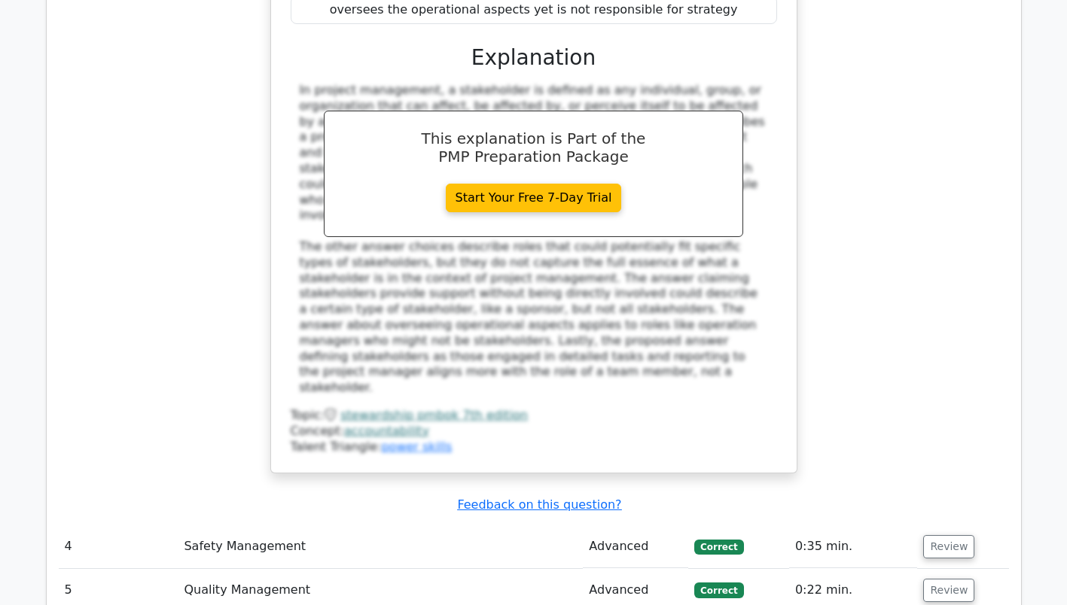
scroll to position [3991, 0]
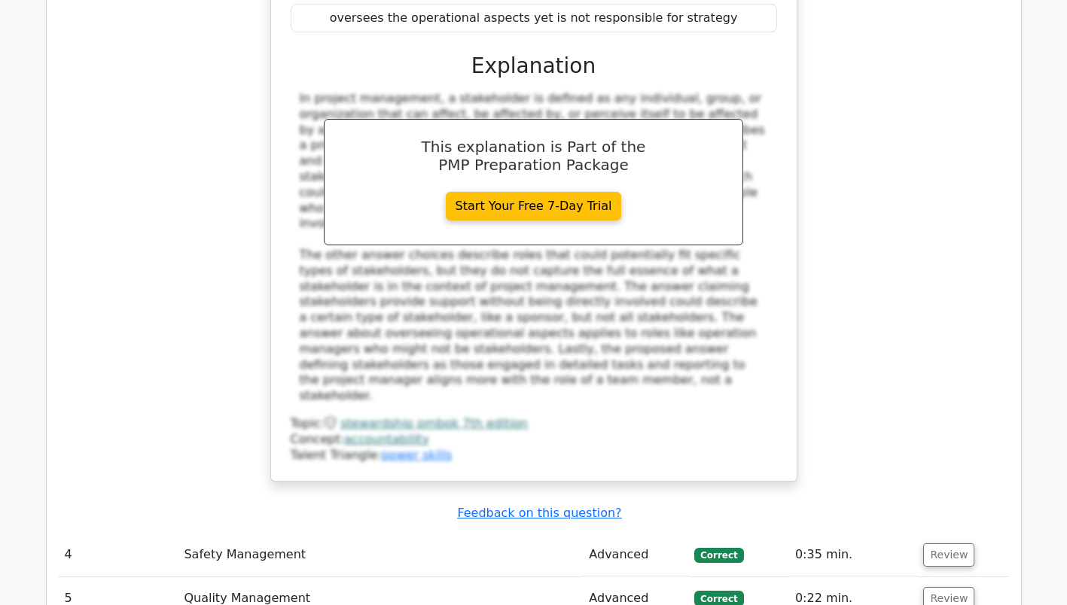
drag, startPoint x: 944, startPoint y: 355, endPoint x: 888, endPoint y: 352, distance: 56.5
click at [944, 544] on button "Review" at bounding box center [948, 555] width 51 height 23
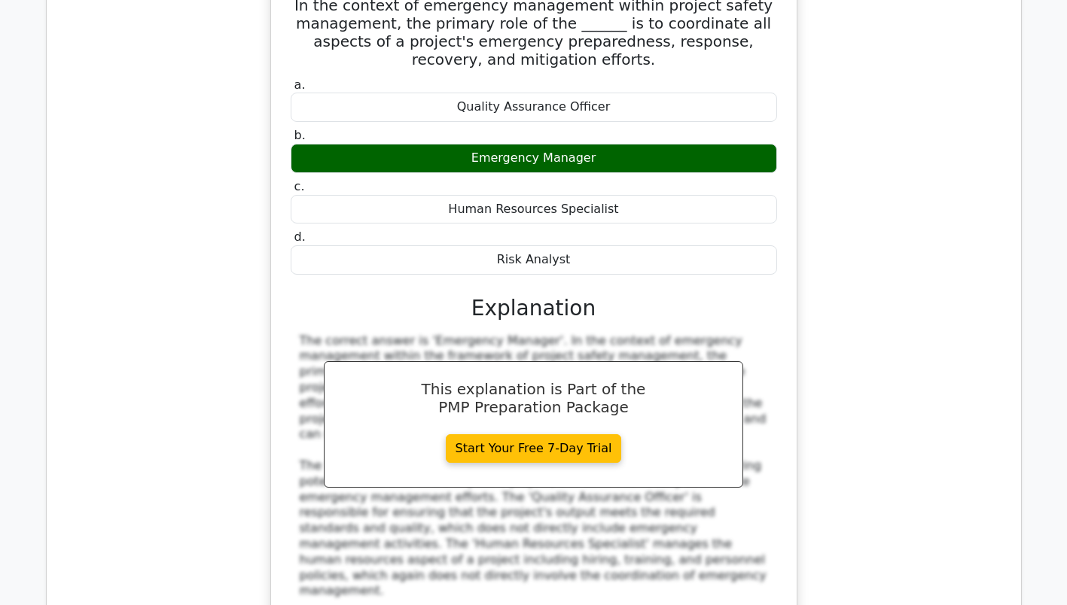
scroll to position [4744, 0]
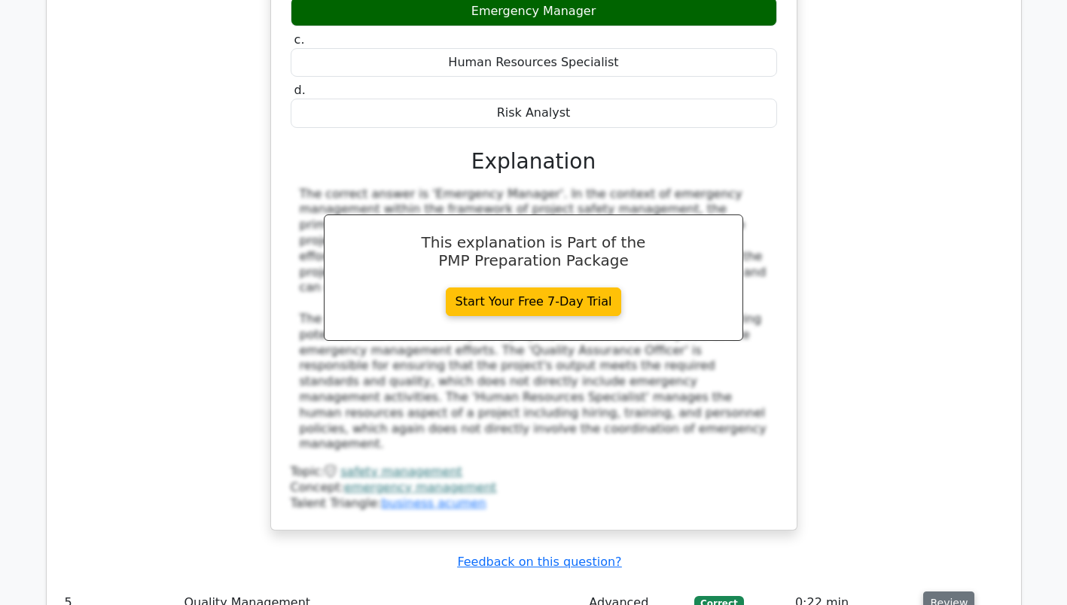
click at [935, 592] on button "Review" at bounding box center [948, 603] width 51 height 23
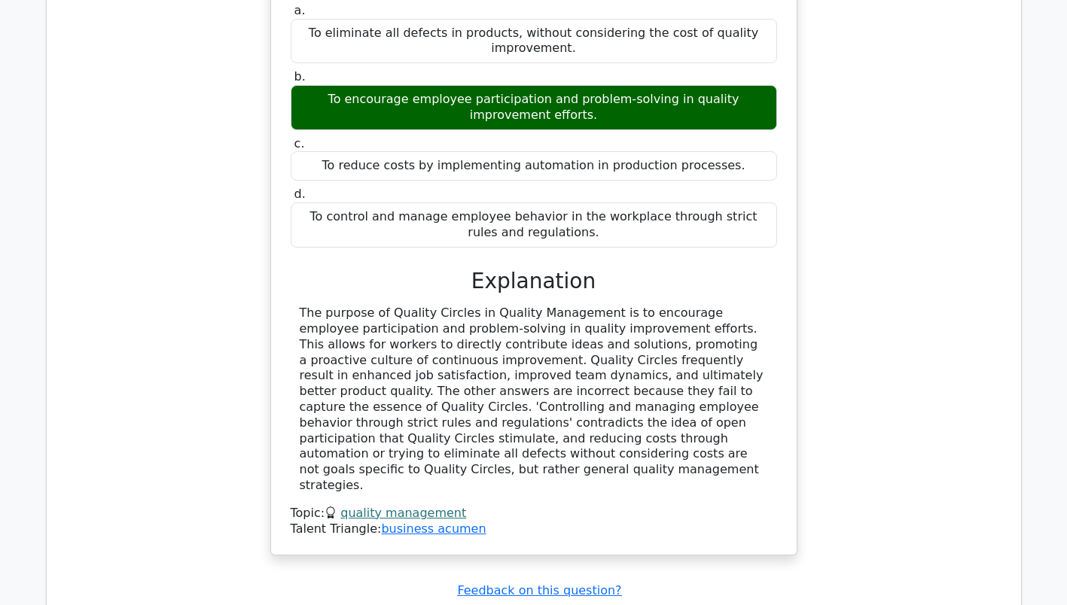
scroll to position [5497, 0]
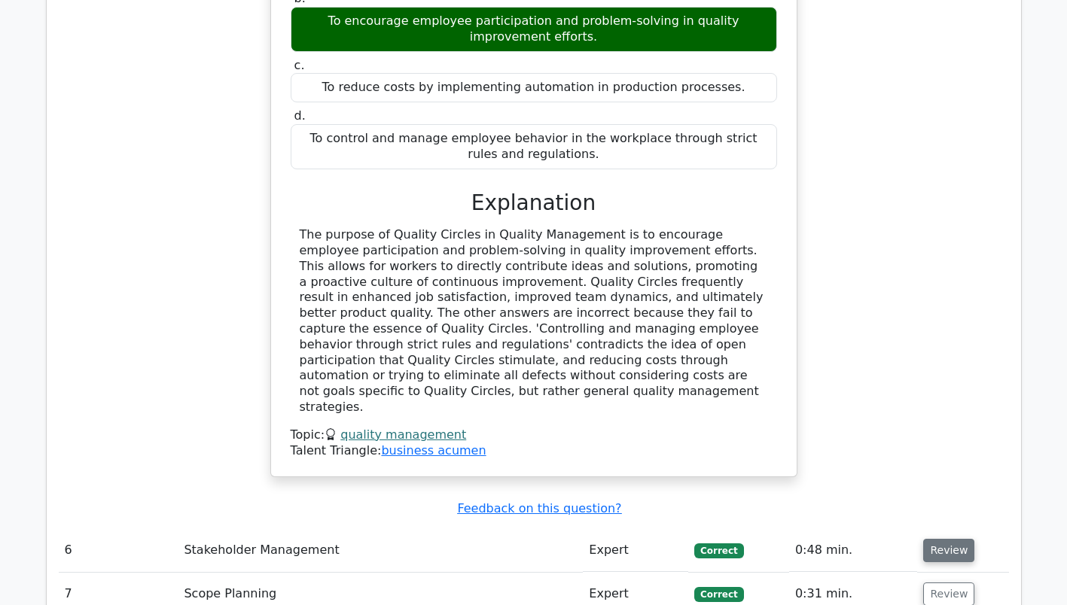
click at [965, 539] on button "Review" at bounding box center [948, 550] width 51 height 23
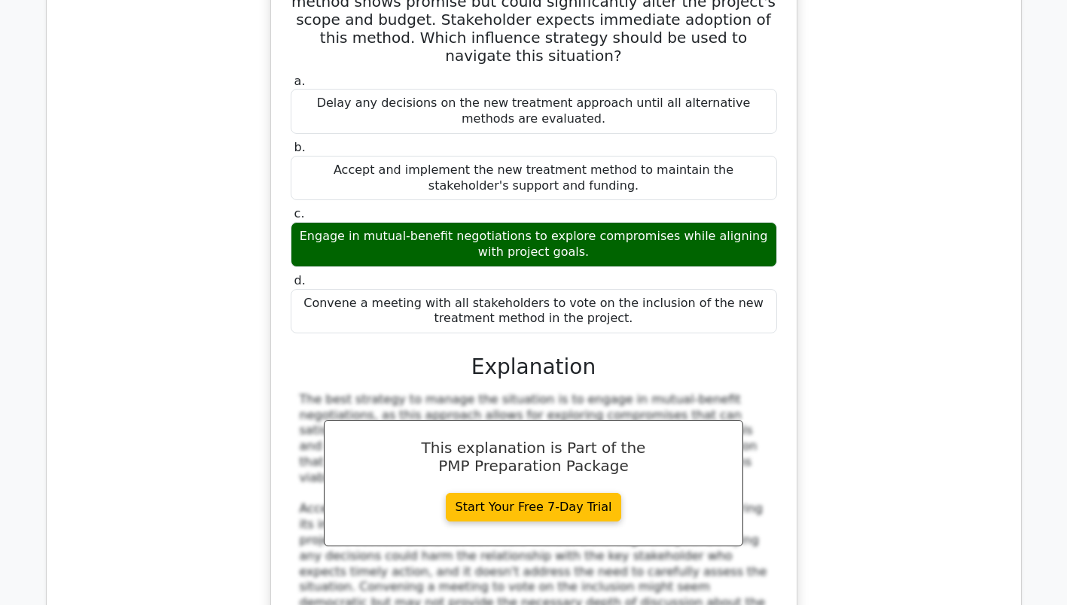
scroll to position [6175, 0]
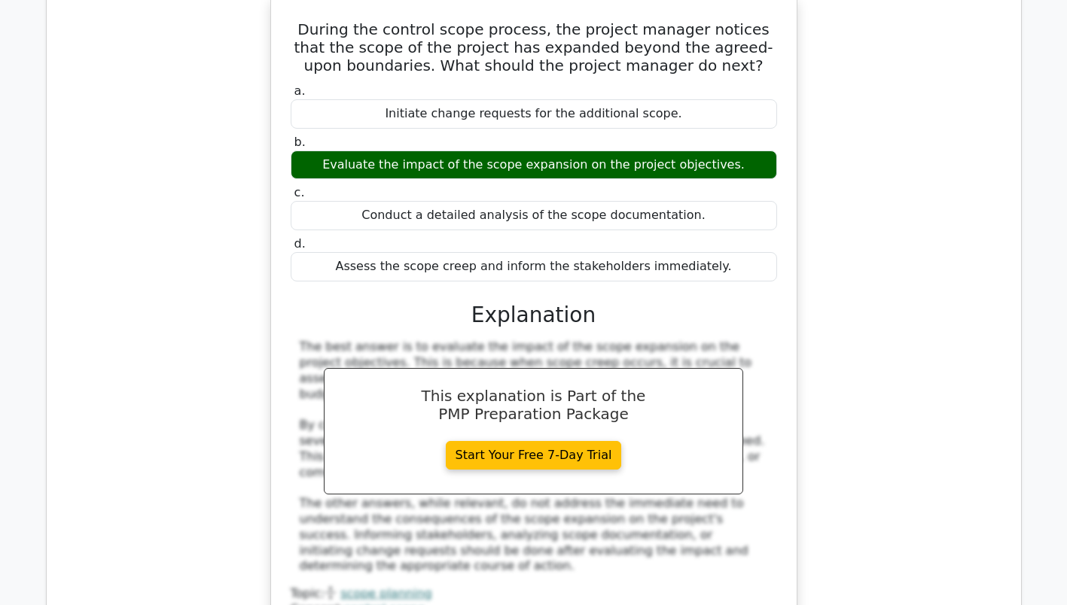
scroll to position [7003, 0]
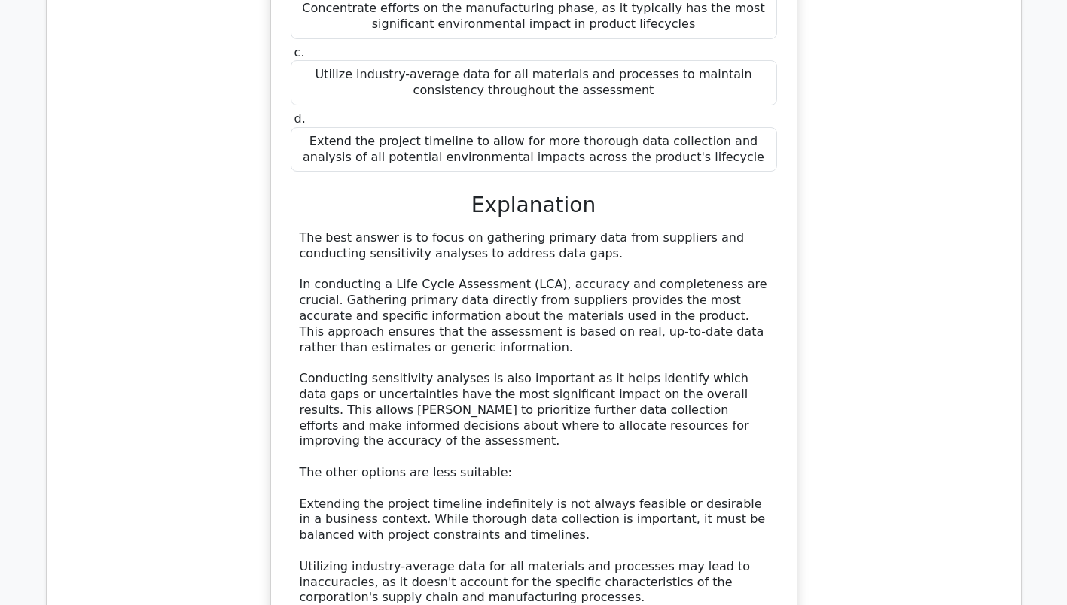
scroll to position [8058, 0]
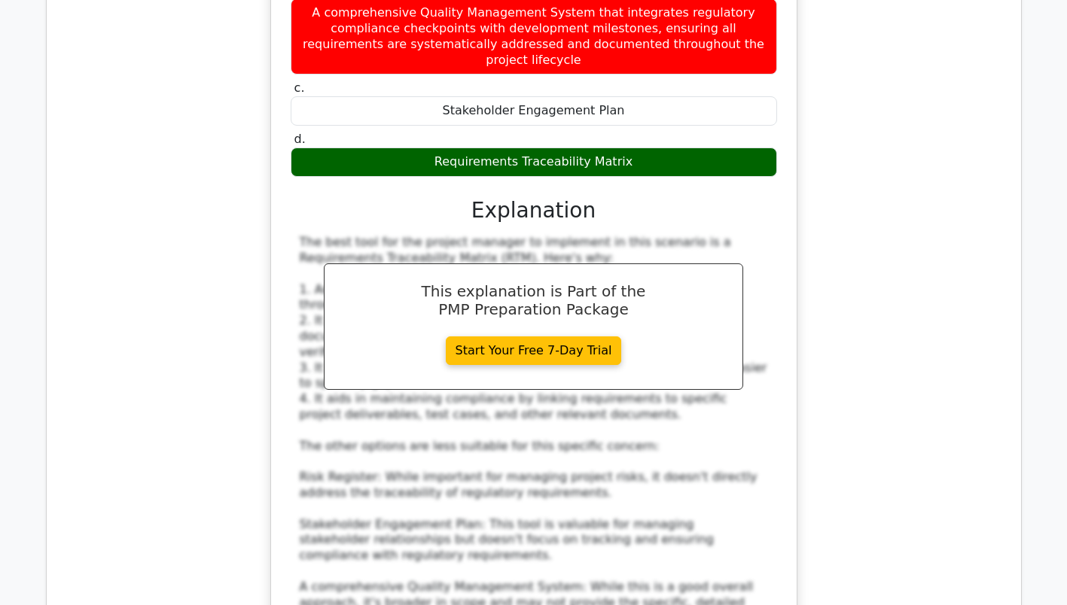
scroll to position [9187, 0]
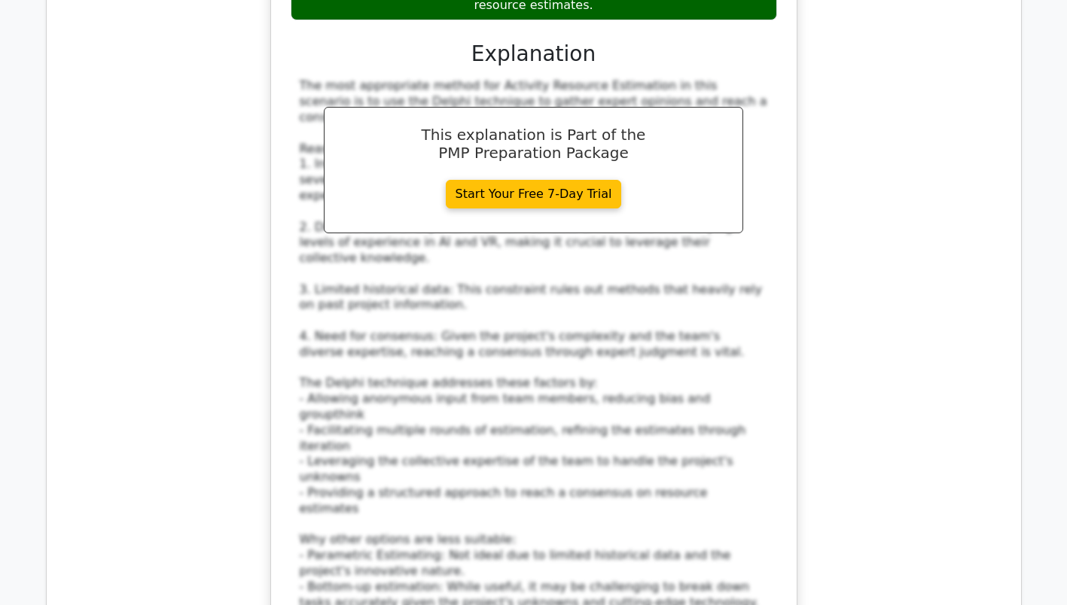
scroll to position [10543, 0]
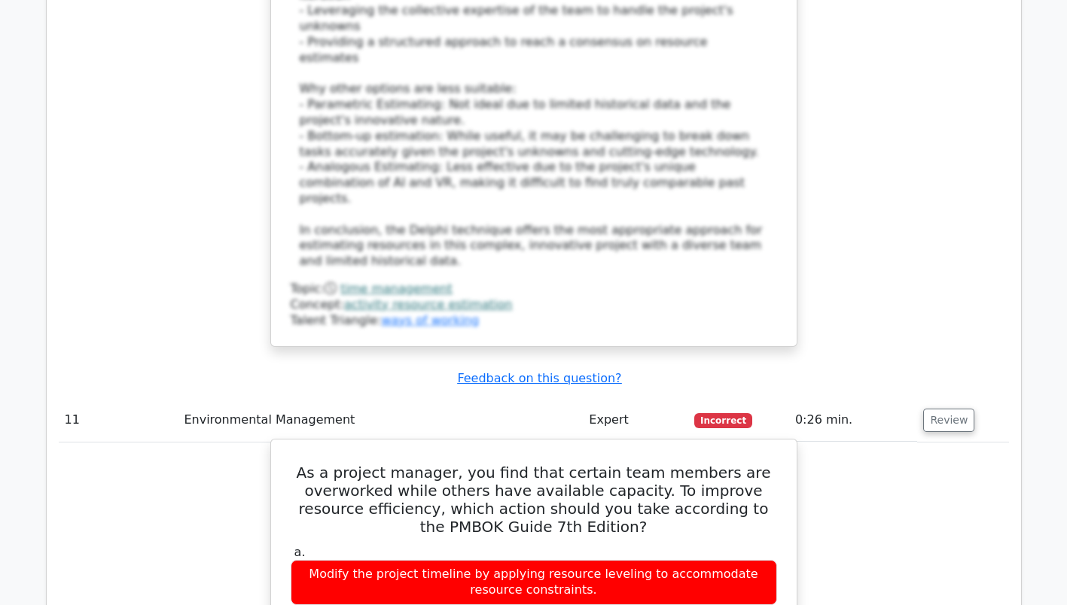
scroll to position [11070, 0]
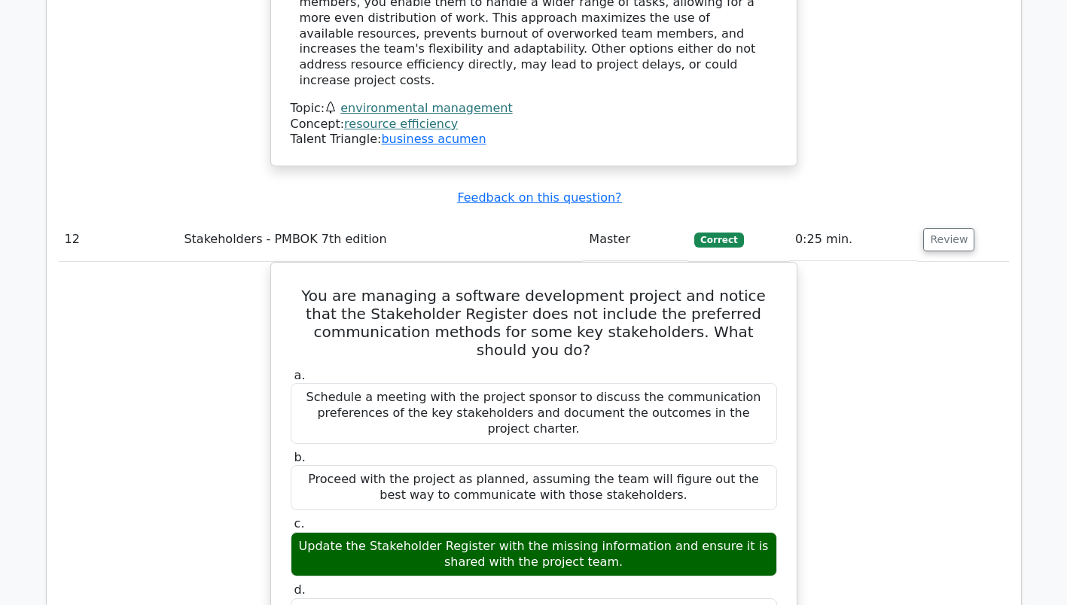
scroll to position [11974, 0]
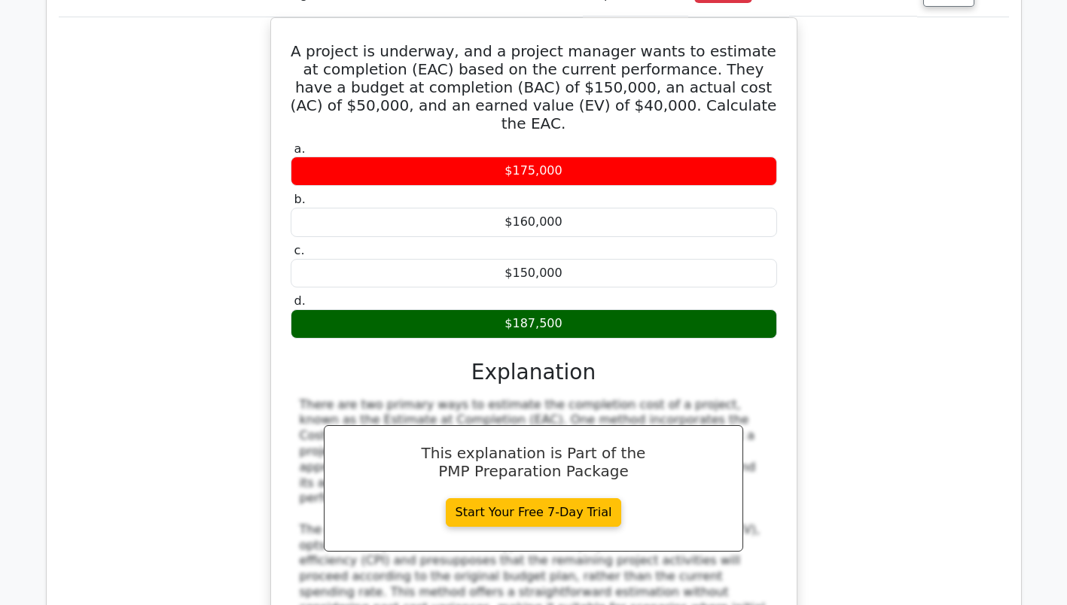
scroll to position [13028, 0]
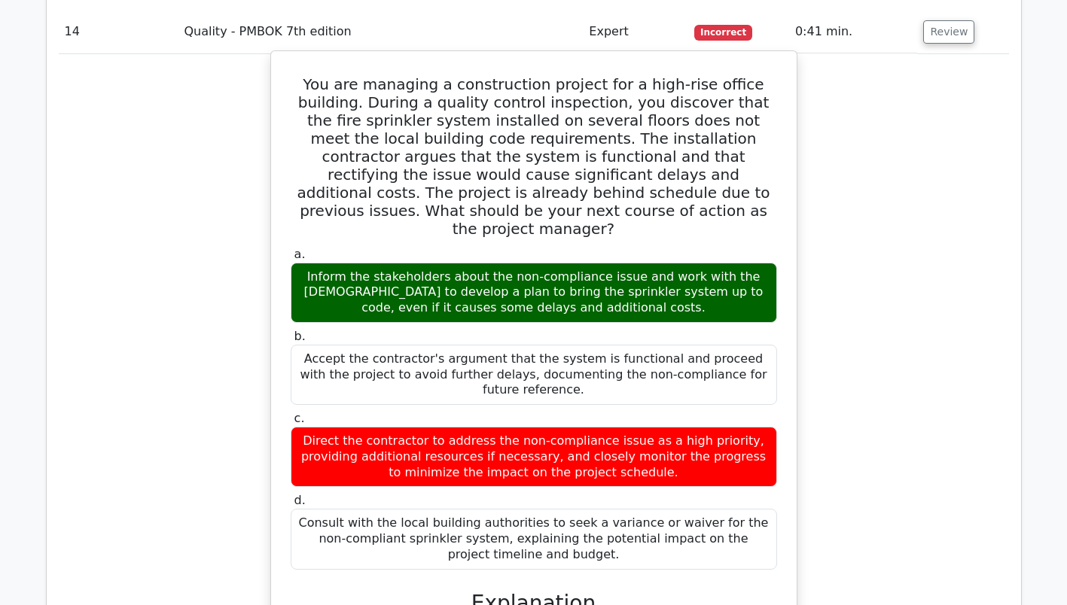
scroll to position [14082, 0]
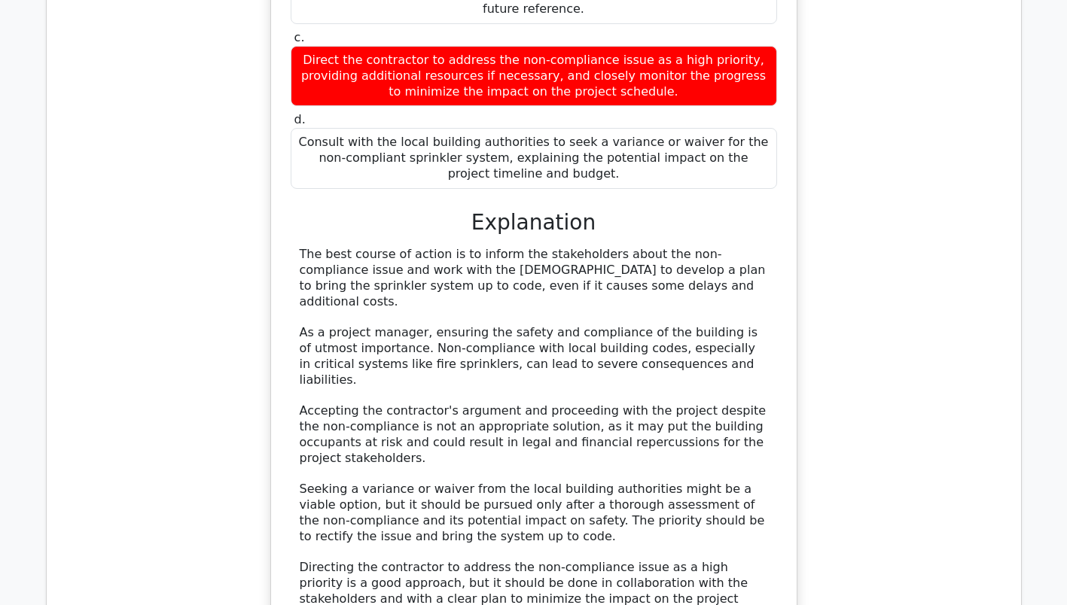
scroll to position [14534, 0]
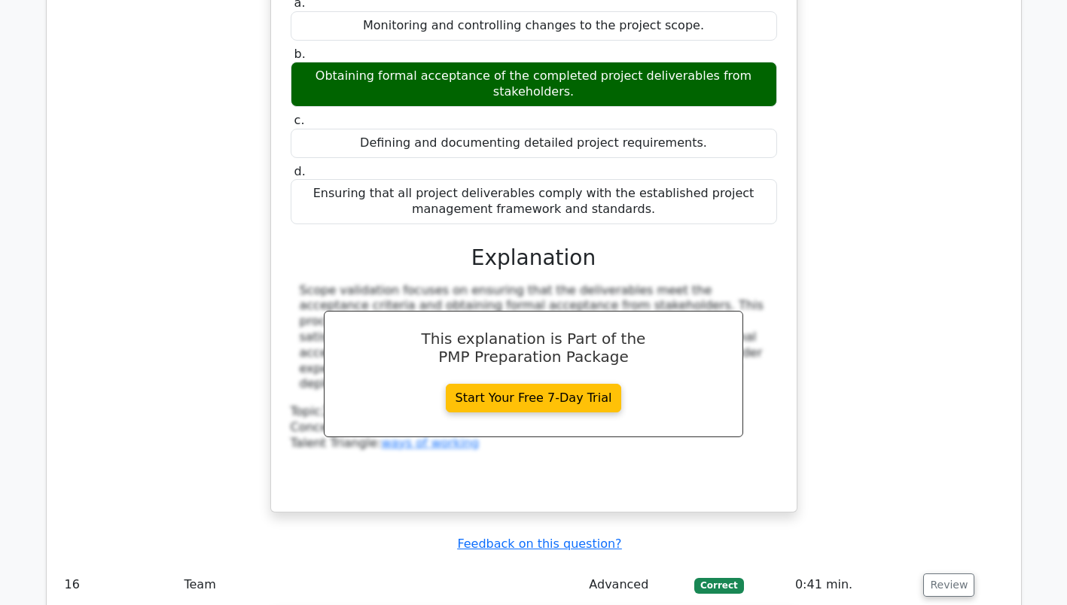
scroll to position [15287, 0]
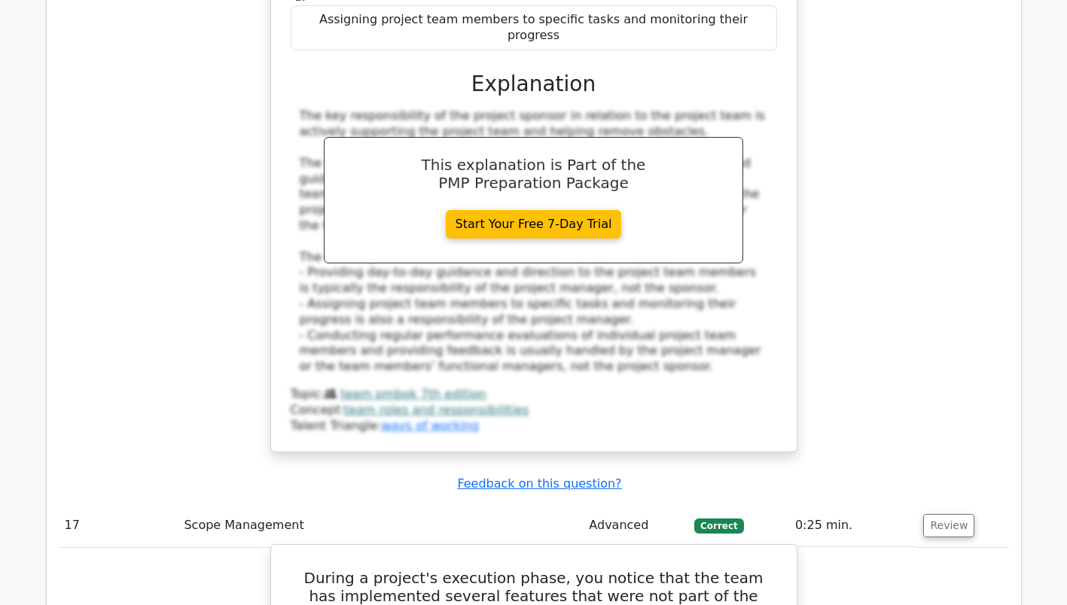
scroll to position [16266, 0]
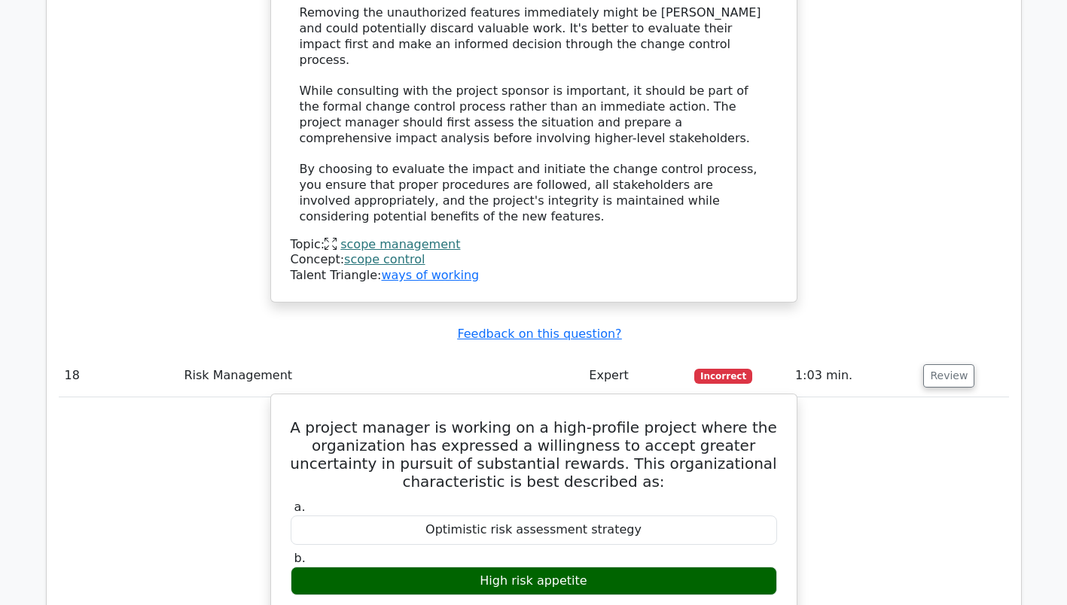
scroll to position [17396, 0]
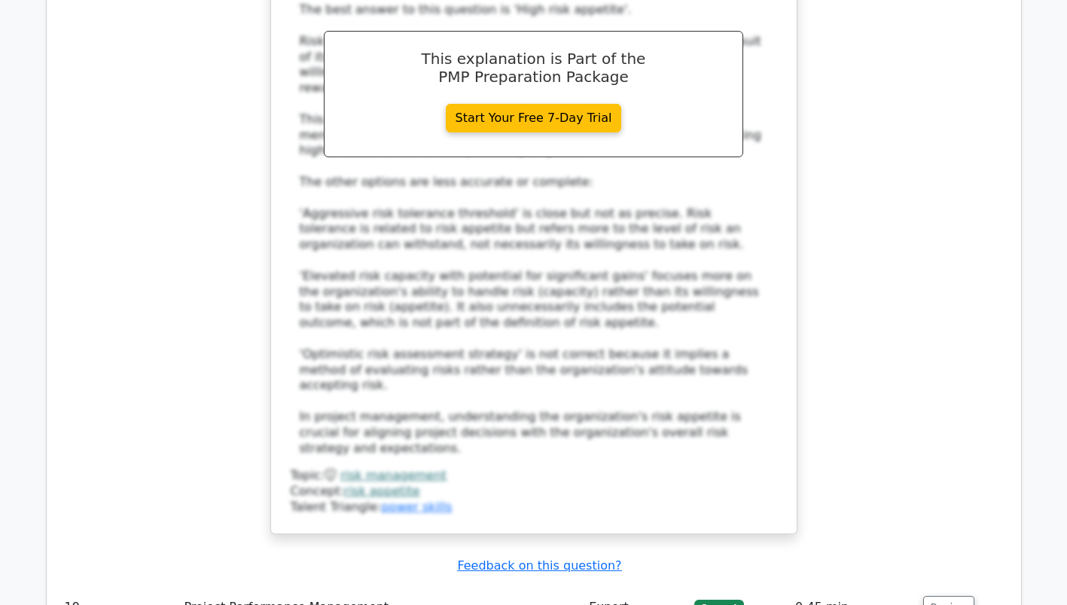
scroll to position [17998, 0]
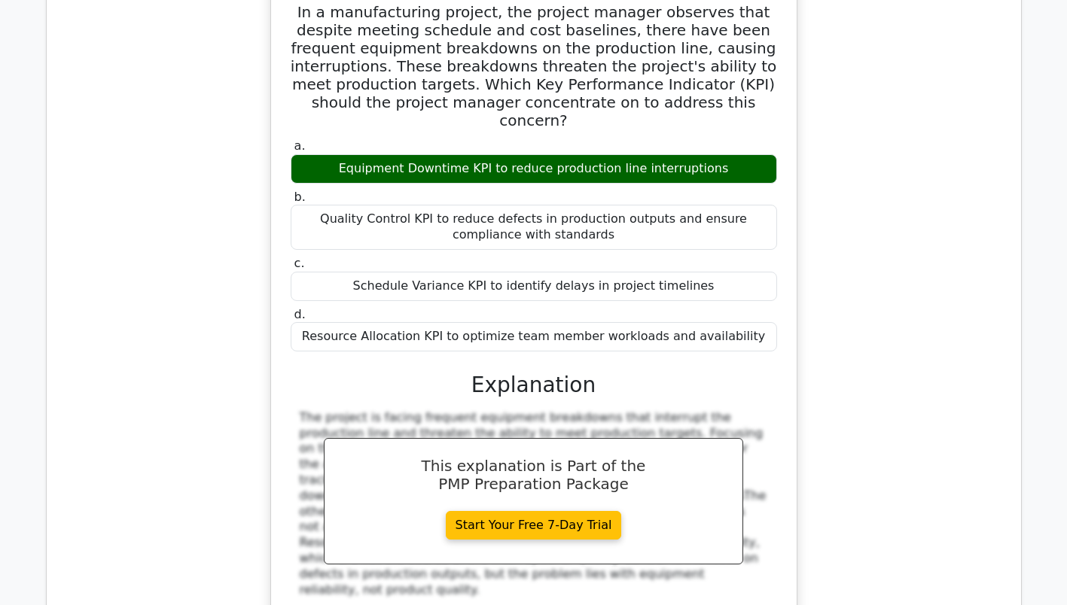
scroll to position [19052, 0]
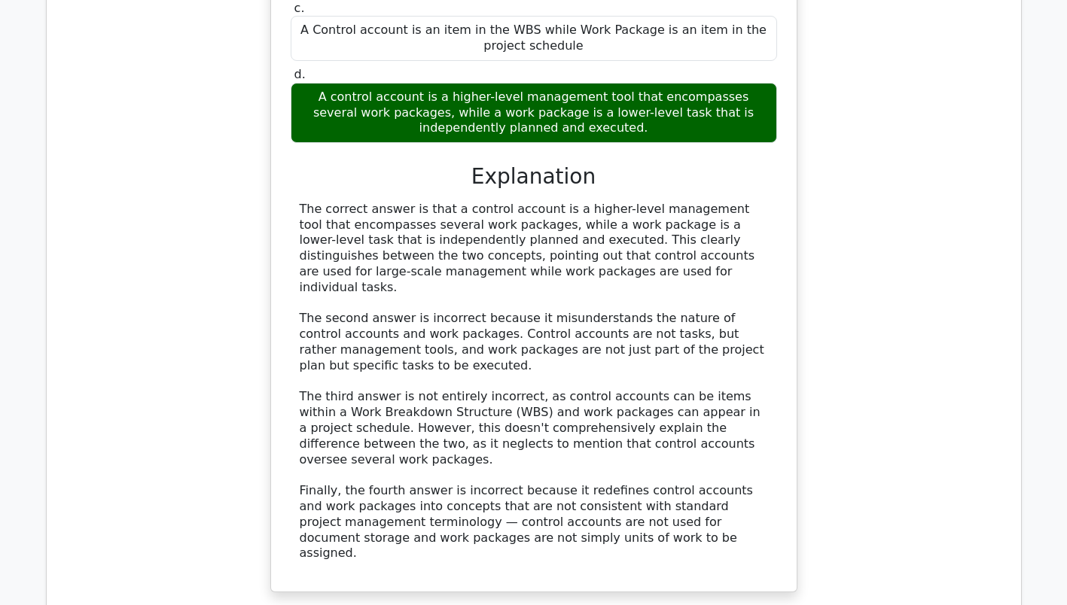
scroll to position [19805, 0]
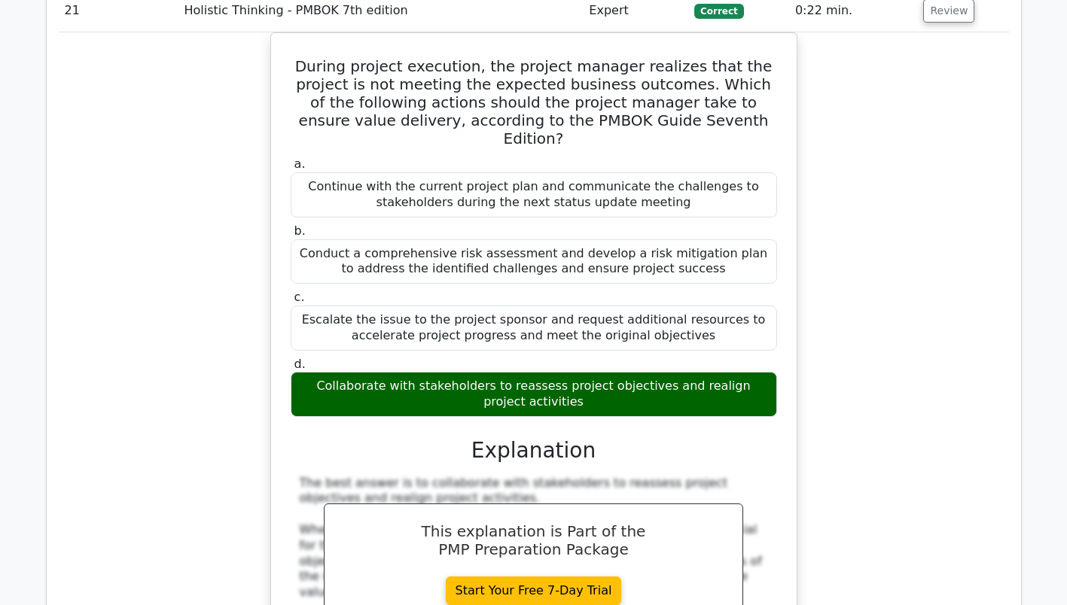
scroll to position [20483, 0]
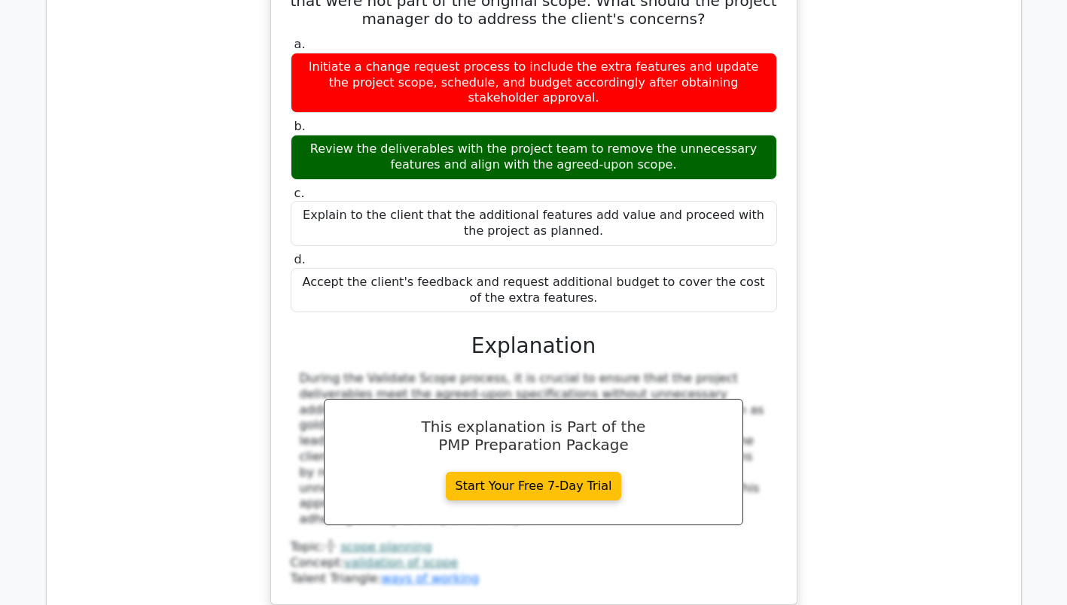
scroll to position [21462, 0]
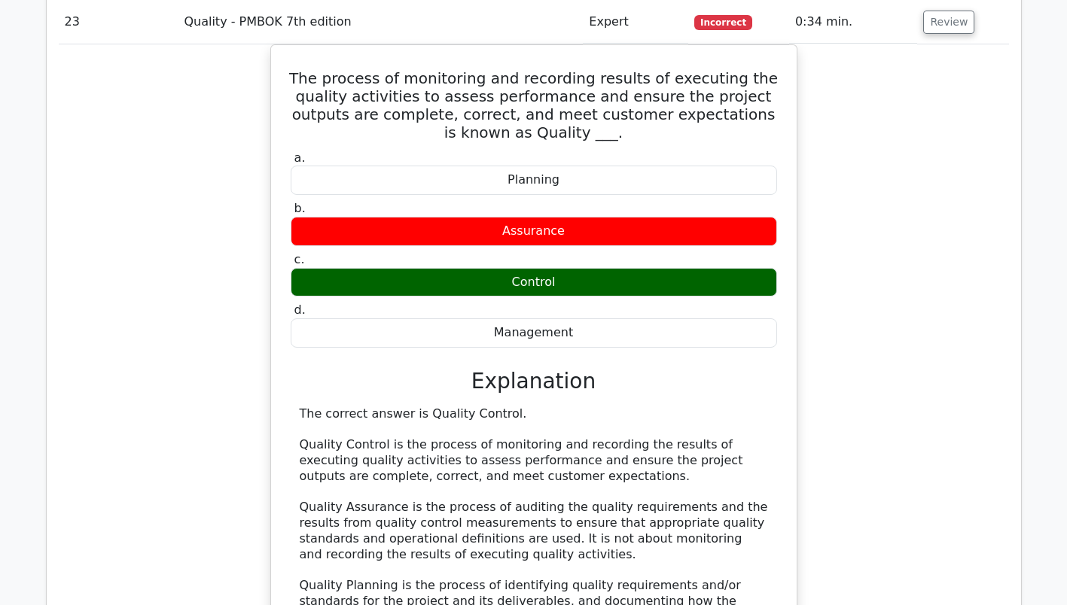
scroll to position [22140, 0]
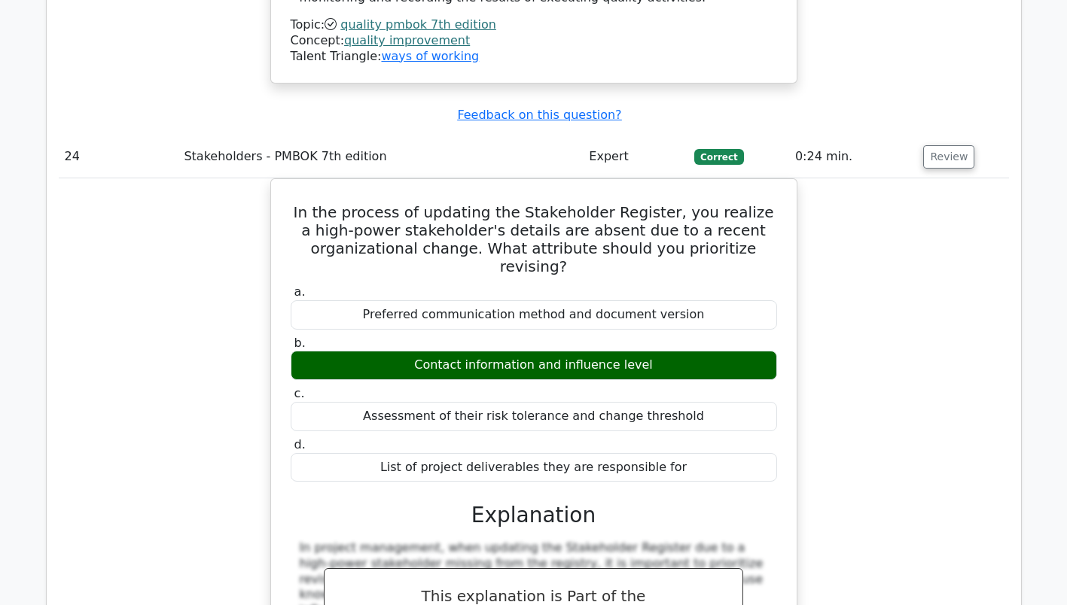
scroll to position [22818, 0]
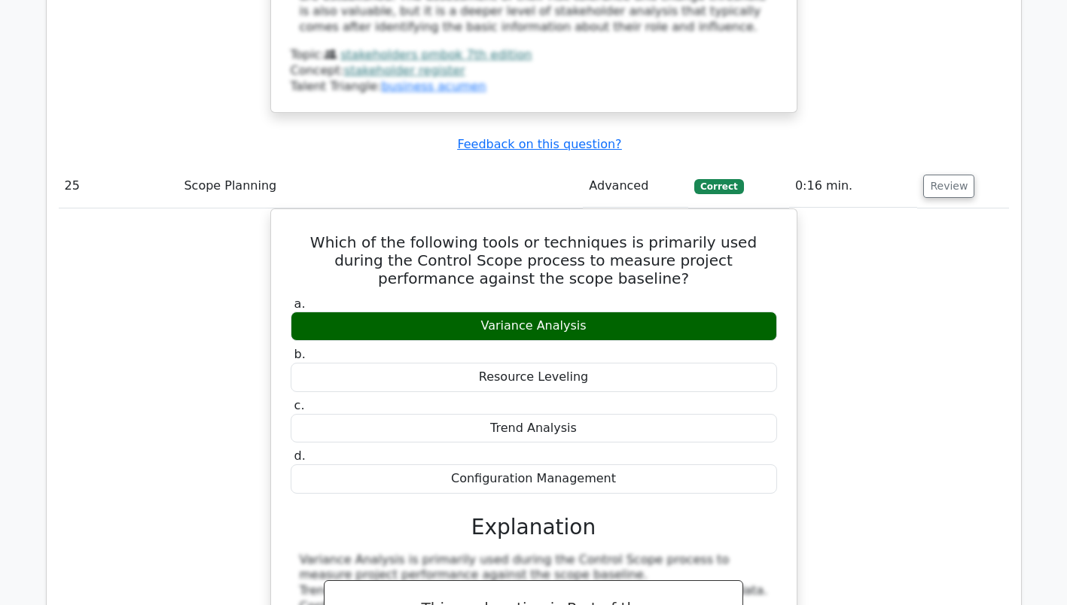
scroll to position [23571, 0]
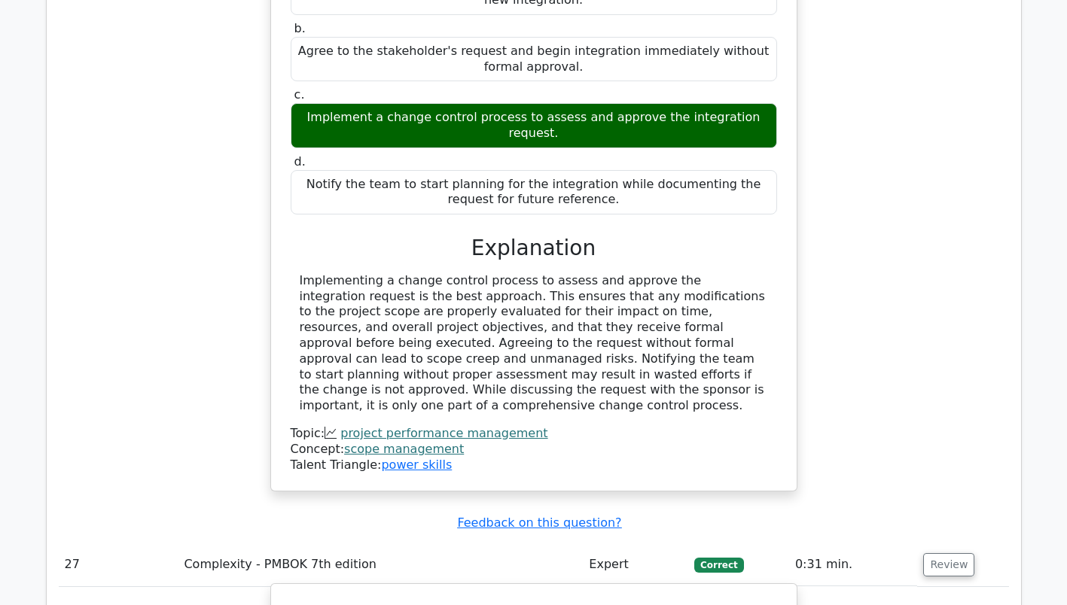
scroll to position [24625, 0]
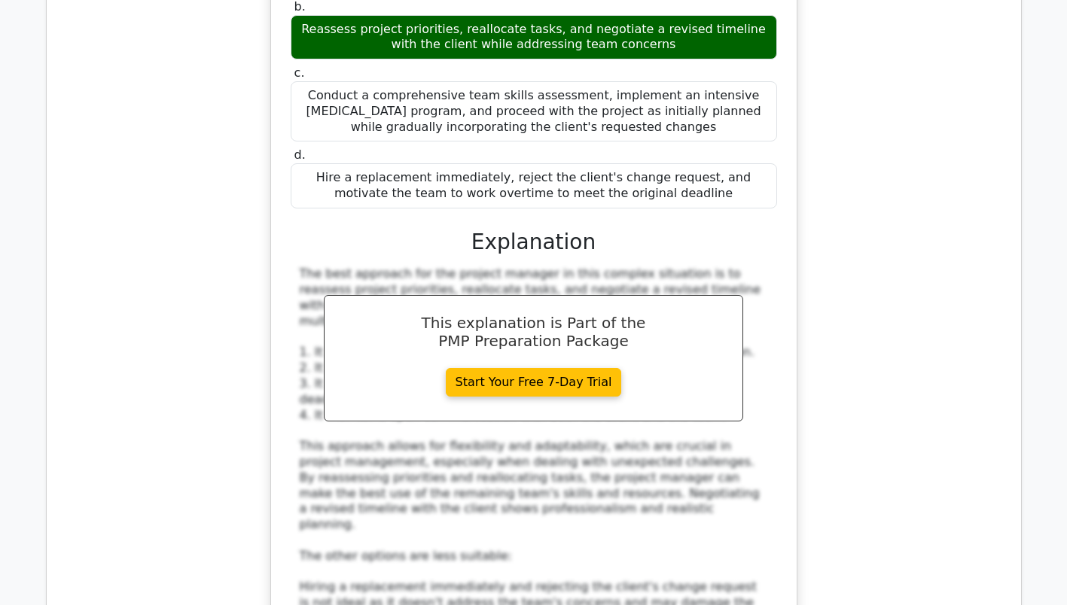
scroll to position [25529, 0]
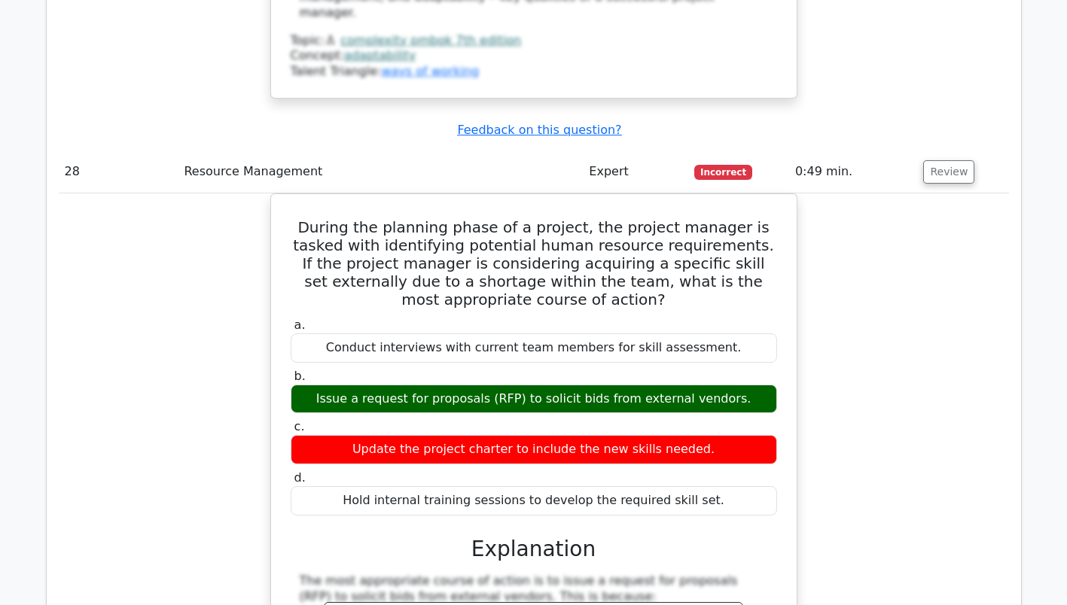
scroll to position [26282, 0]
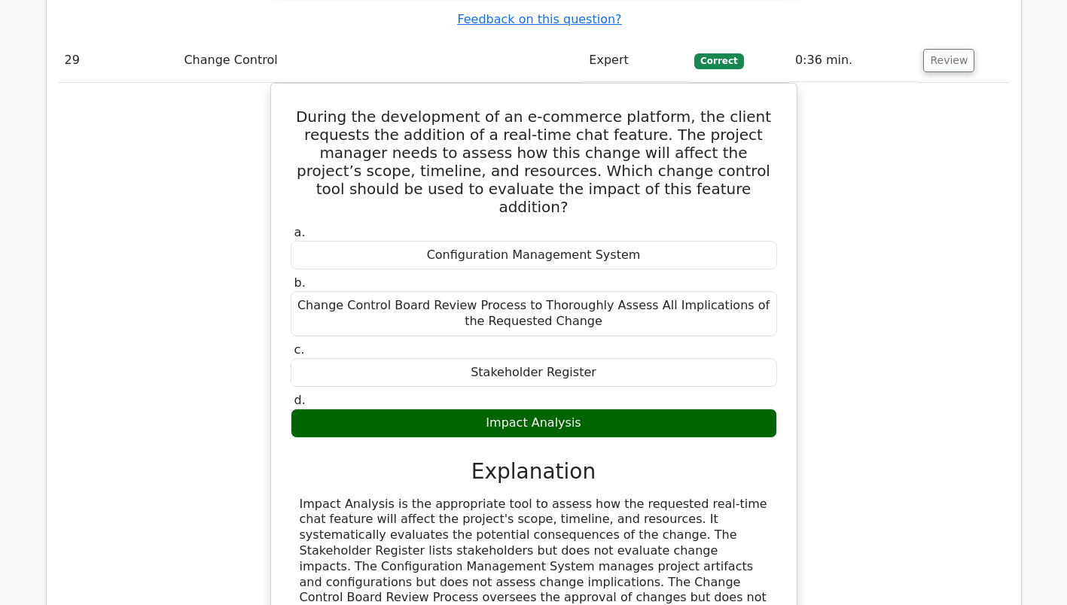
scroll to position [27261, 0]
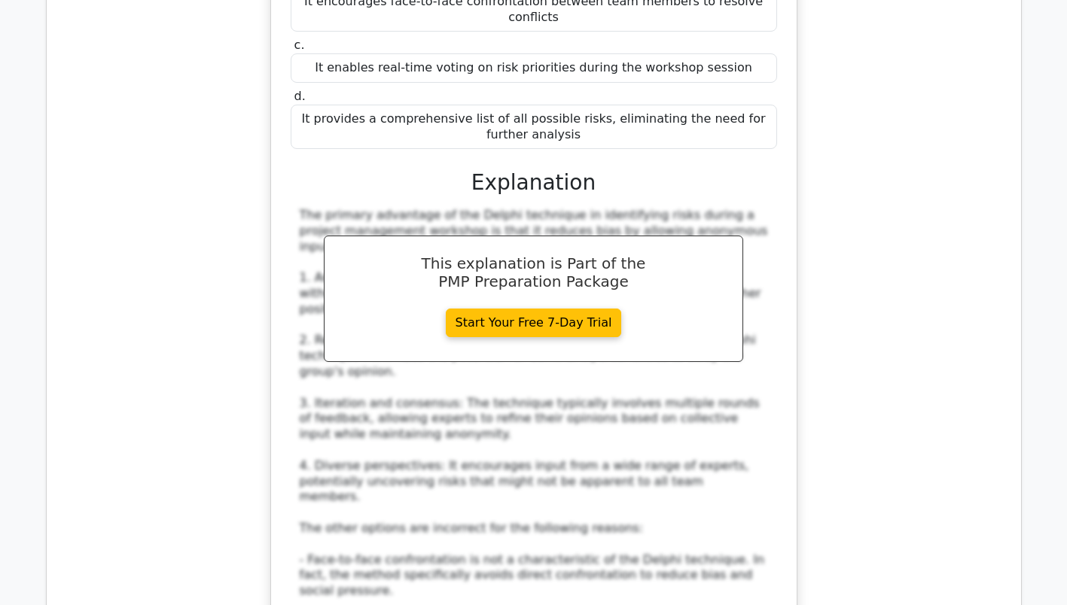
scroll to position [28240, 0]
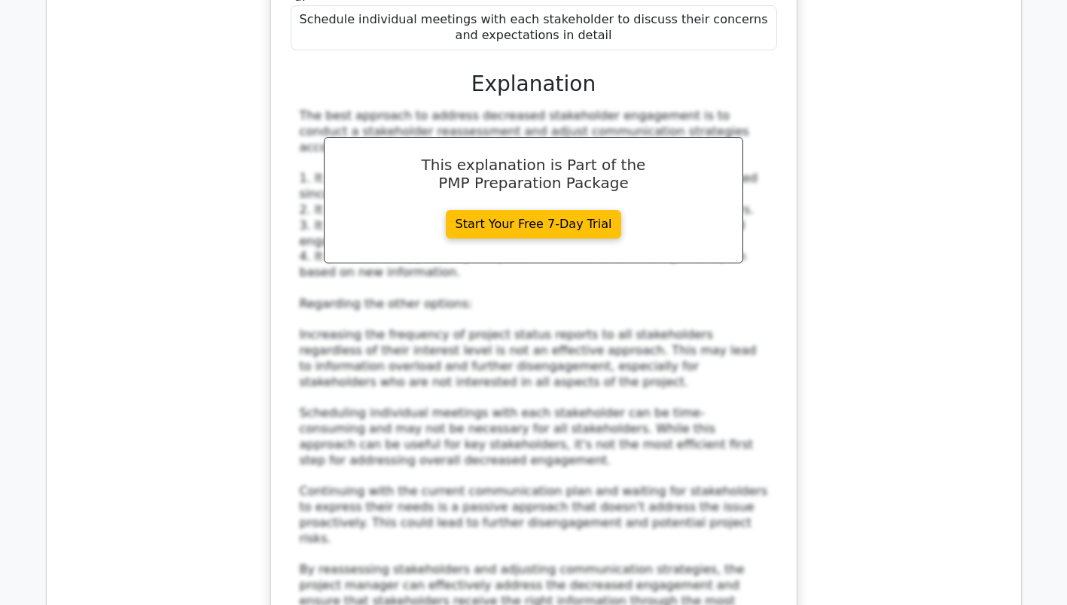
scroll to position [29444, 0]
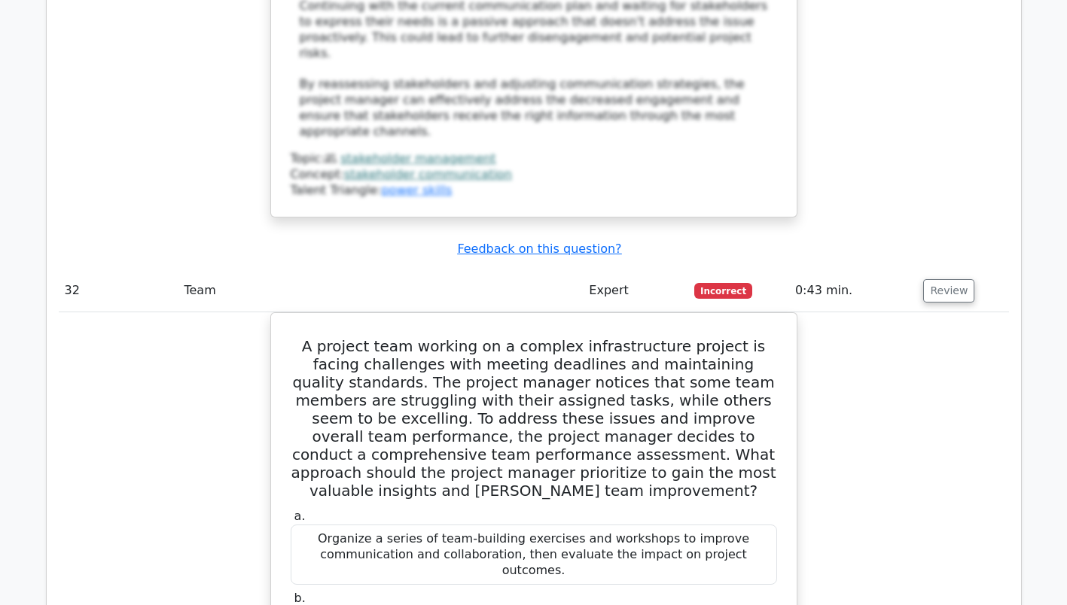
scroll to position [30047, 0]
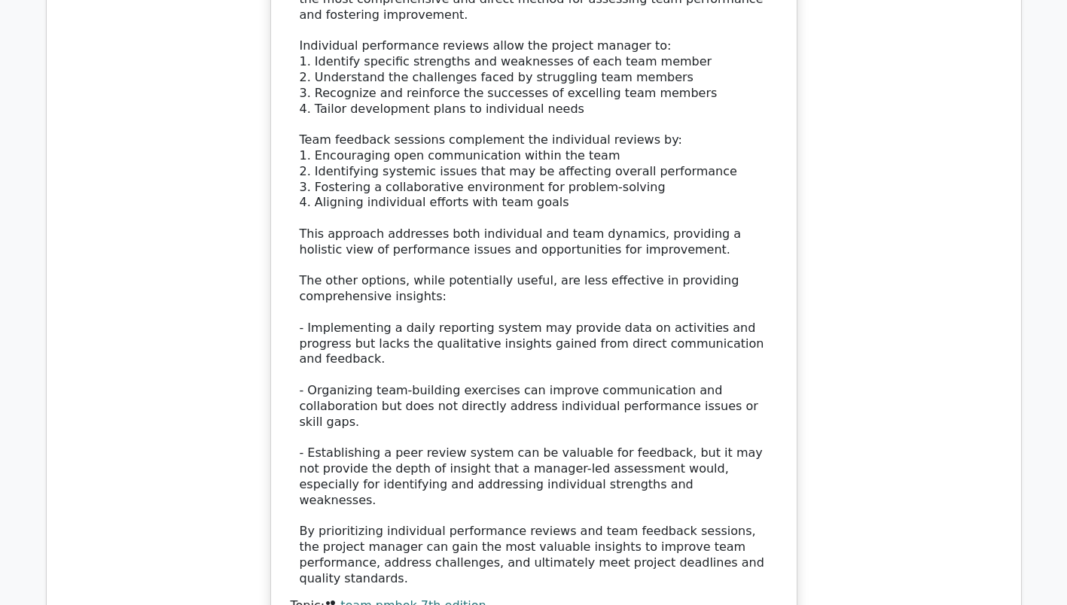
scroll to position [30951, 0]
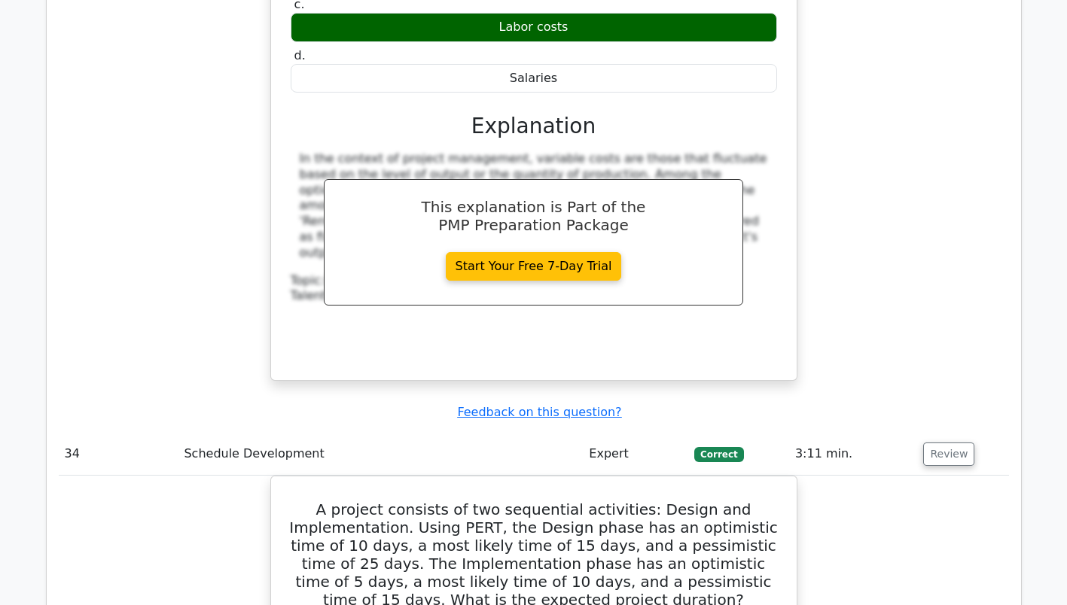
scroll to position [31854, 0]
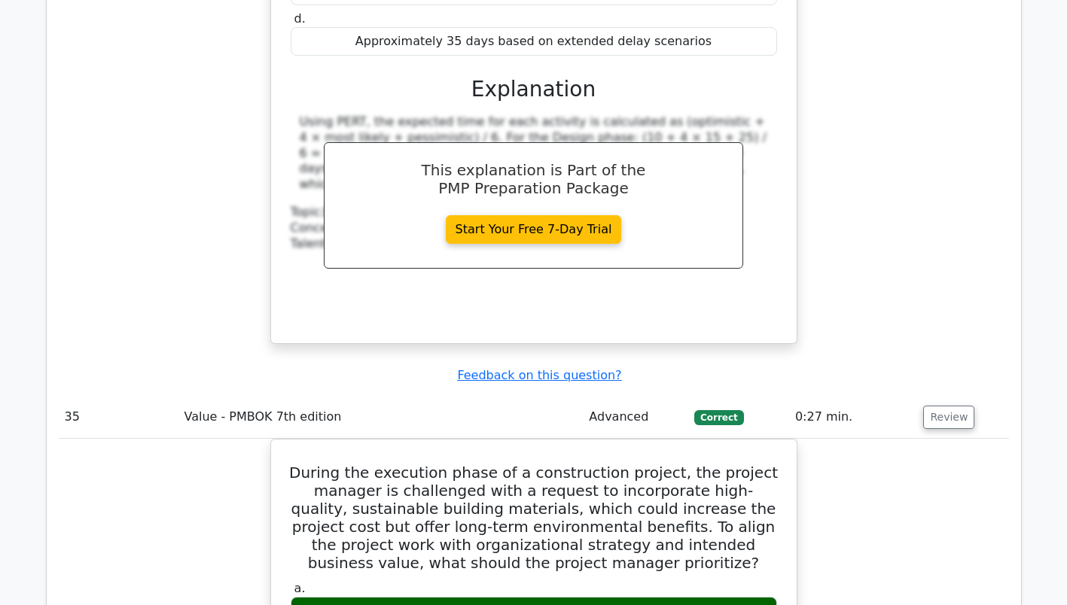
scroll to position [32683, 0]
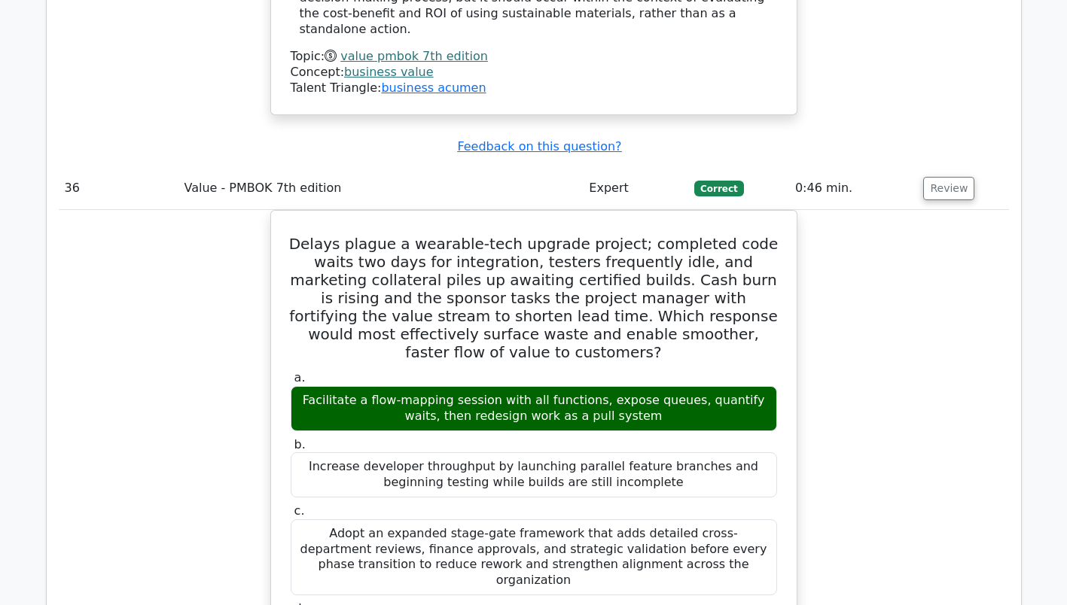
scroll to position [33511, 0]
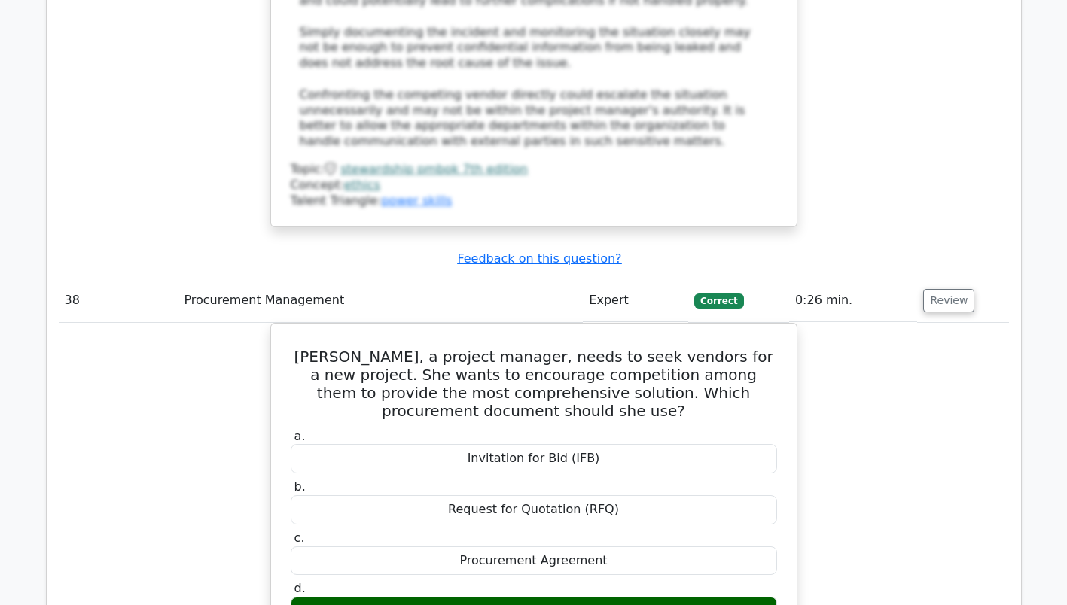
scroll to position [35501, 0]
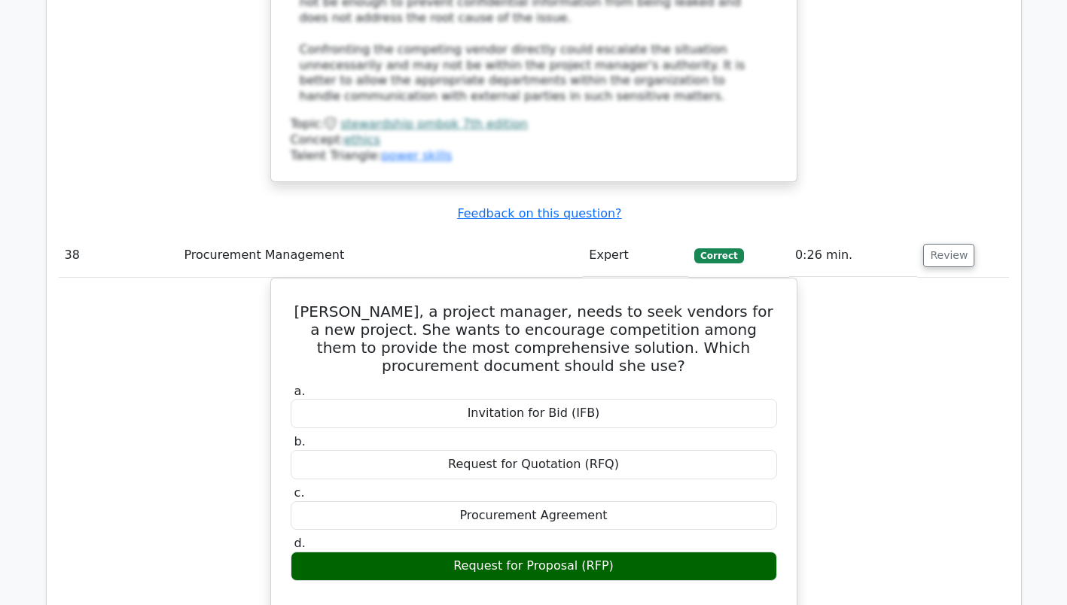
scroll to position [35651, 0]
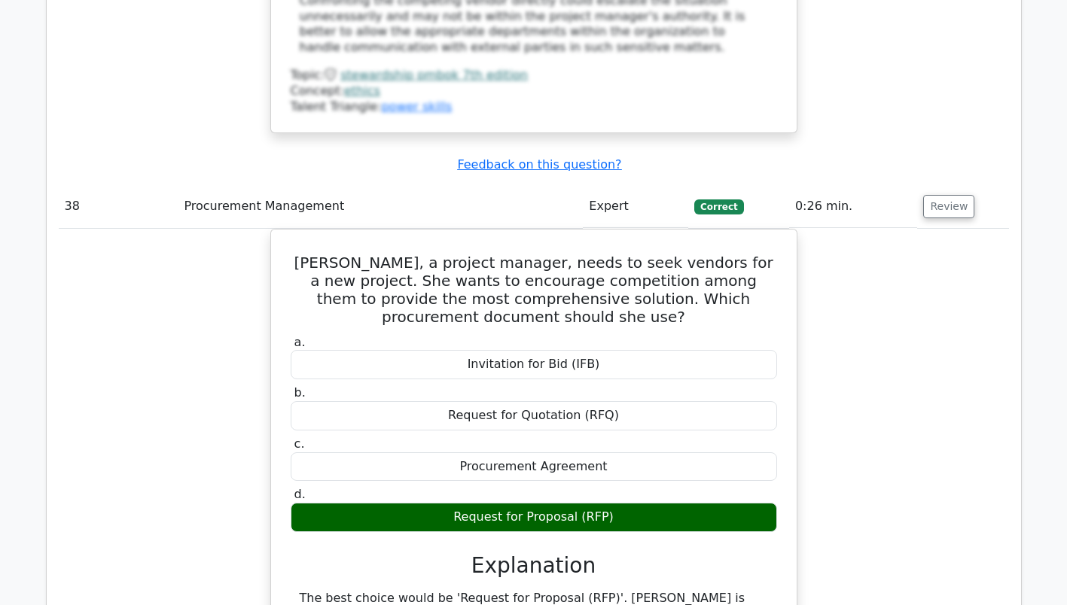
scroll to position [35501, 0]
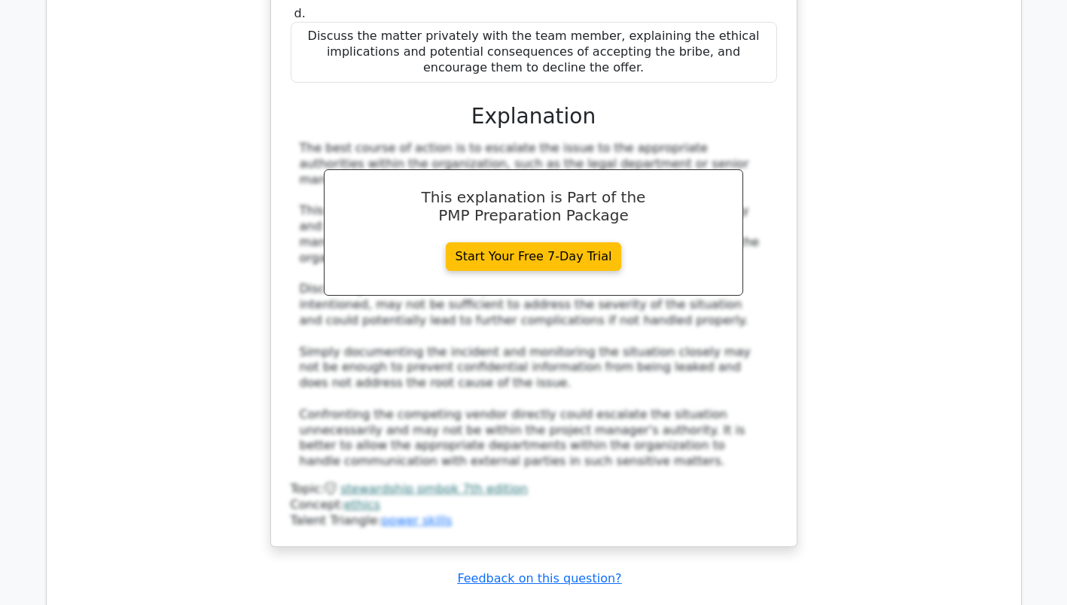
scroll to position [35275, 0]
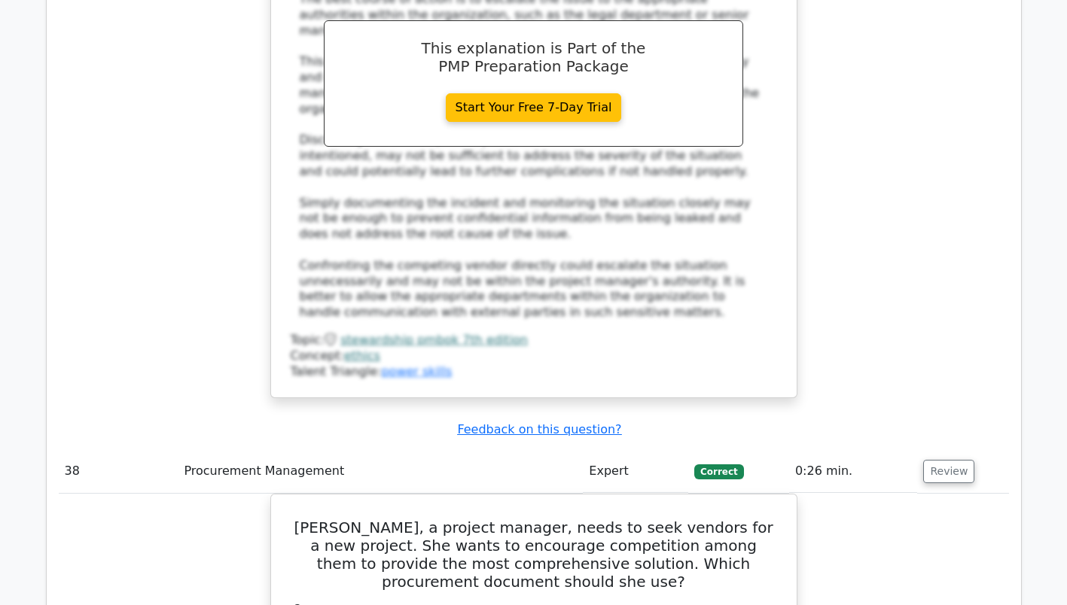
scroll to position [35425, 0]
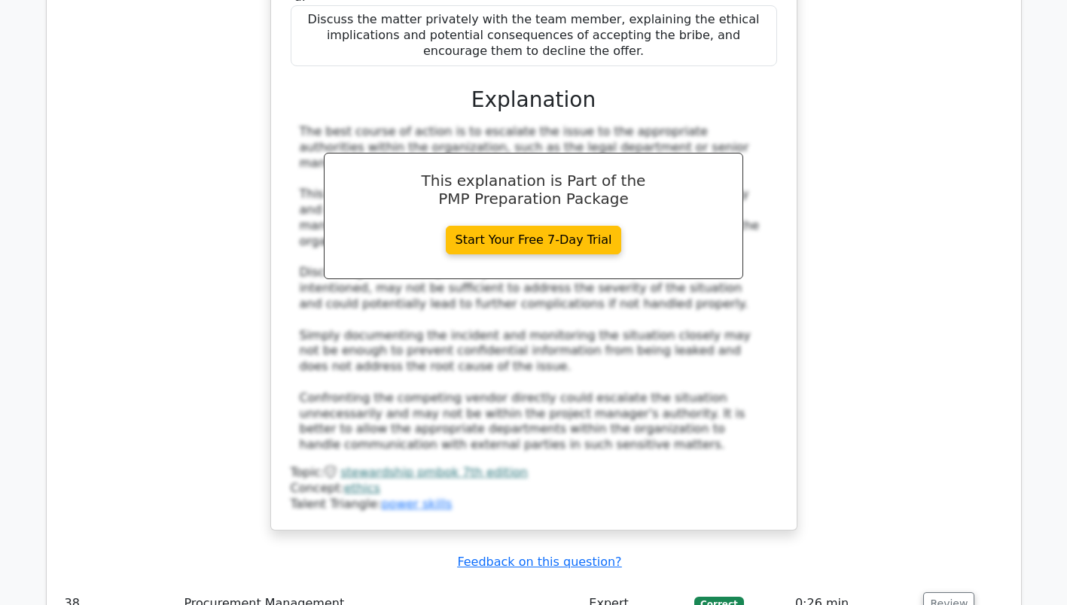
scroll to position [35275, 0]
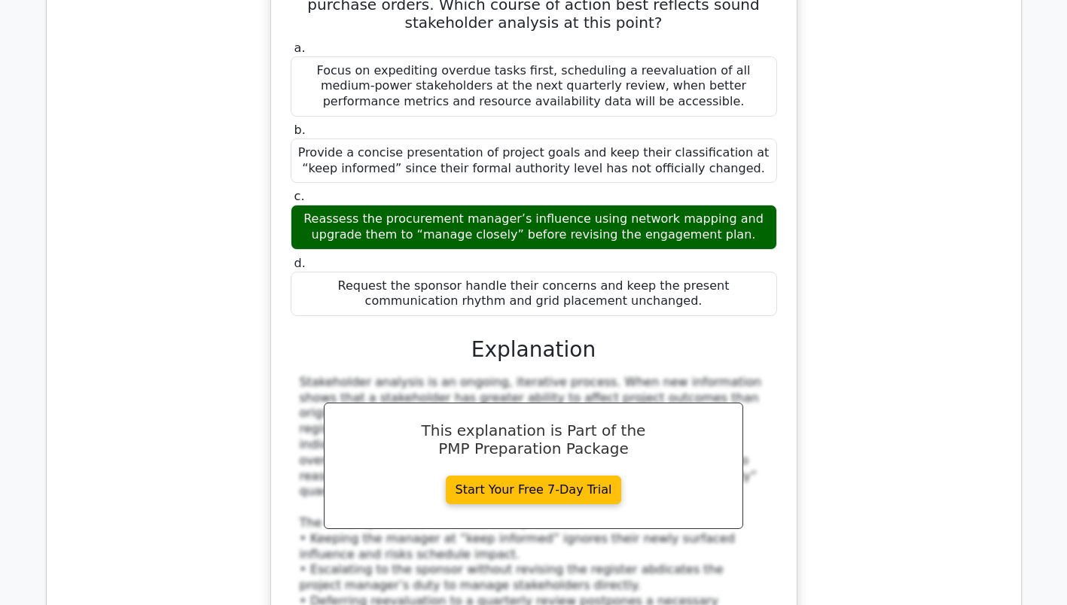
scroll to position [41481, 0]
